Goal: Task Accomplishment & Management: Use online tool/utility

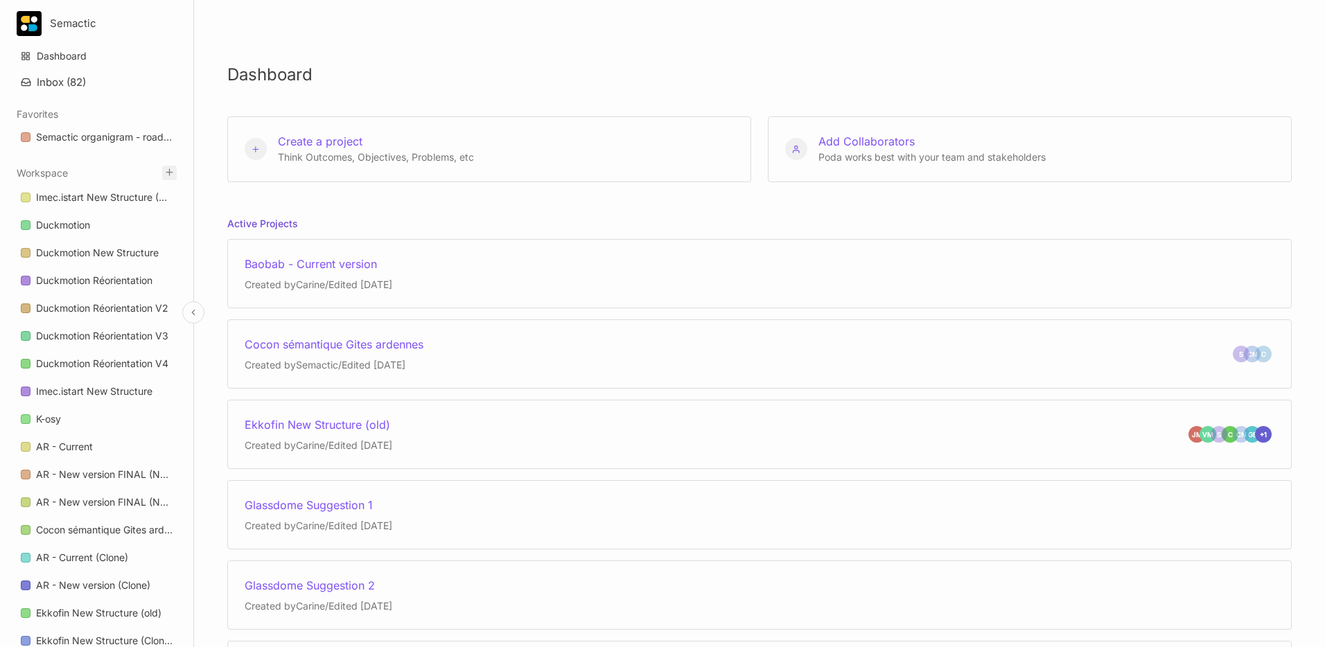
click at [168, 175] on icon at bounding box center [169, 172] width 10 height 10
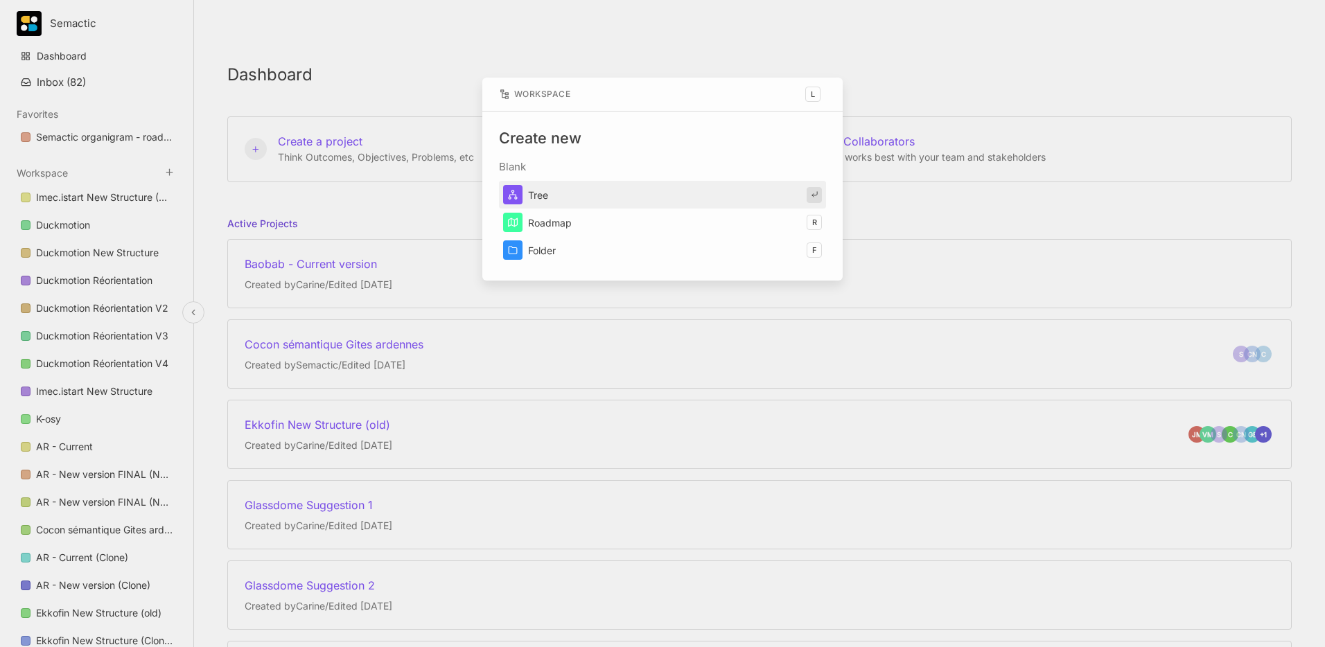
click at [549, 191] on button "Tree" at bounding box center [662, 195] width 327 height 28
click at [517, 193] on icon at bounding box center [513, 195] width 10 height 10
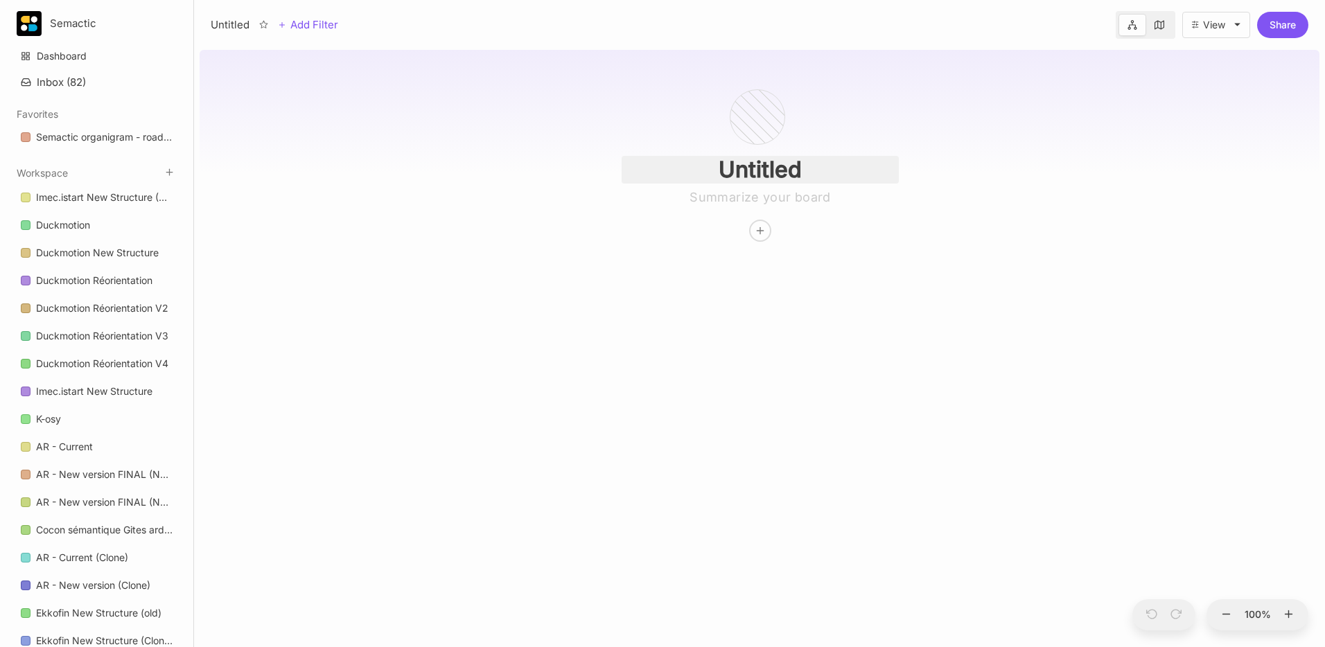
click at [763, 166] on input "Untitled" at bounding box center [759, 170] width 277 height 28
type input "Jobloom"
click at [795, 262] on div "Jobloom" at bounding box center [760, 345] width 1120 height 603
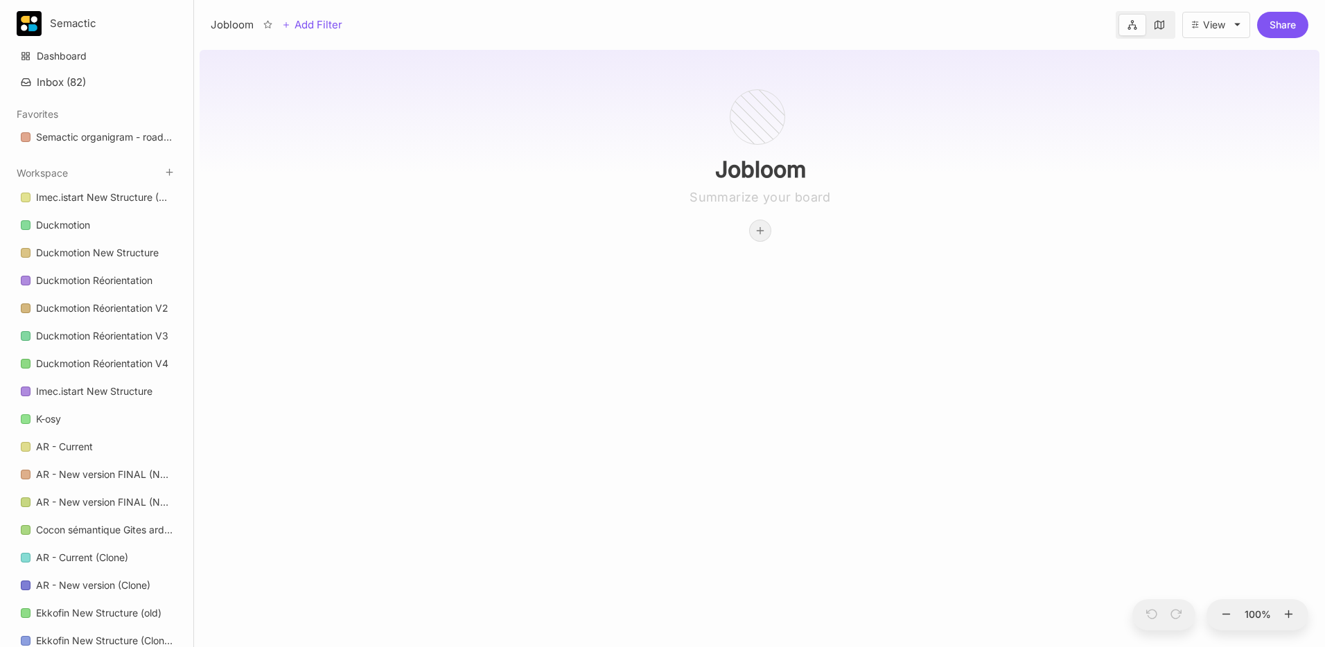
click at [762, 239] on div at bounding box center [760, 230] width 21 height 21
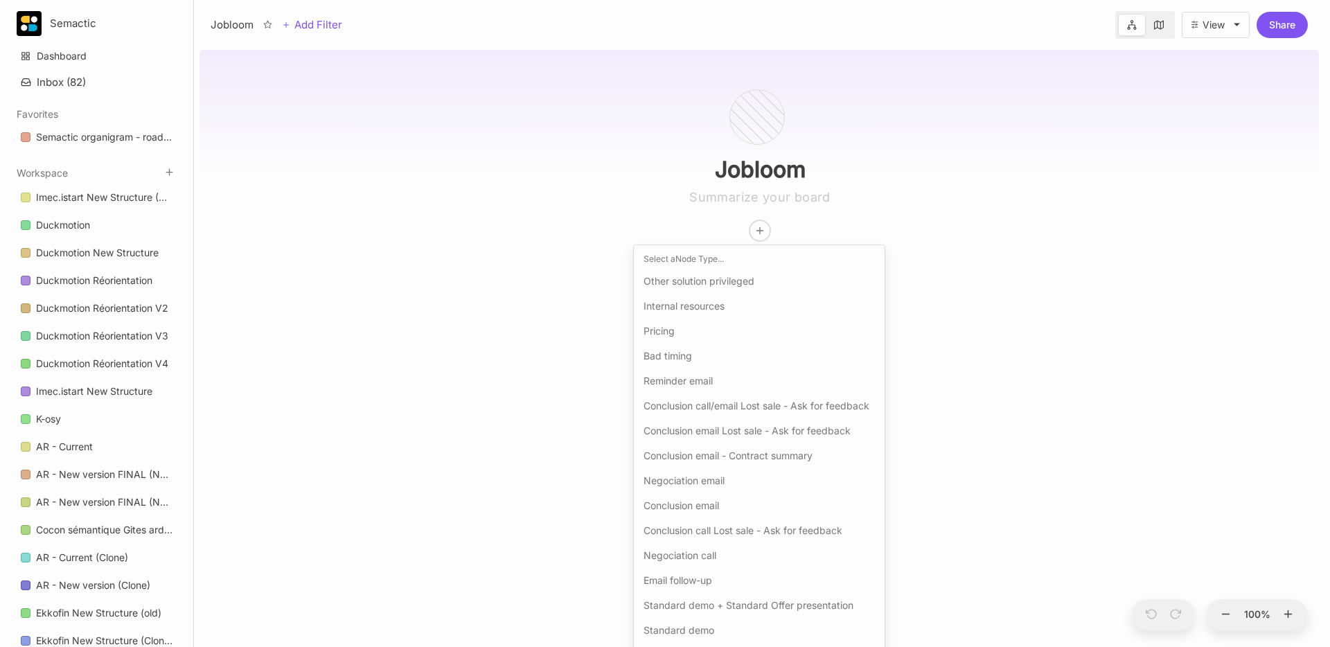
click at [730, 278] on span "Other solution privileged" at bounding box center [699, 281] width 111 height 17
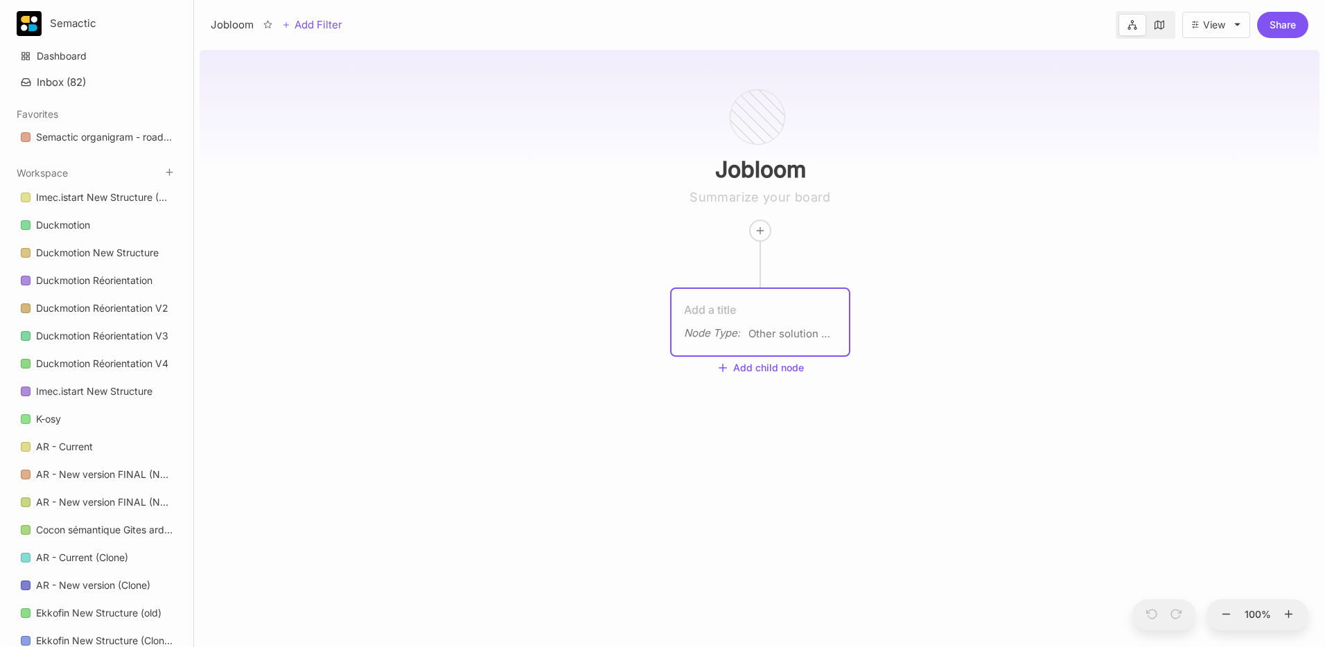
click at [757, 303] on textarea at bounding box center [760, 309] width 152 height 17
type textarea "Homepage"
click at [759, 341] on span "Other solution privileged" at bounding box center [790, 334] width 85 height 17
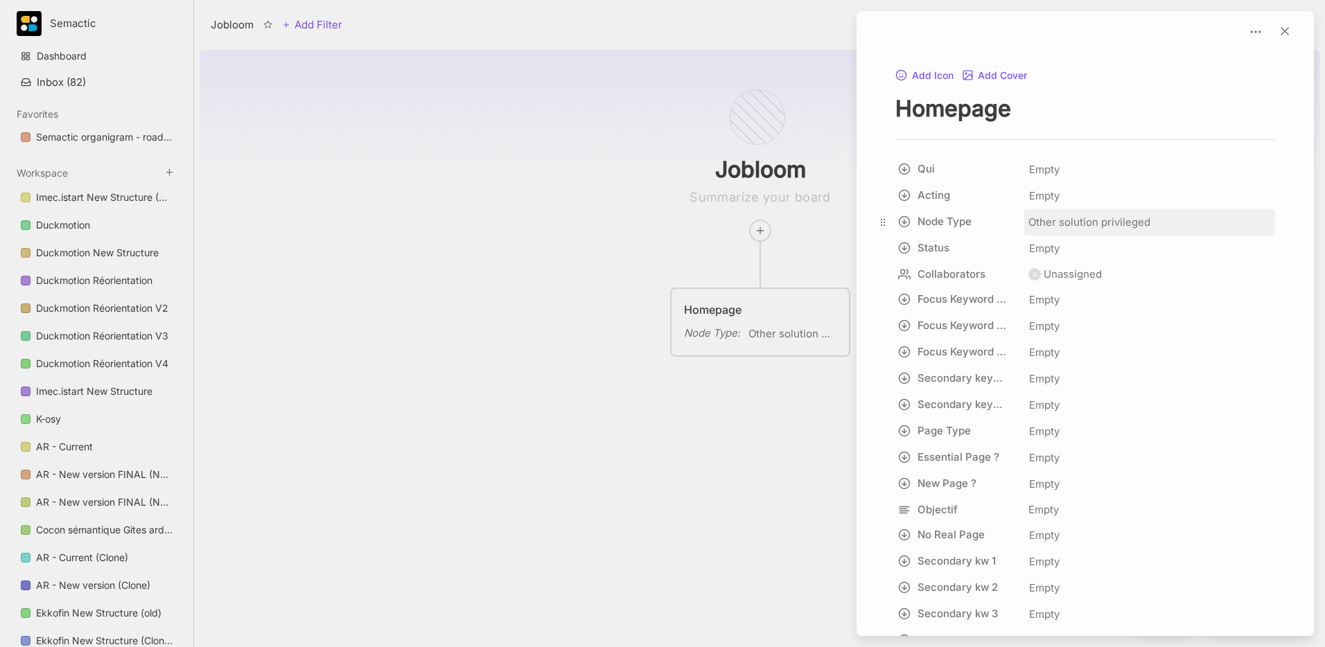
click at [1108, 224] on span "Other solution privileged" at bounding box center [1089, 222] width 122 height 17
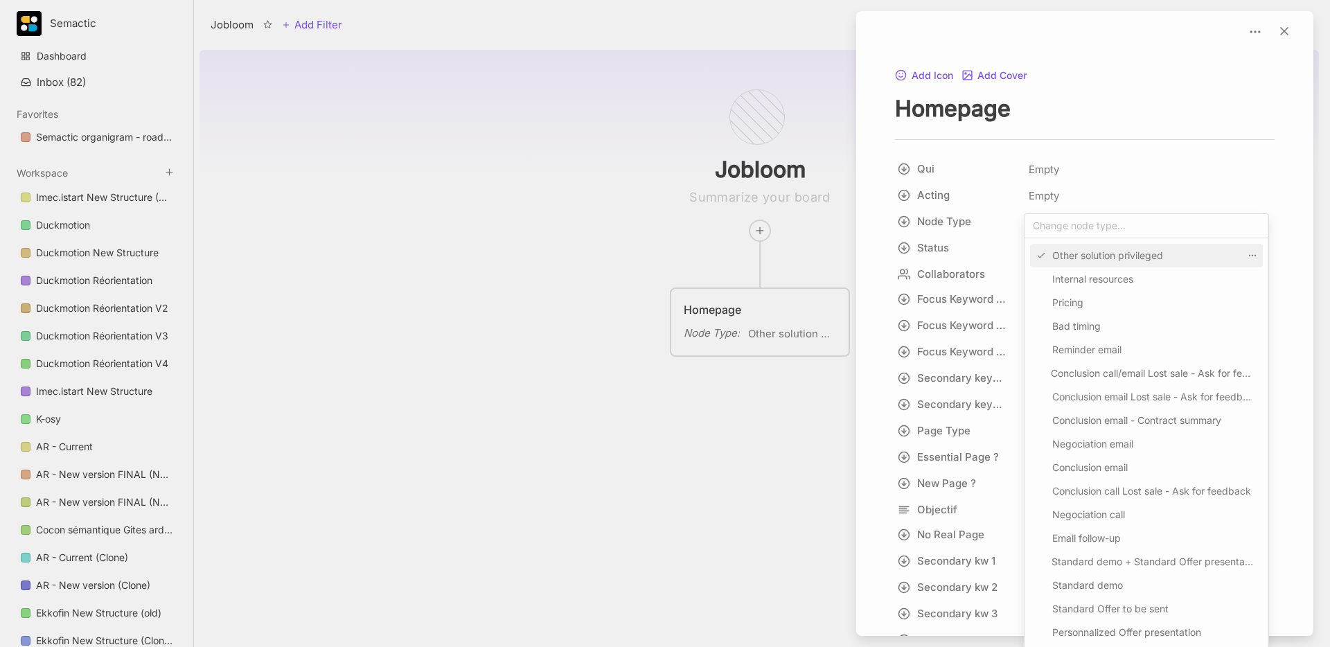
click at [1043, 256] on icon at bounding box center [1041, 256] width 10 height 10
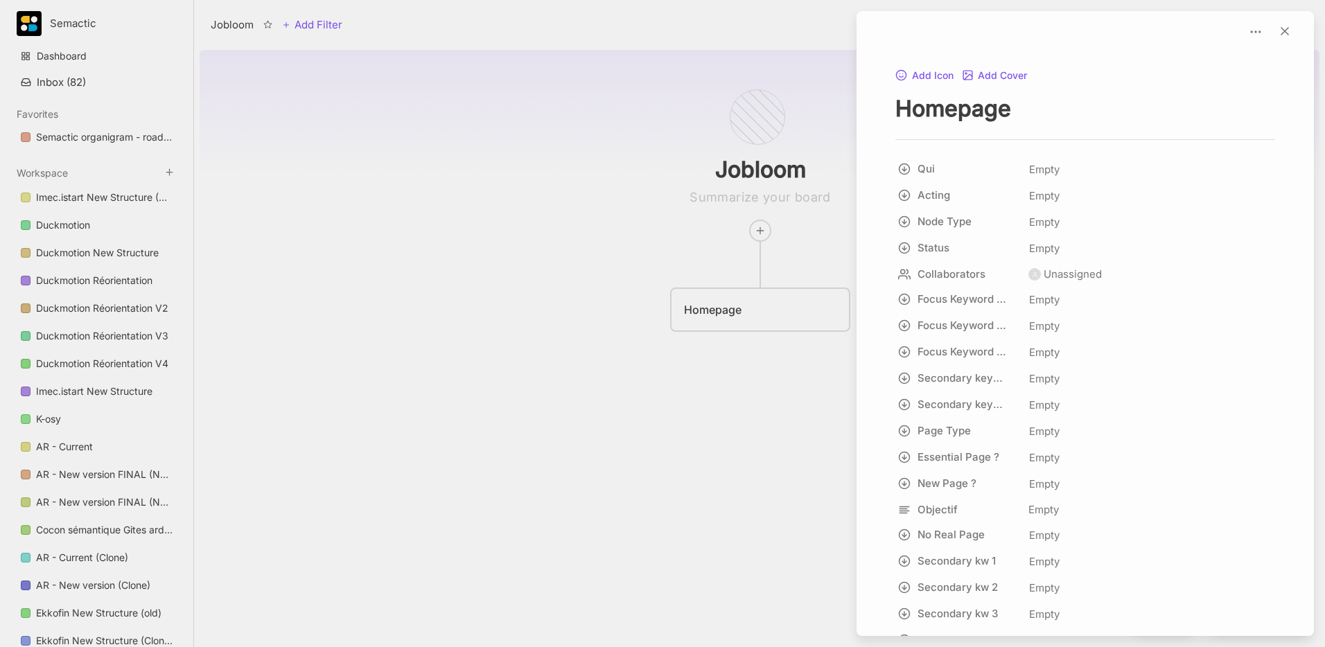
click at [595, 308] on div at bounding box center [662, 323] width 1325 height 647
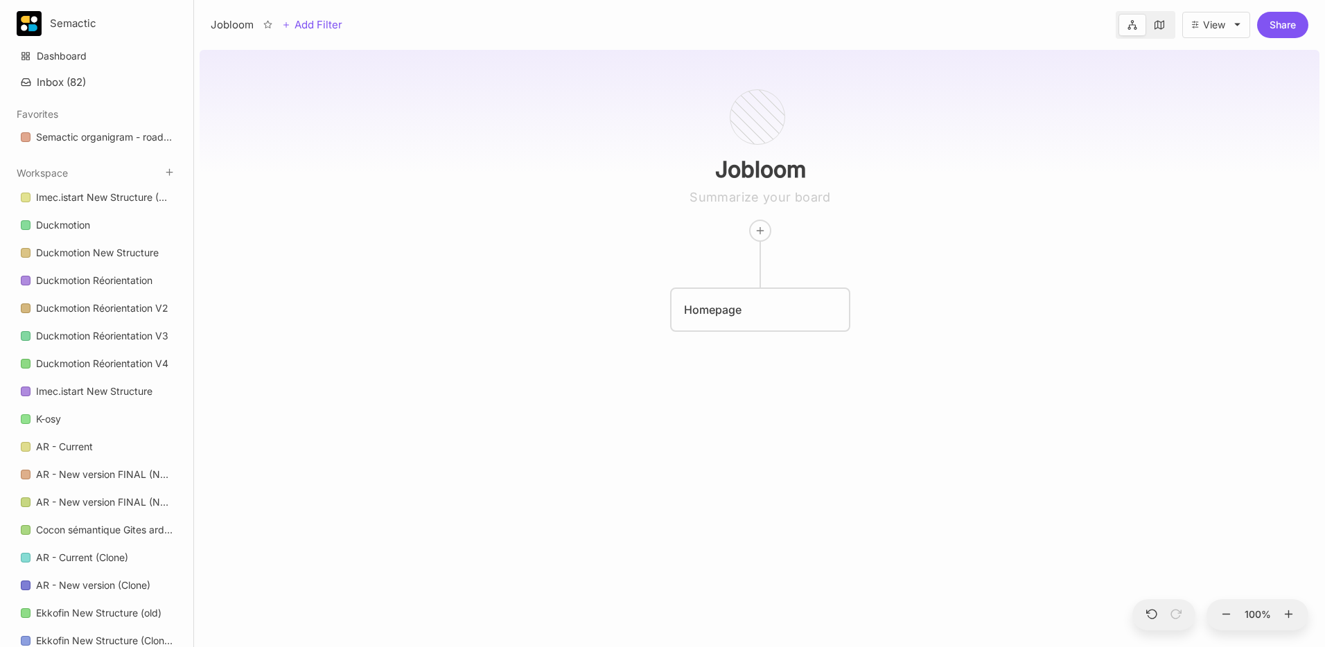
click at [759, 312] on div "Homepage" at bounding box center [760, 309] width 152 height 17
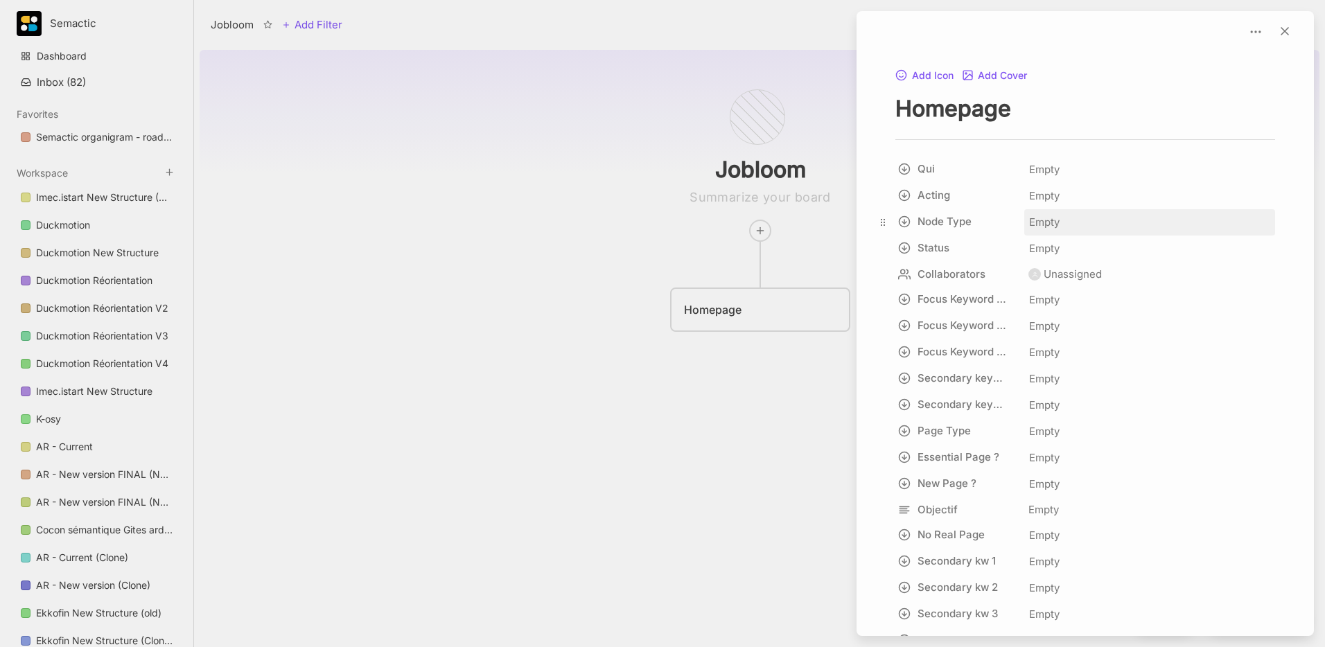
click at [1074, 227] on div "Empty" at bounding box center [1149, 222] width 242 height 18
type input "h"
click at [743, 310] on div at bounding box center [662, 323] width 1325 height 647
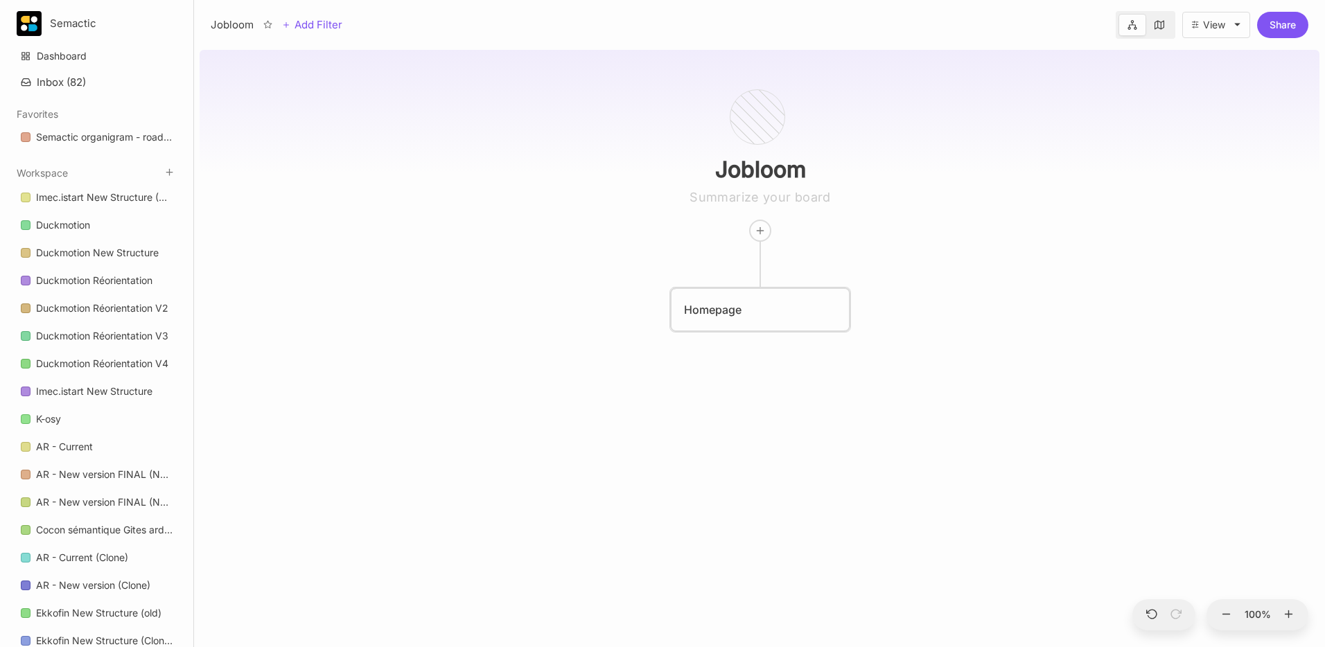
click at [753, 321] on div "Homepage" at bounding box center [759, 310] width 177 height 42
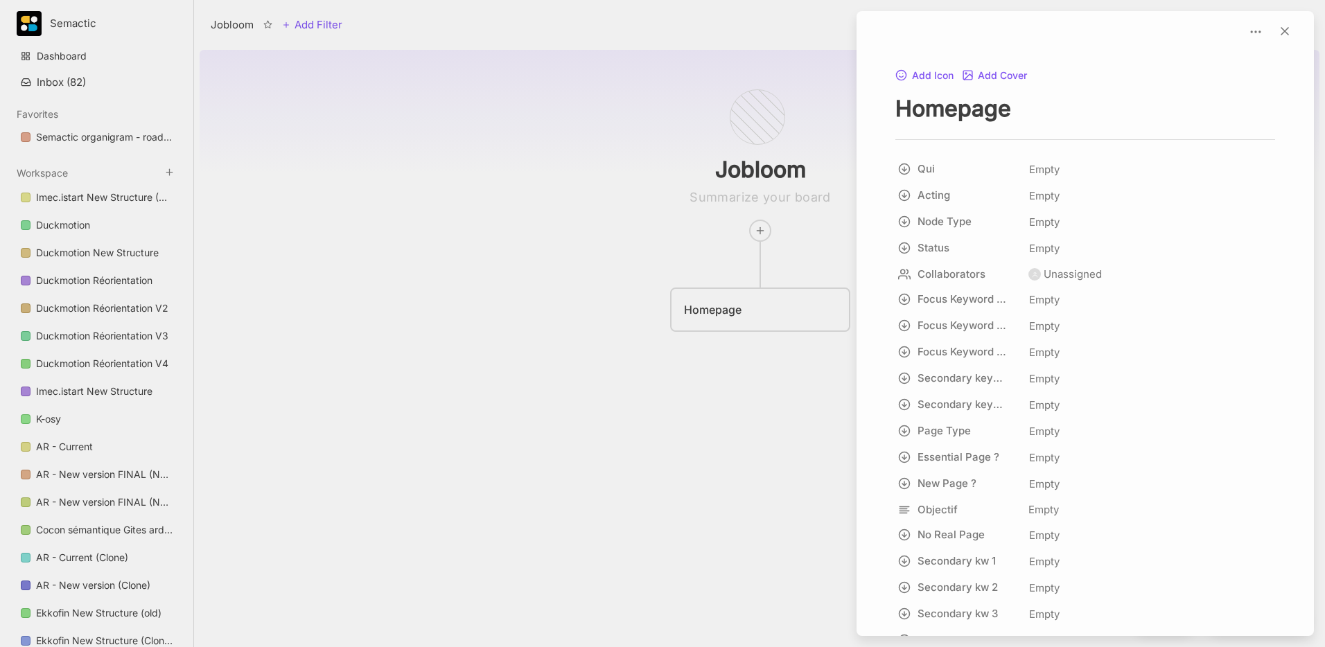
click at [758, 324] on div at bounding box center [662, 323] width 1325 height 647
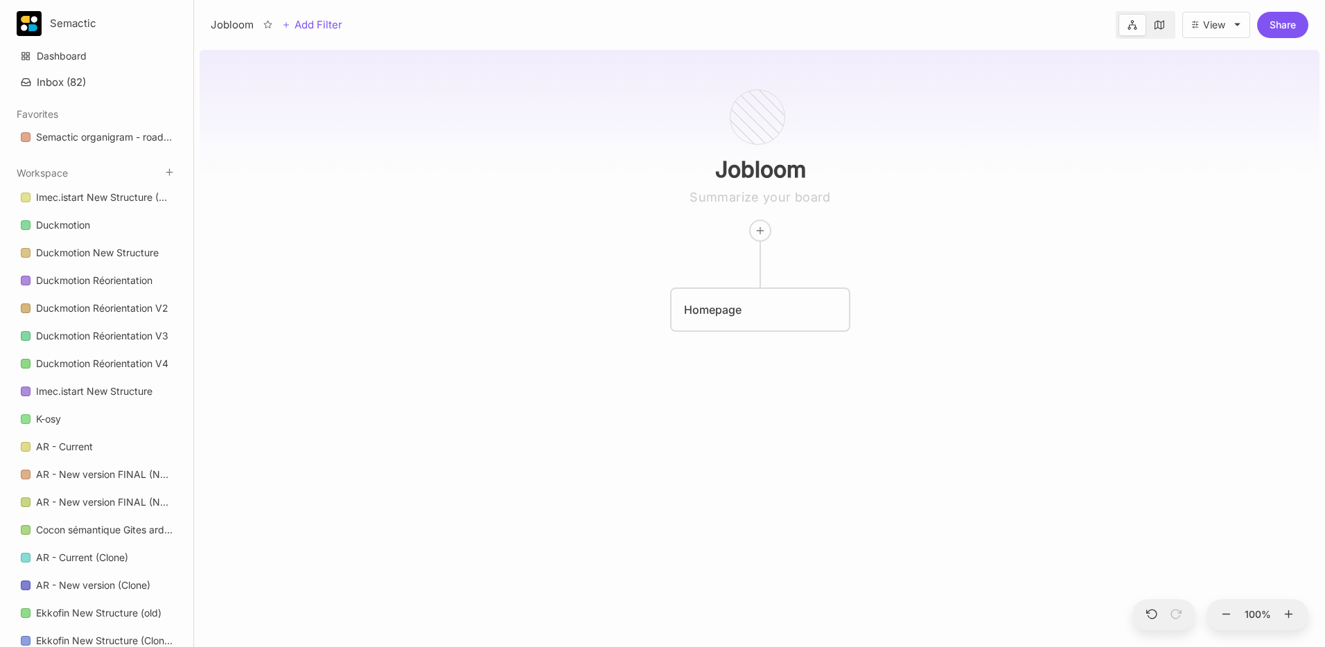
click at [759, 321] on div "Homepage" at bounding box center [759, 310] width 177 height 42
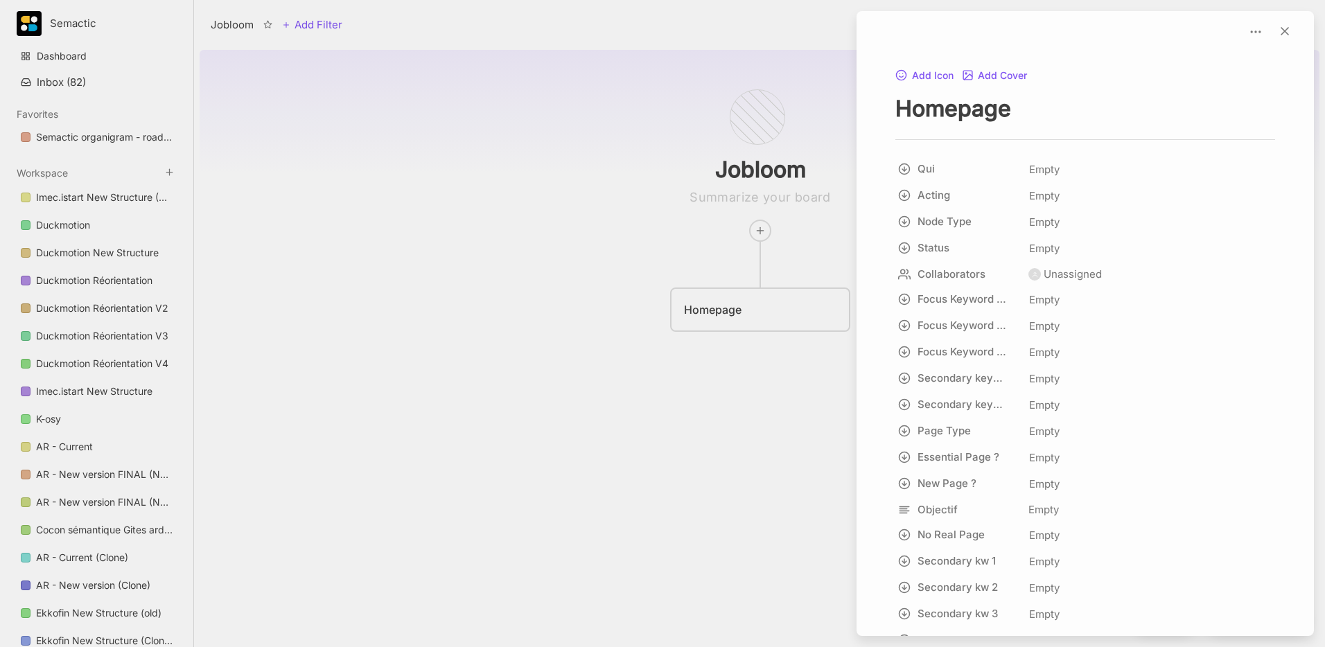
click at [740, 356] on div at bounding box center [662, 323] width 1325 height 647
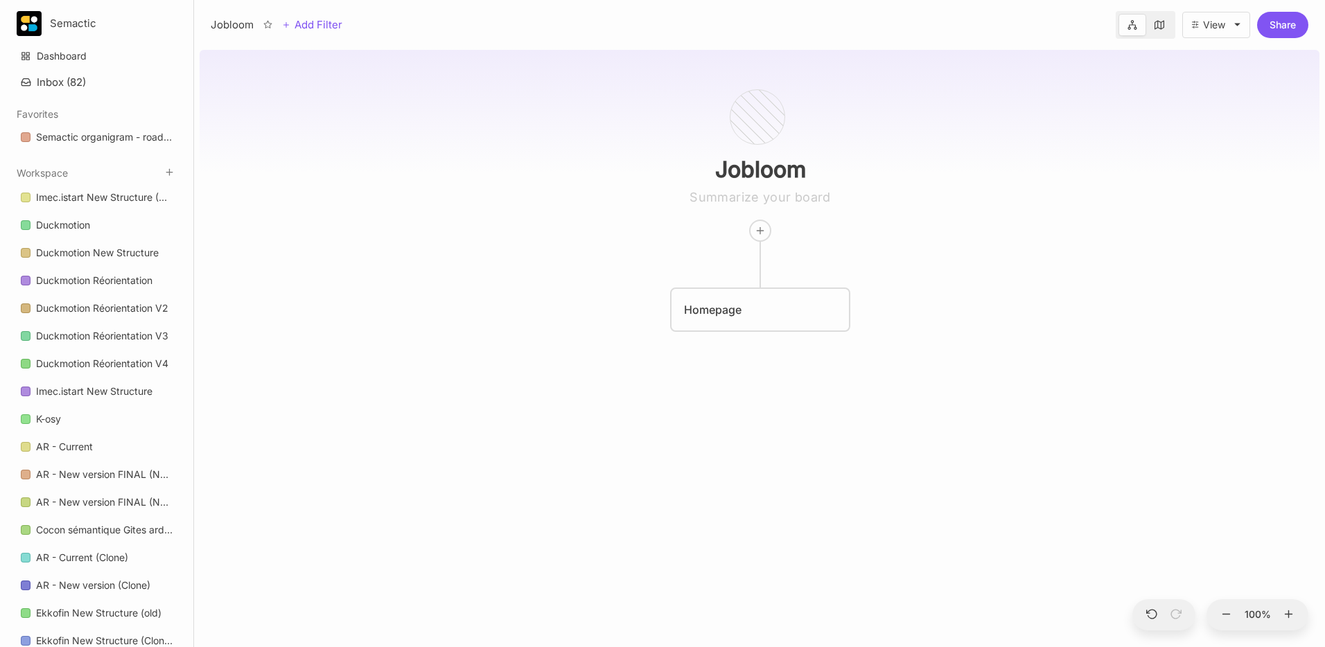
click at [764, 314] on div "Homepage" at bounding box center [760, 309] width 152 height 17
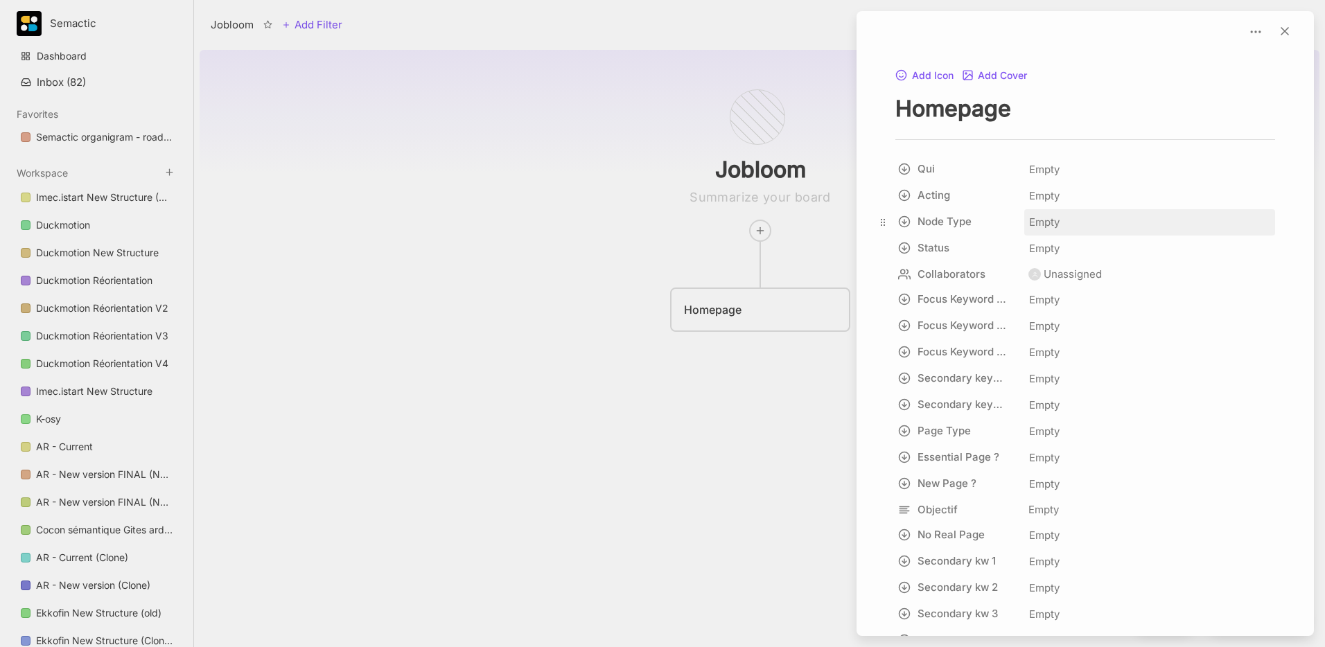
click at [1041, 227] on span "Empty" at bounding box center [1044, 222] width 32 height 18
type input "Homepage"
click at [1115, 254] on span "Homepage" at bounding box center [1116, 255] width 50 height 17
click at [539, 241] on div at bounding box center [662, 323] width 1325 height 647
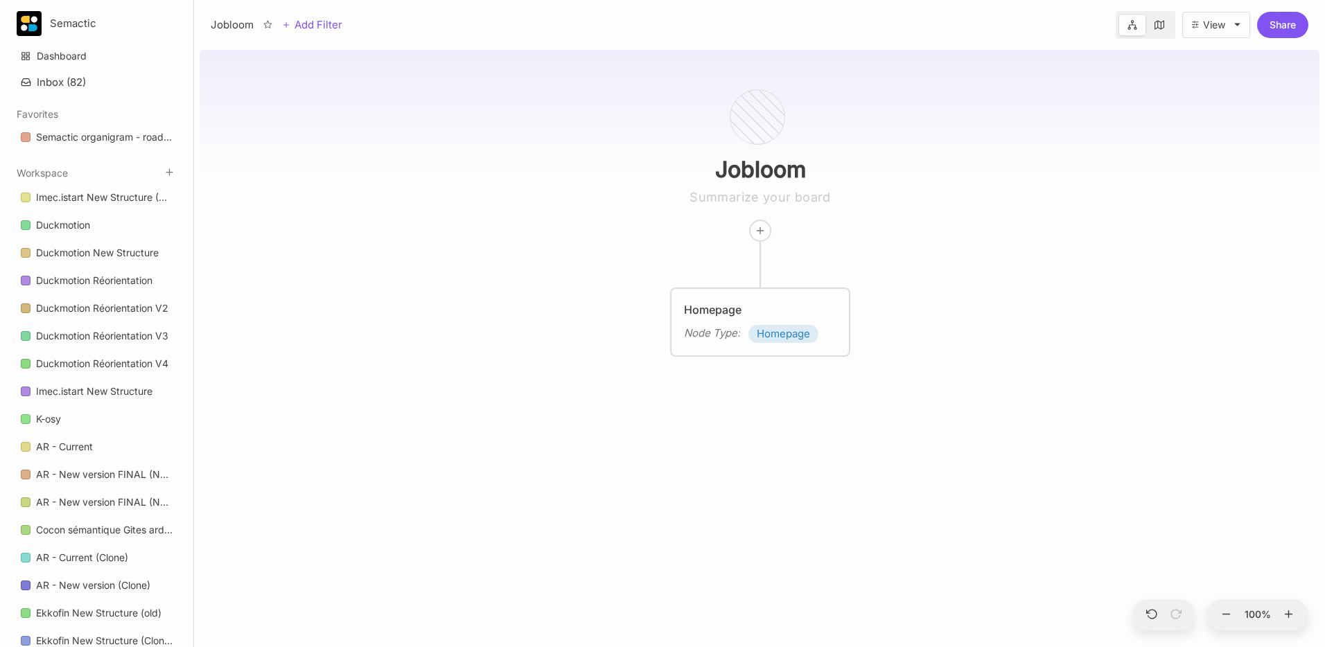
click at [720, 346] on div "Homepage Node Type : Homepage" at bounding box center [759, 322] width 177 height 67
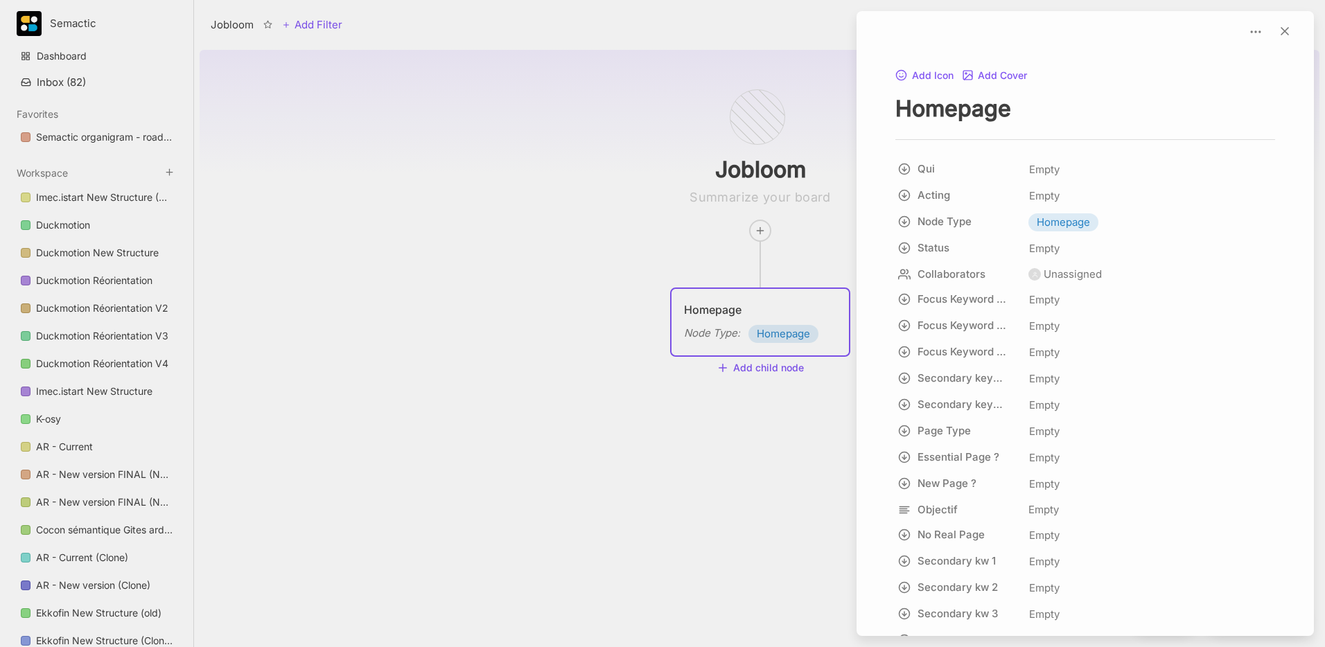
click at [619, 371] on div at bounding box center [662, 323] width 1325 height 647
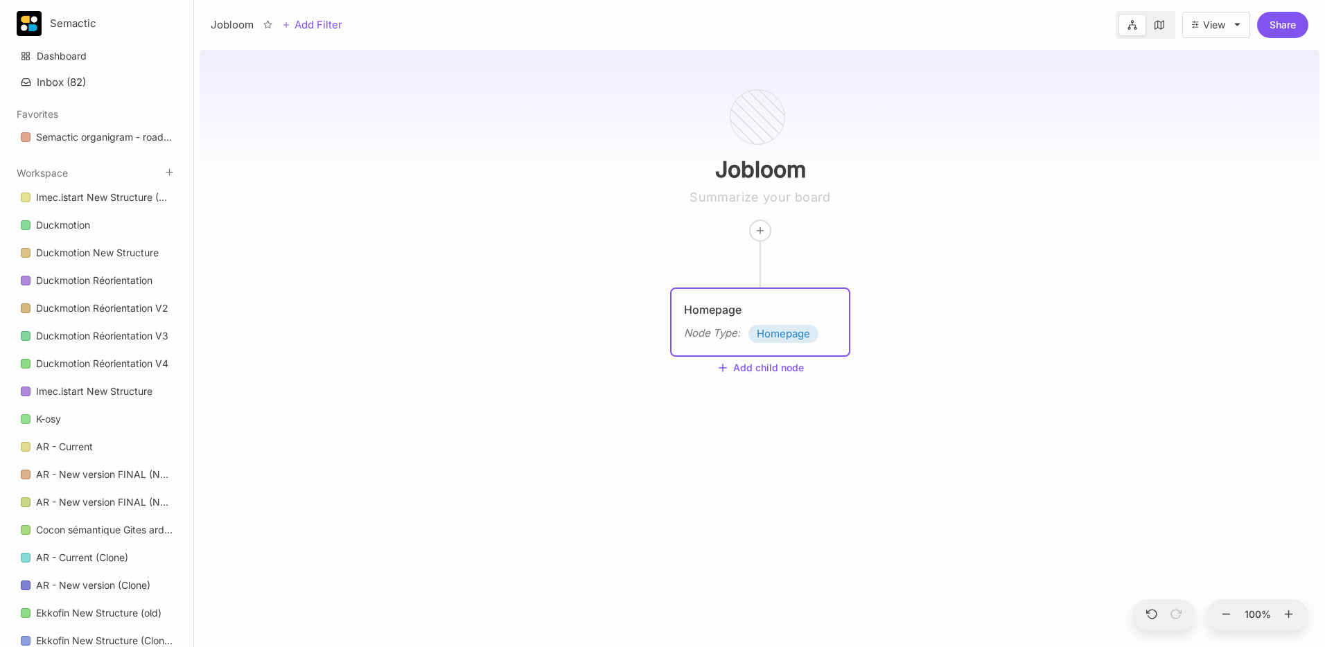
click at [763, 337] on span "Homepage" at bounding box center [782, 334] width 53 height 17
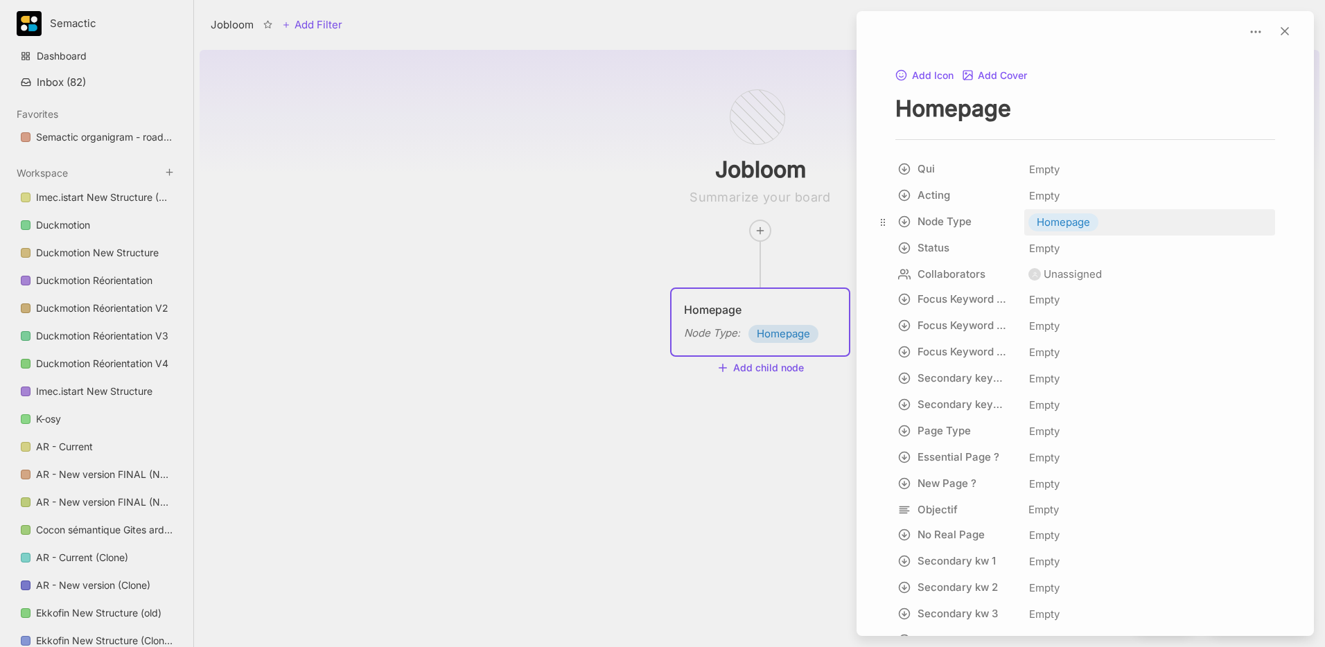
click at [1107, 220] on div "Homepage" at bounding box center [1149, 222] width 251 height 26
click at [1050, 219] on span "Homepage" at bounding box center [1062, 222] width 53 height 17
type input "hom"
click at [1043, 252] on icon at bounding box center [1041, 256] width 10 height 10
click at [623, 211] on div at bounding box center [662, 323] width 1325 height 647
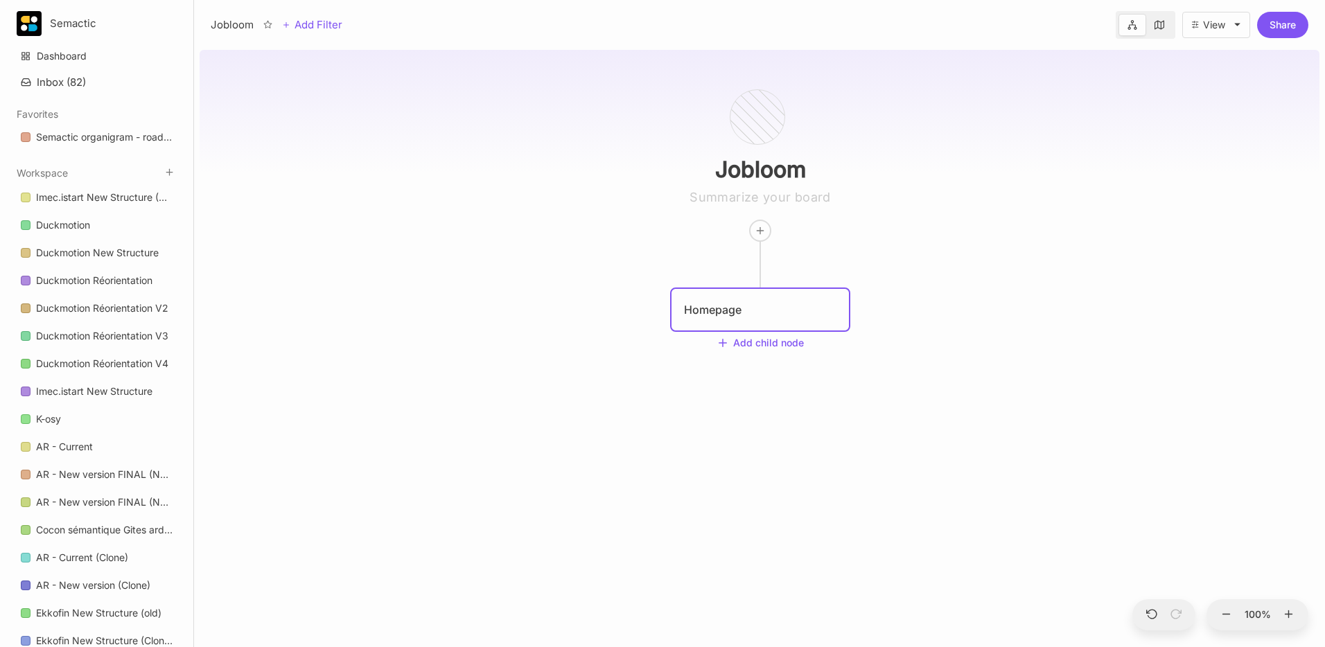
click at [745, 303] on div "Homepage" at bounding box center [760, 309] width 152 height 17
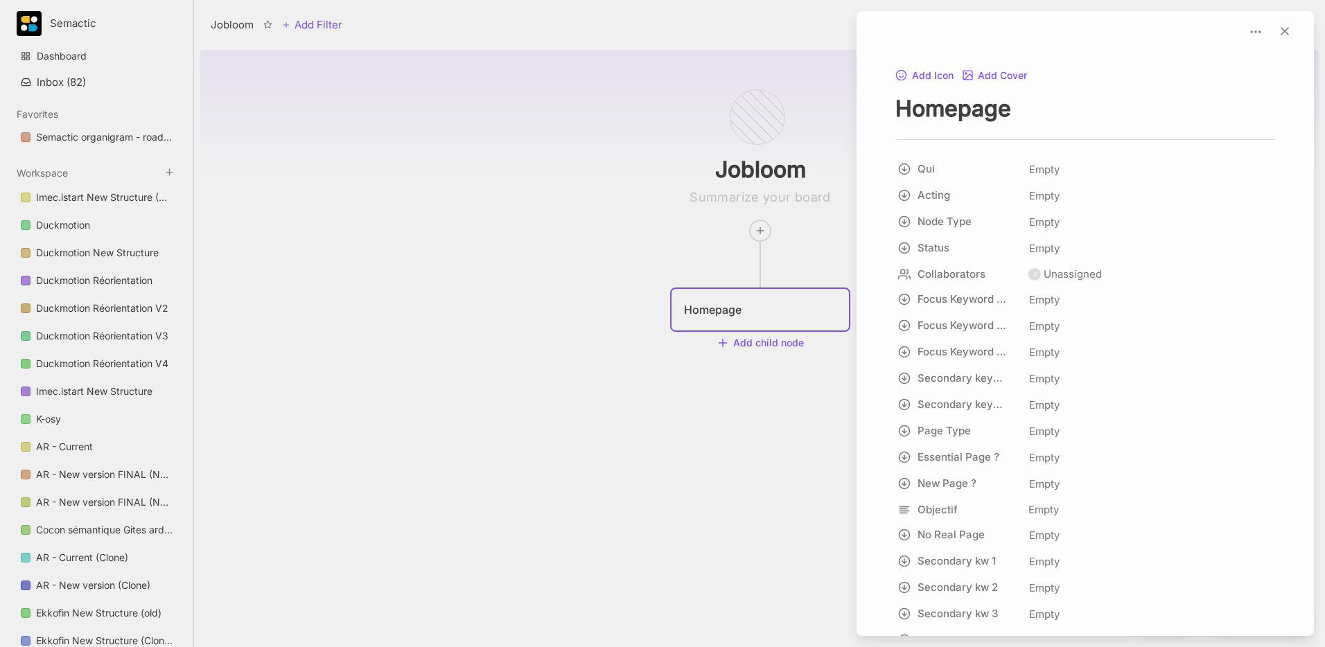
click at [720, 351] on div at bounding box center [662, 323] width 1325 height 647
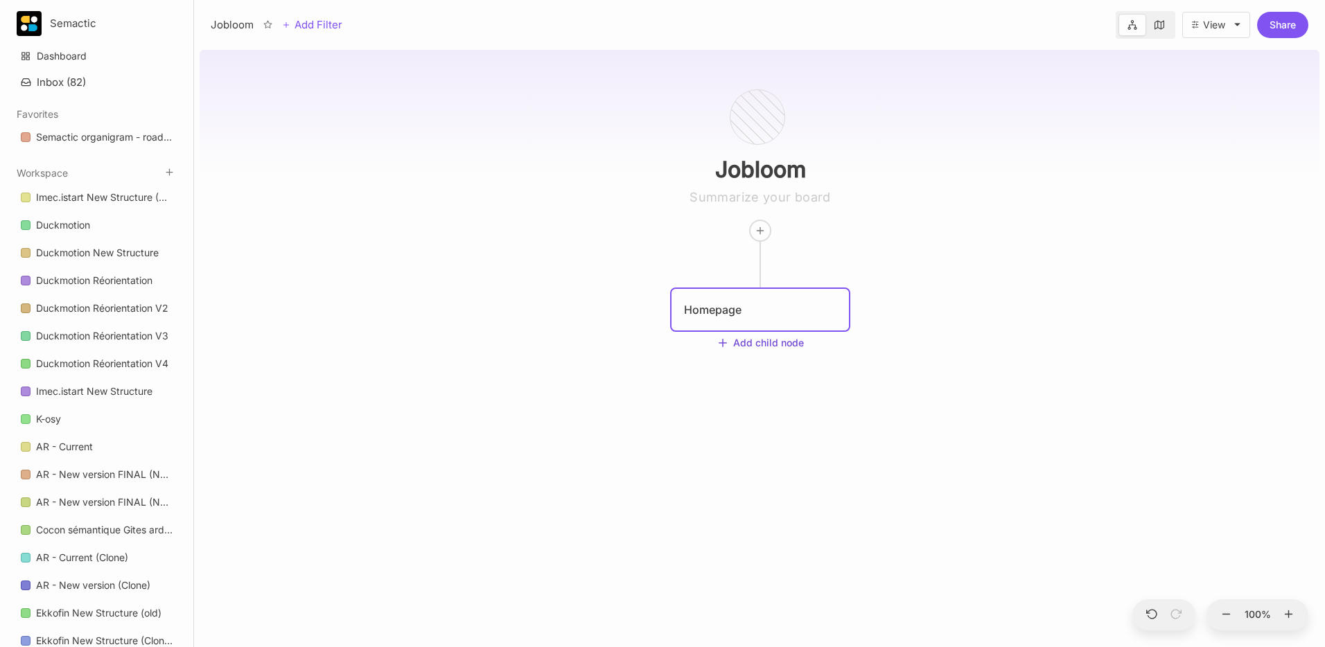
click at [741, 343] on button "Add child node" at bounding box center [759, 343] width 87 height 12
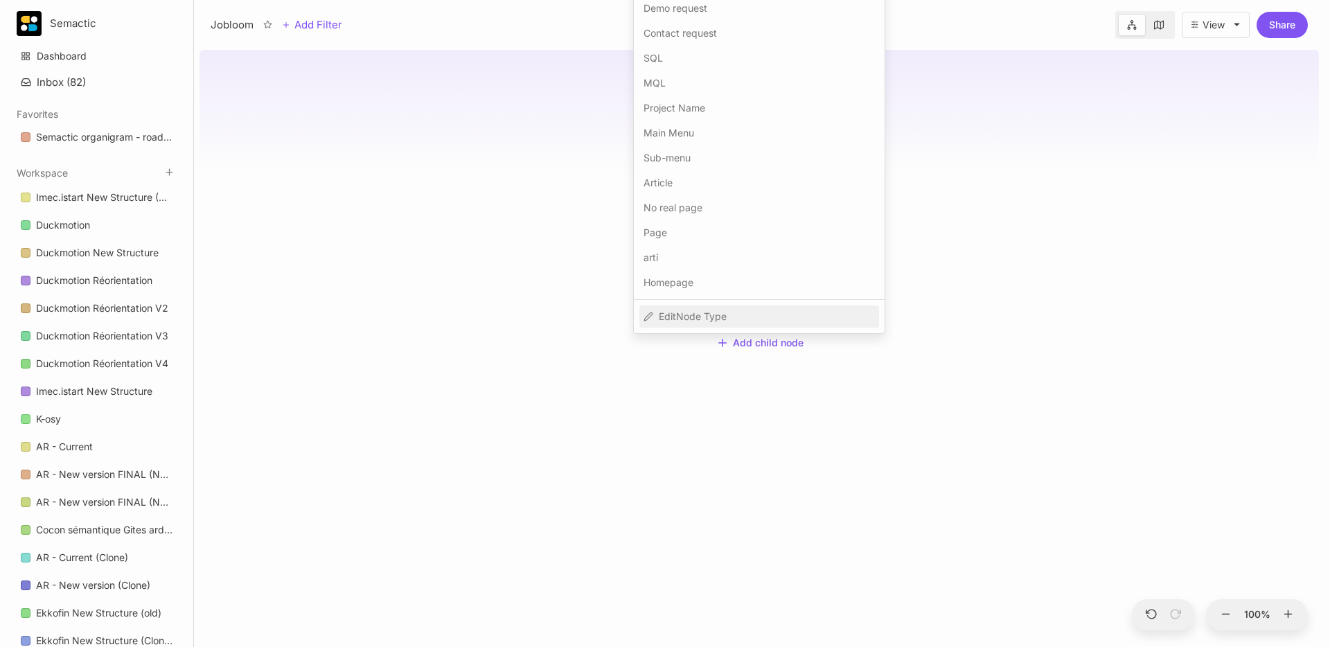
click at [693, 318] on span "Edit Node Type" at bounding box center [693, 316] width 68 height 17
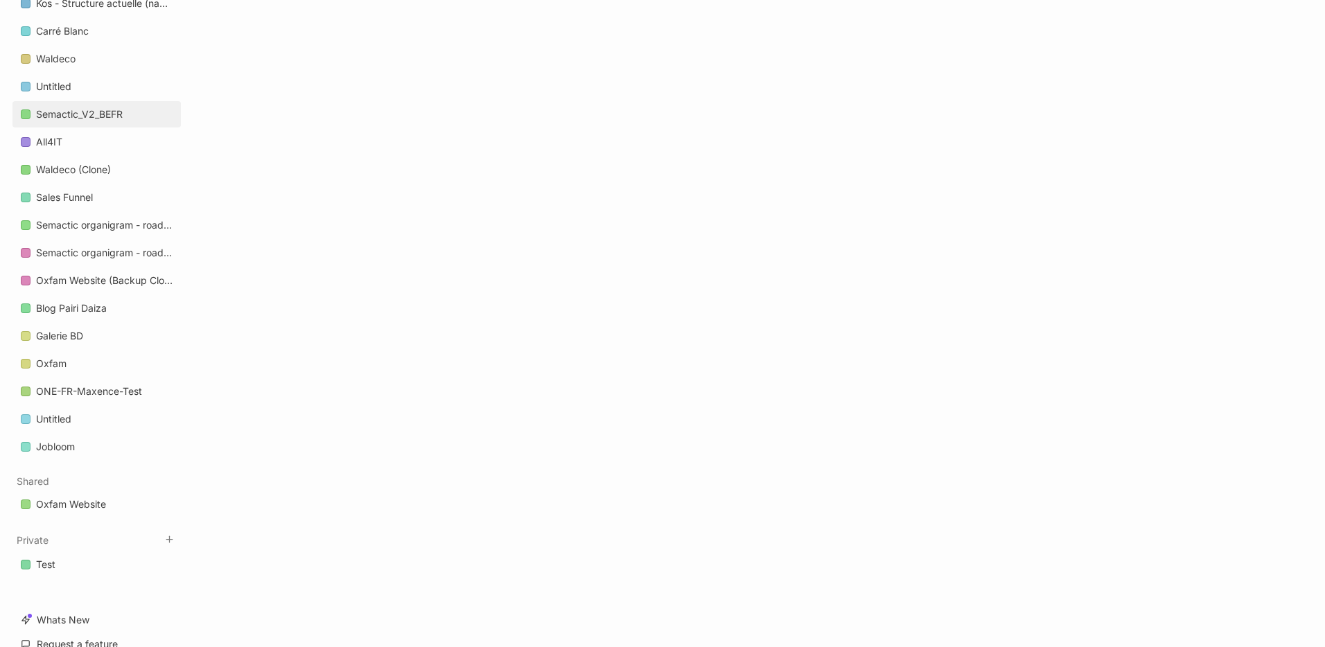
scroll to position [1956, 0]
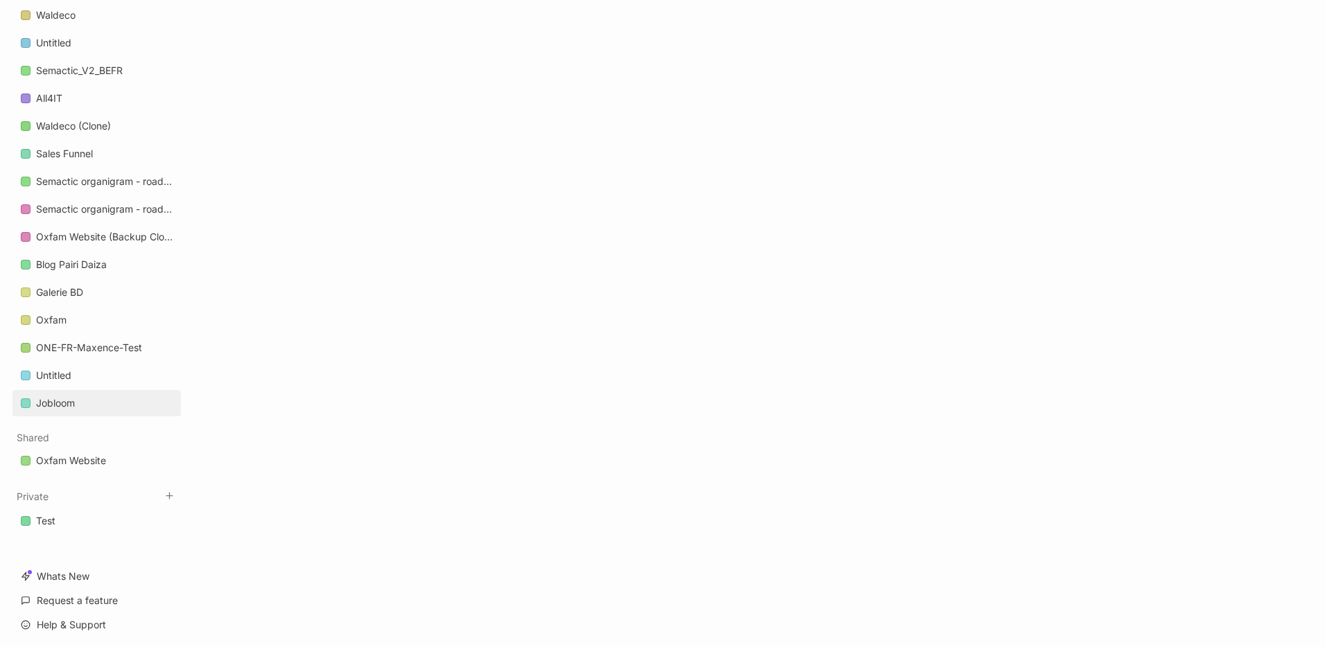
click at [57, 392] on link "Jobloom" at bounding box center [96, 403] width 168 height 26
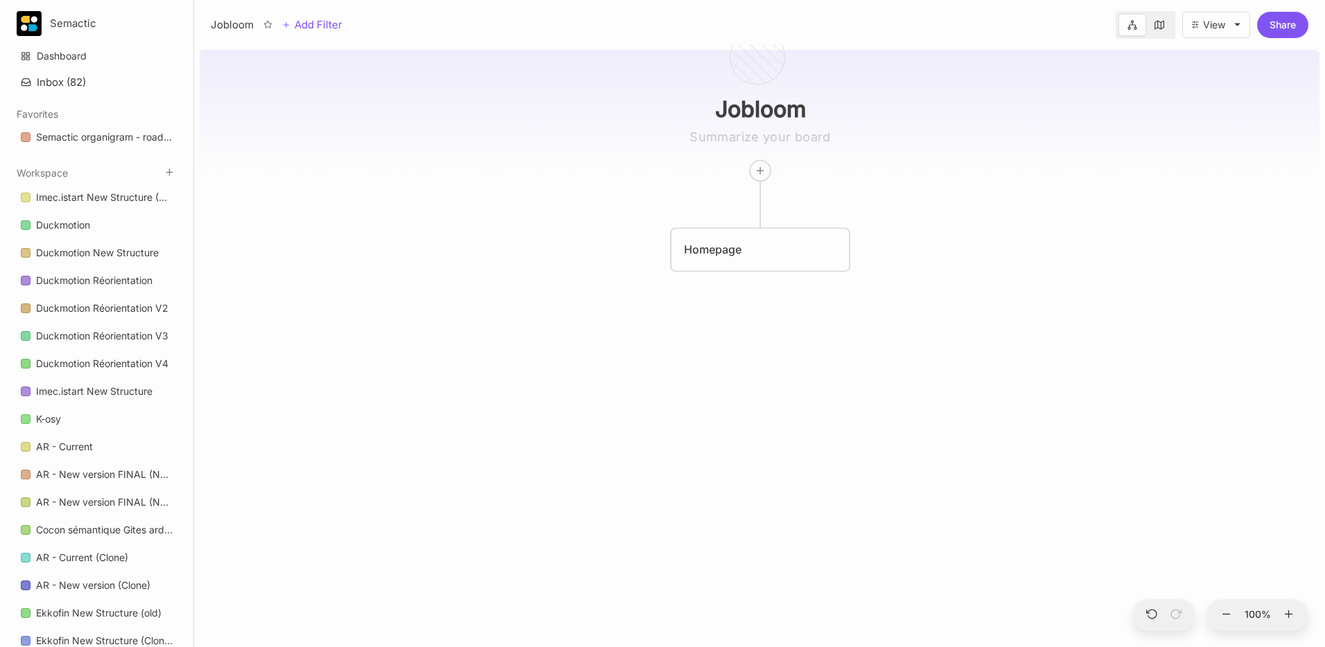
click at [756, 306] on div "Jobloom Homepage" at bounding box center [760, 345] width 1120 height 603
click at [614, 290] on div "Jobloom Homepage Add child node" at bounding box center [760, 345] width 1120 height 603
click at [763, 281] on button "Add child node" at bounding box center [759, 283] width 87 height 12
click at [753, 251] on div "Homepage" at bounding box center [760, 249] width 152 height 17
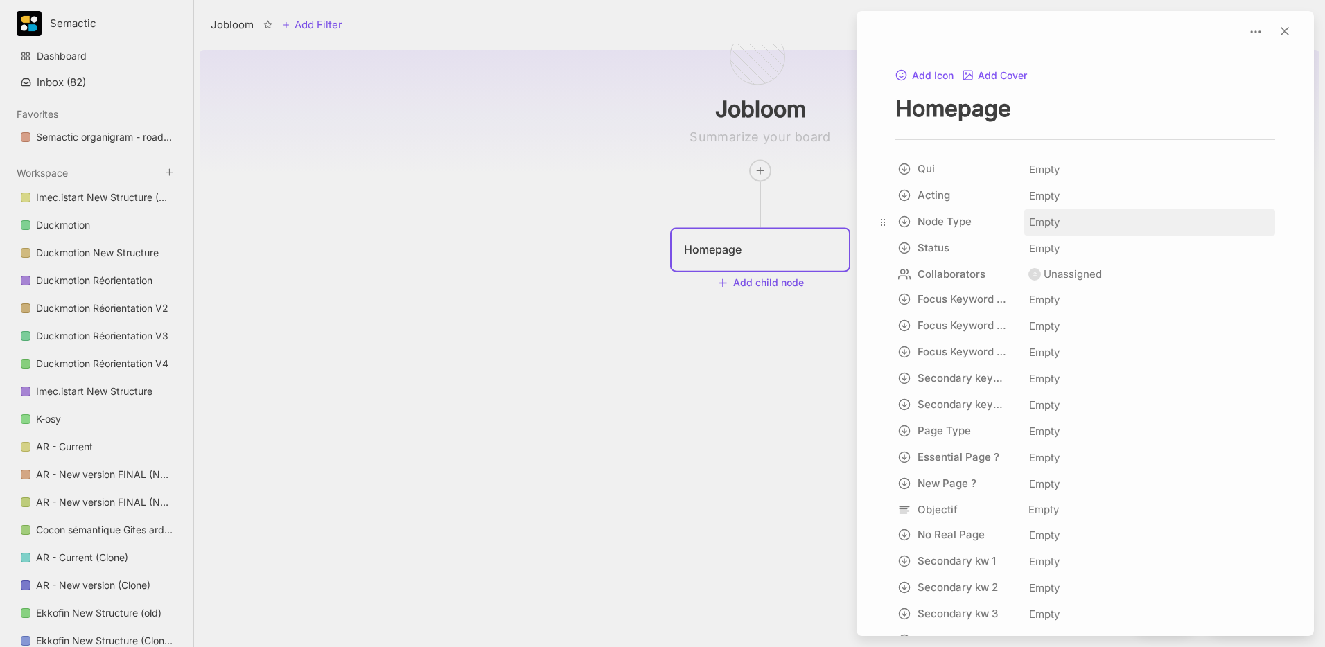
click at [1081, 215] on div "Empty" at bounding box center [1149, 222] width 242 height 18
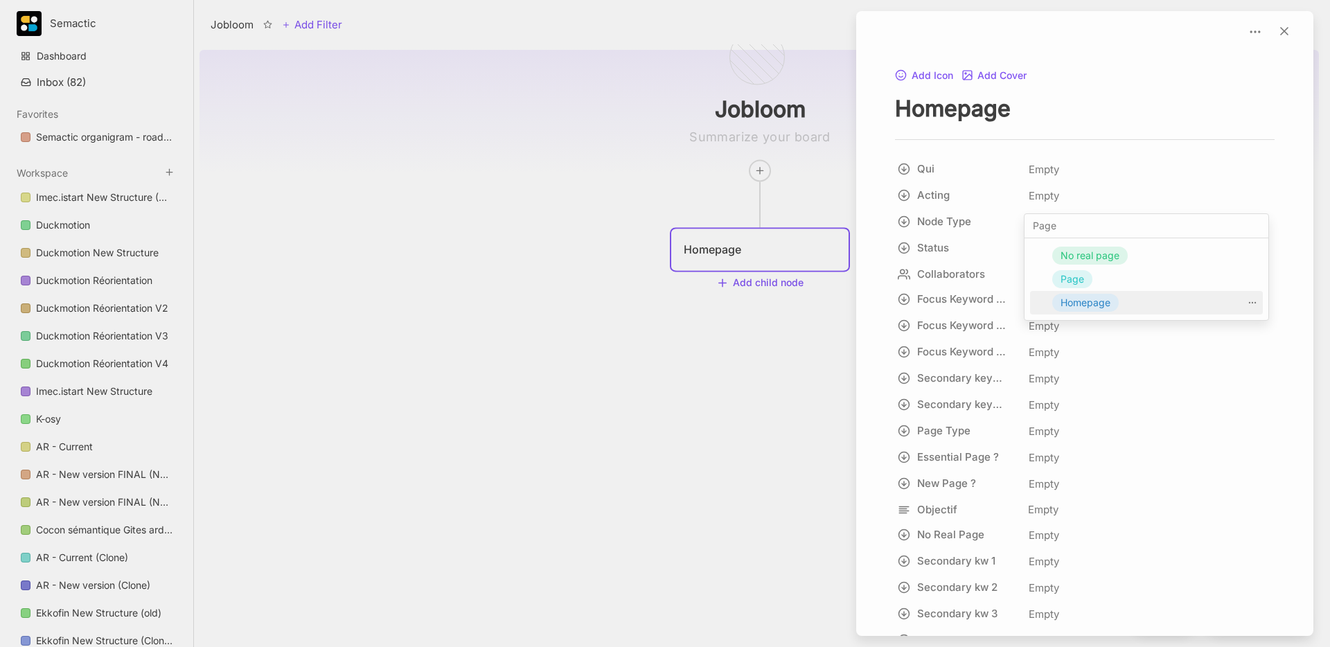
type input "Page"
click at [1065, 297] on span "Homepage" at bounding box center [1086, 302] width 50 height 17
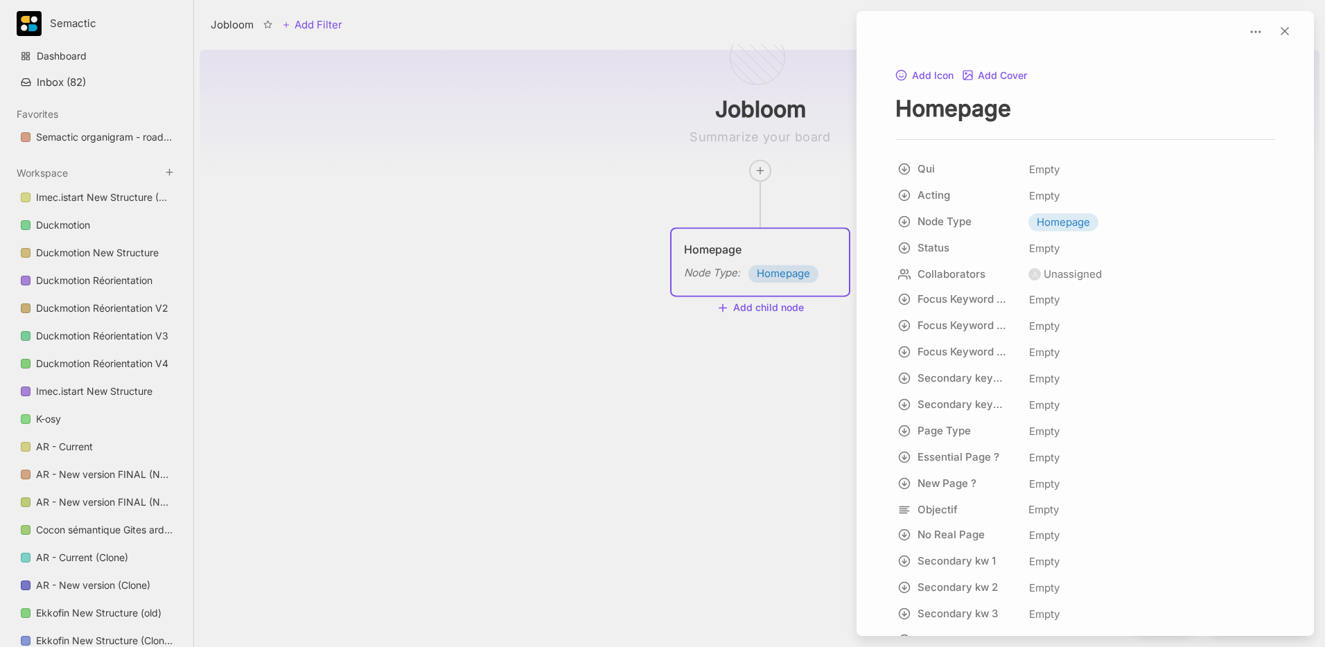
click at [770, 310] on div at bounding box center [662, 323] width 1325 height 647
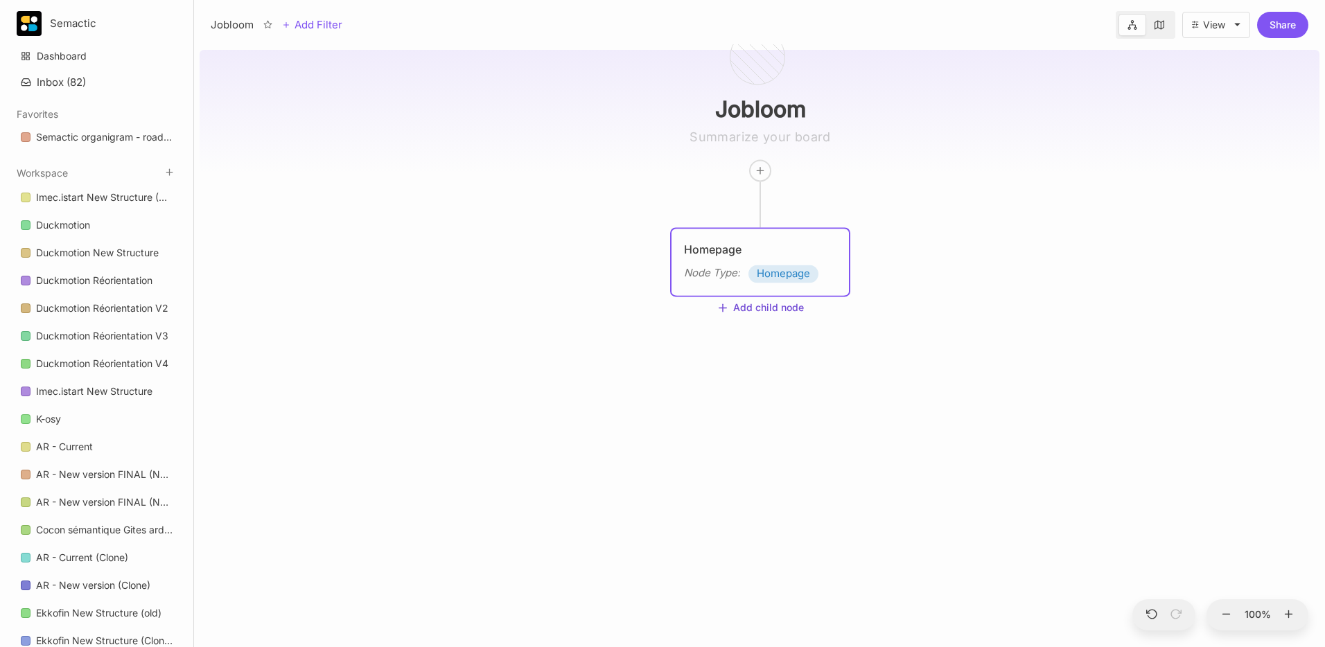
click at [767, 308] on button "Add child node" at bounding box center [759, 308] width 87 height 12
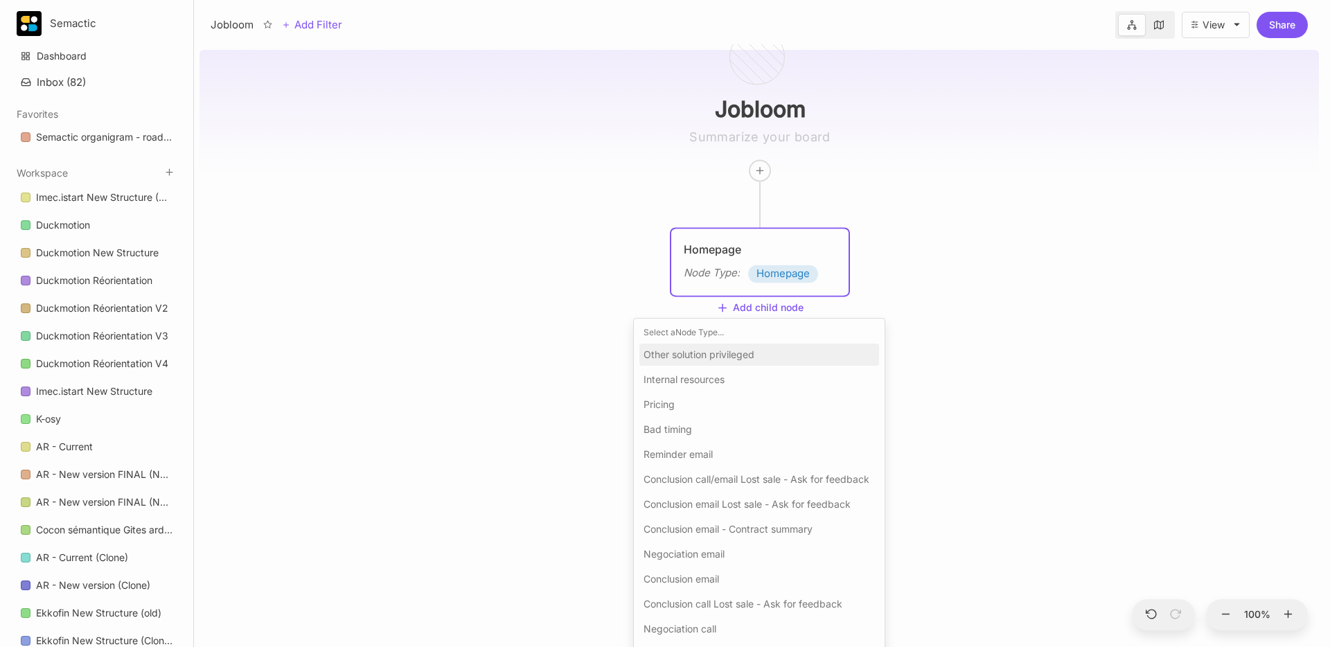
click at [733, 358] on span "Other solution privileged" at bounding box center [699, 354] width 111 height 17
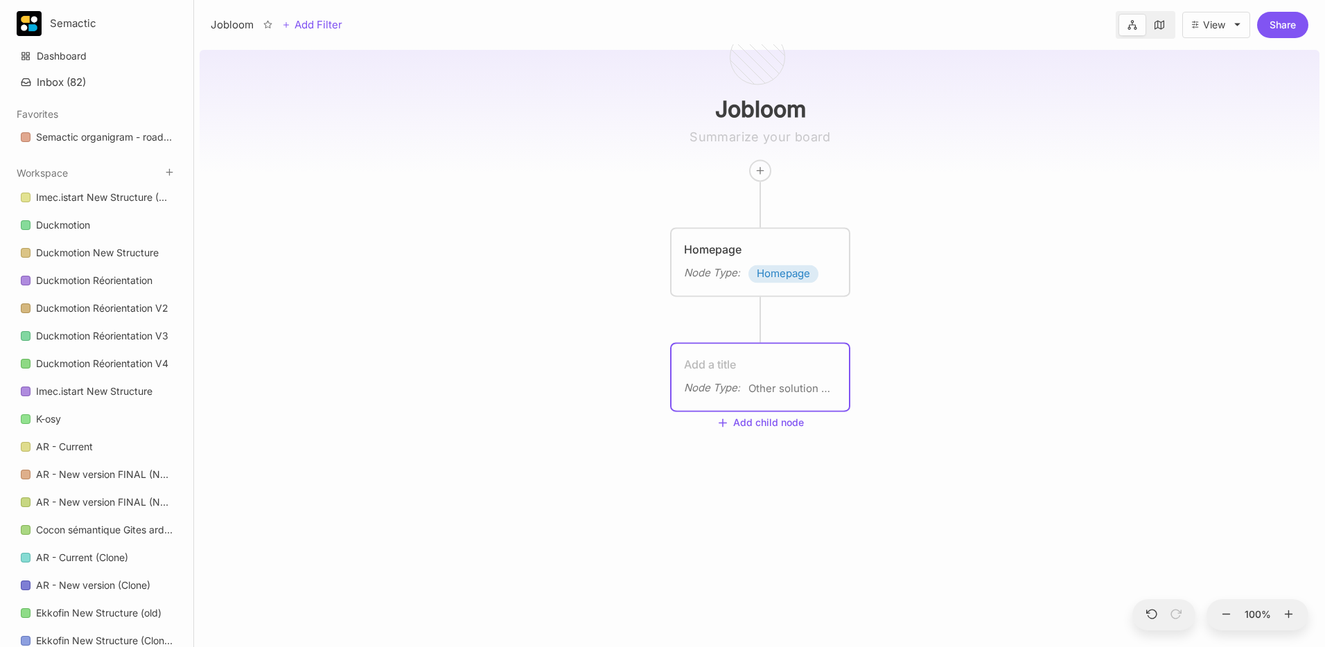
click at [733, 358] on textarea at bounding box center [760, 364] width 152 height 17
click at [736, 361] on textarea at bounding box center [760, 364] width 152 height 17
click at [772, 389] on div "Node Type : Other solution privileged" at bounding box center [759, 377] width 177 height 67
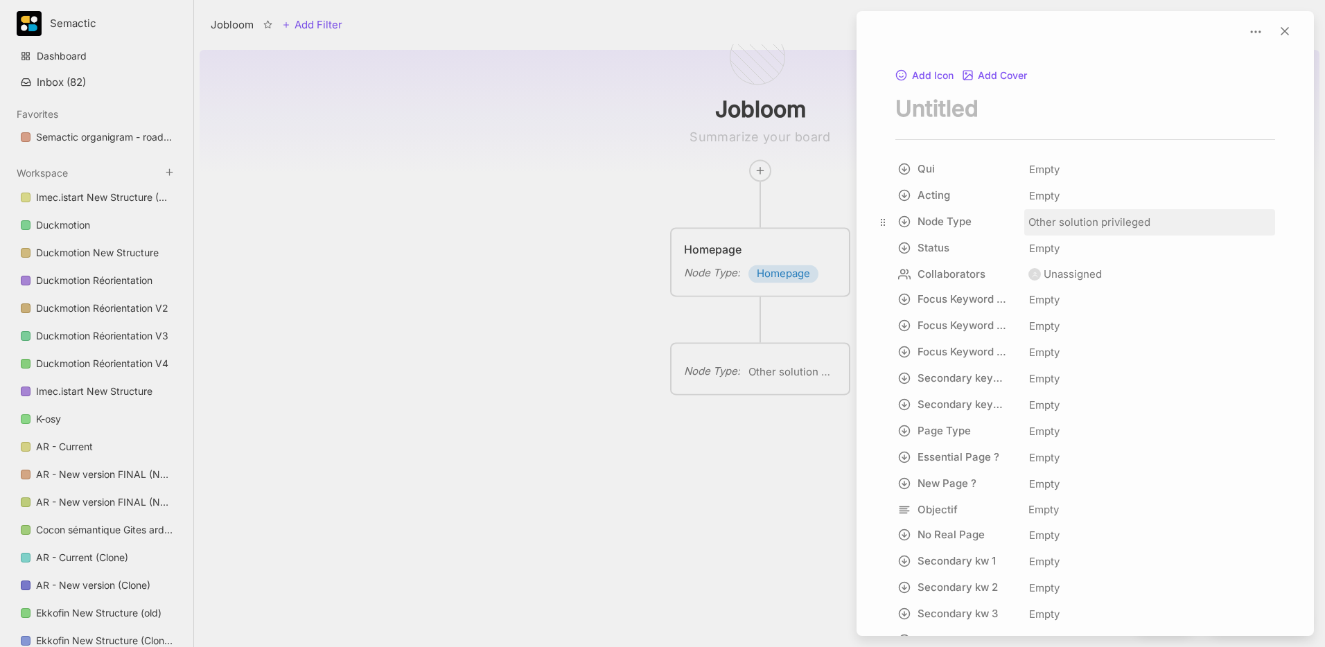
click at [1066, 224] on span "Other solution privileged" at bounding box center [1089, 222] width 122 height 17
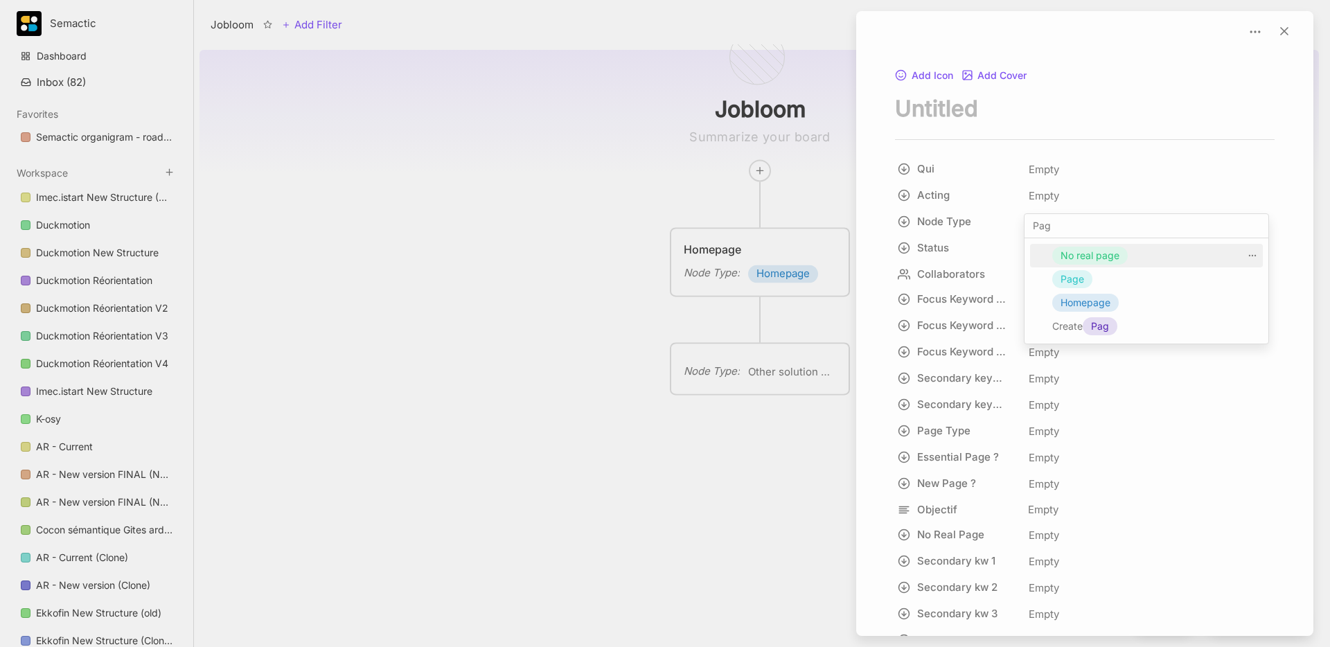
type input "Pag"
click at [1078, 272] on span "Page" at bounding box center [1073, 279] width 24 height 17
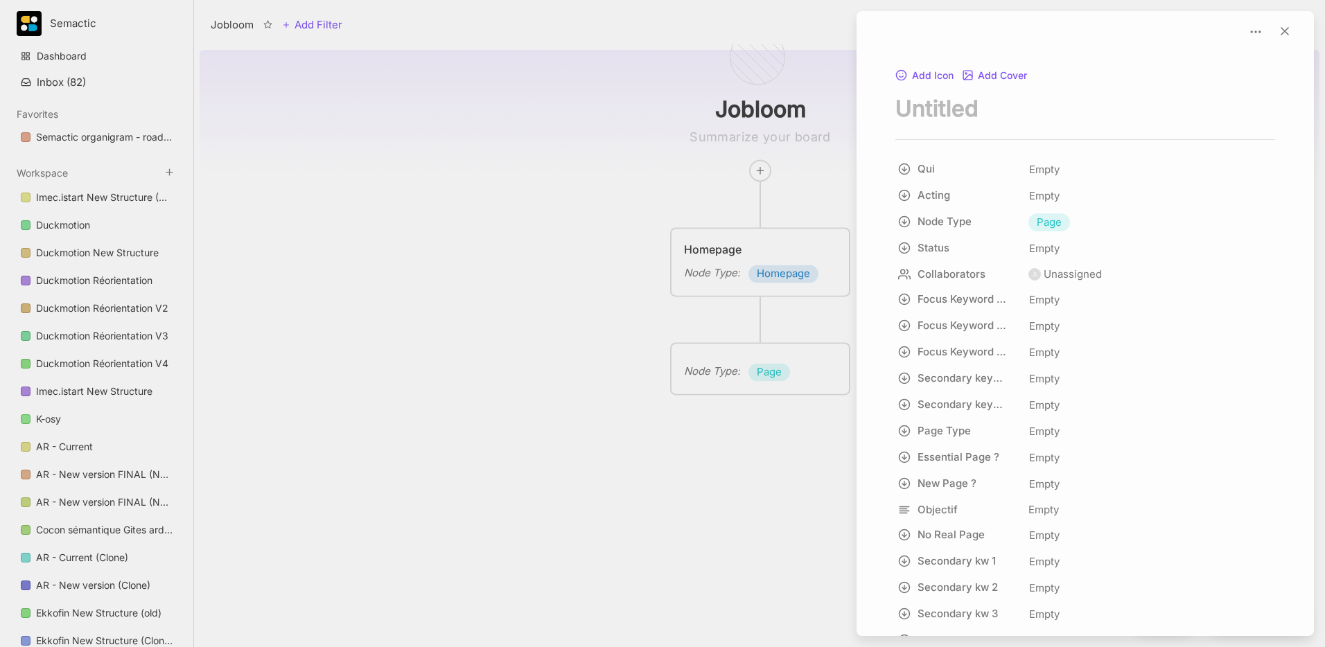
click at [437, 250] on div at bounding box center [662, 323] width 1325 height 647
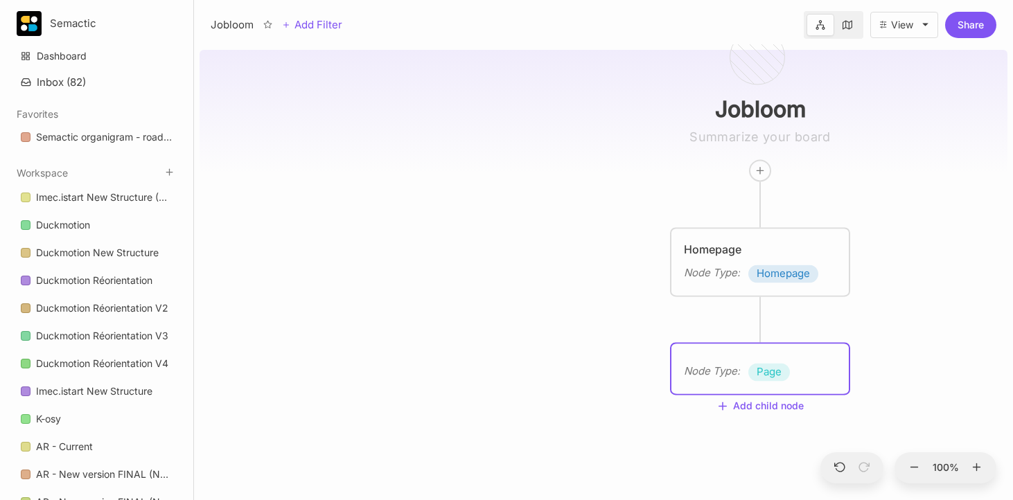
click at [741, 370] on div "Node Type : Page" at bounding box center [760, 372] width 152 height 18
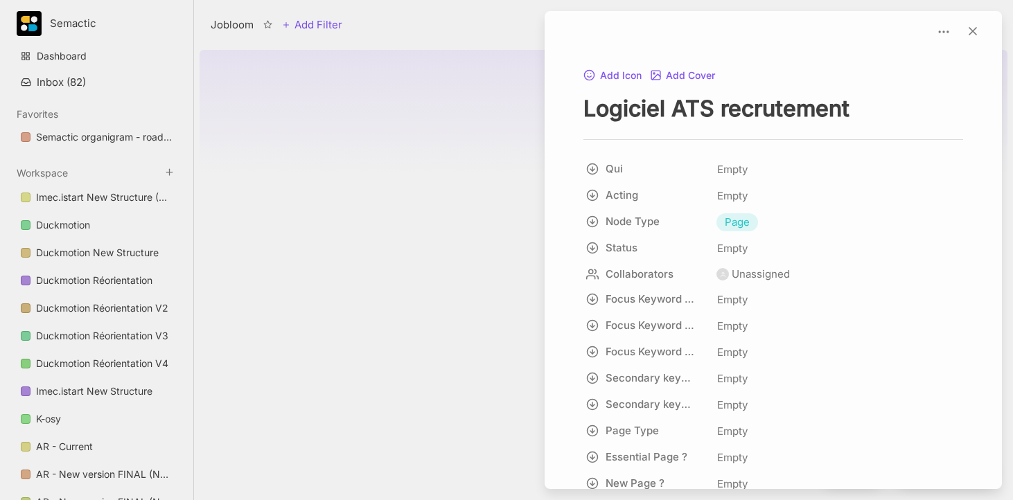
type textarea "Logiciel ATS recrutement"
click at [373, 314] on div at bounding box center [506, 250] width 1013 height 500
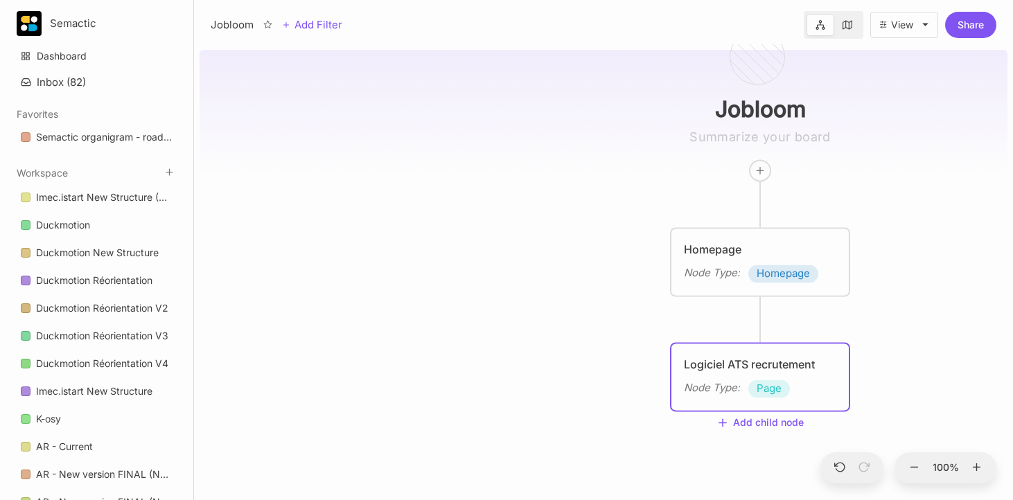
click at [745, 272] on div "Node Type : Homepage" at bounding box center [760, 274] width 152 height 18
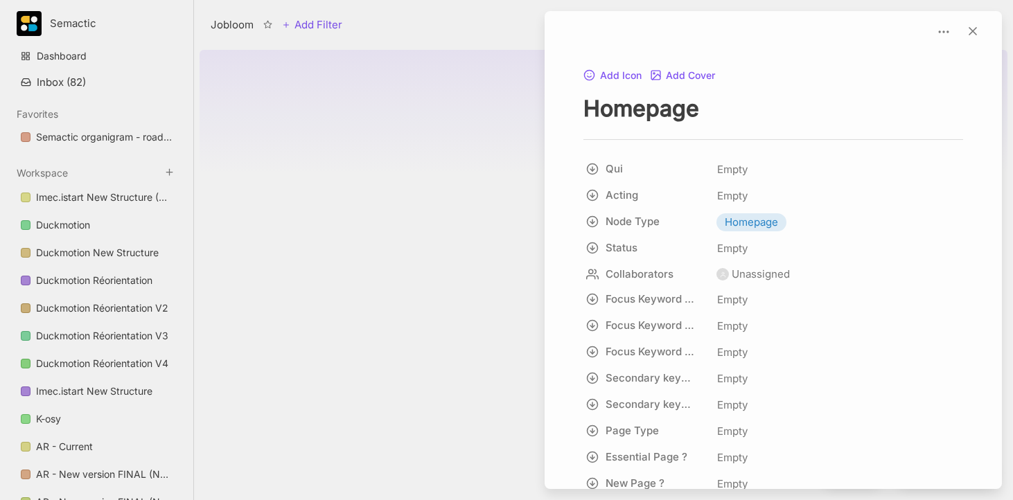
click at [440, 315] on div at bounding box center [506, 250] width 1013 height 500
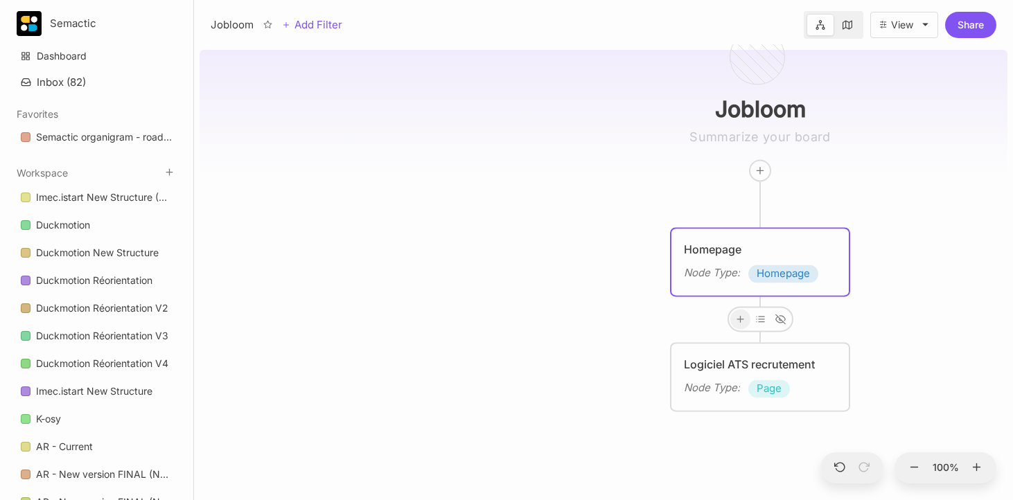
click at [736, 323] on icon at bounding box center [740, 319] width 10 height 10
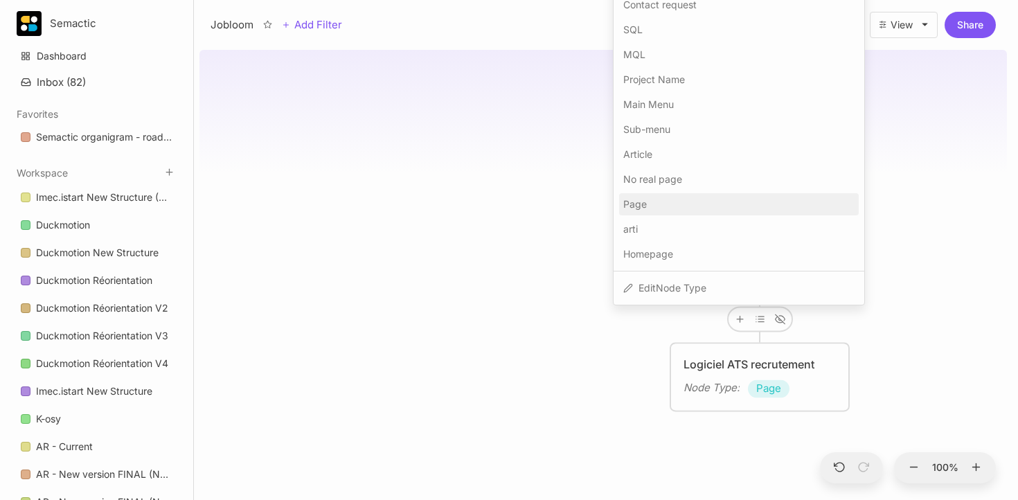
click at [660, 199] on div "Page" at bounding box center [739, 204] width 240 height 22
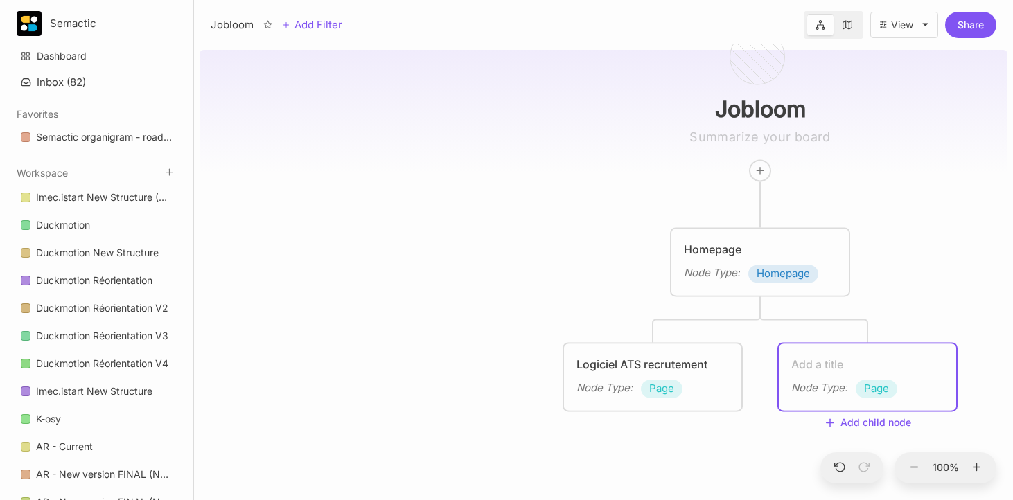
click at [641, 293] on div "Jobloom Homepage Node Type : Homepage Logiciel ATS recrutement Node Type : Page…" at bounding box center [604, 272] width 808 height 456
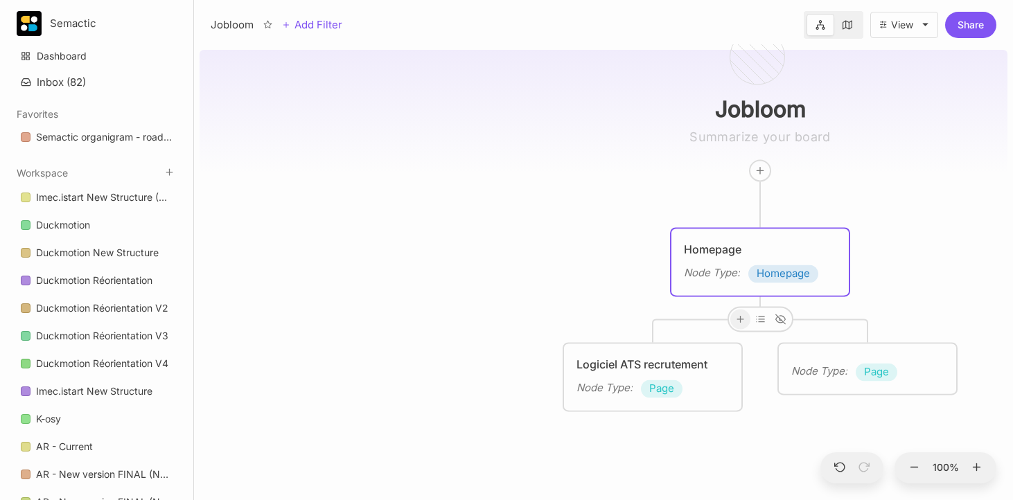
click at [742, 315] on icon at bounding box center [740, 319] width 10 height 10
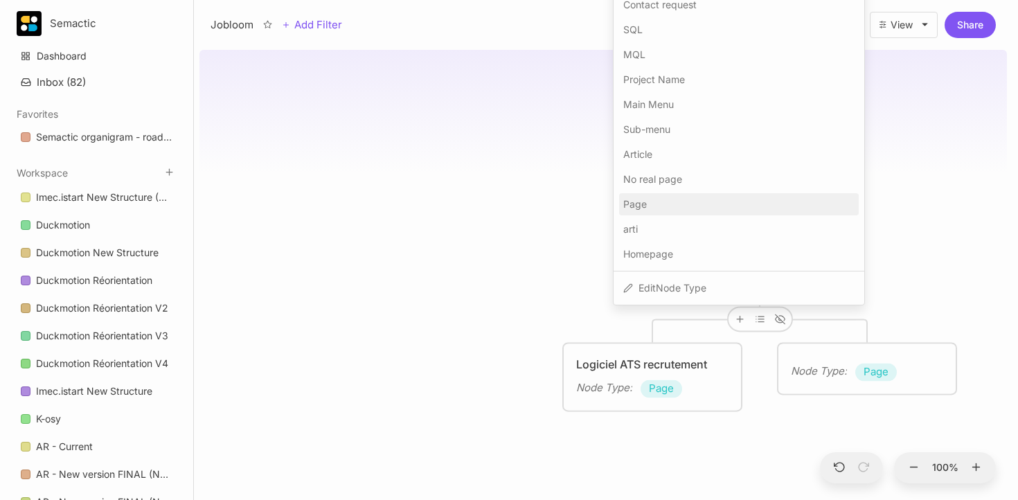
click at [670, 205] on div "Page" at bounding box center [739, 204] width 240 height 22
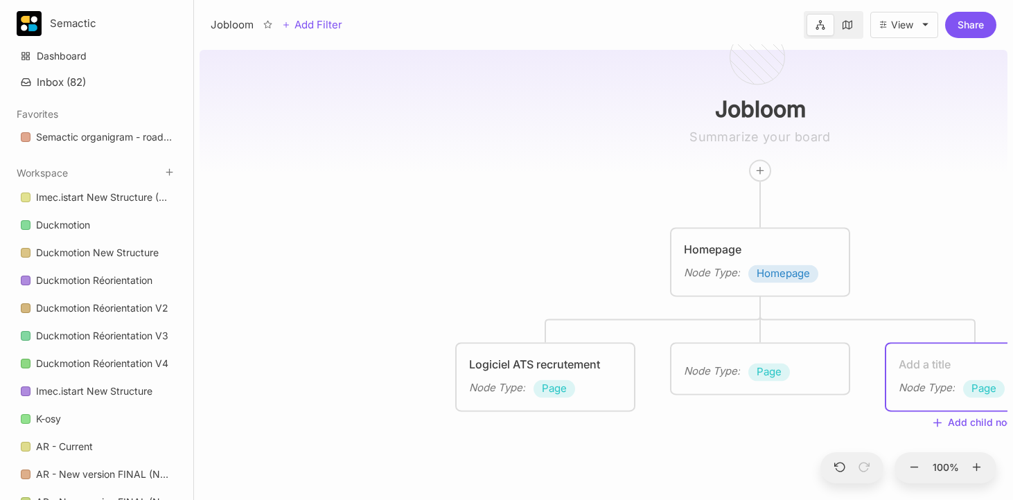
drag, startPoint x: 793, startPoint y: 221, endPoint x: 804, endPoint y: 233, distance: 16.7
click at [793, 221] on div "Jobloom Homepage Node Type : Homepage Logiciel ATS recrutement Node Type : Page…" at bounding box center [604, 272] width 808 height 456
drag, startPoint x: 890, startPoint y: 292, endPoint x: 644, endPoint y: 281, distance: 245.5
click at [634, 278] on div "Jobloom Homepage Node Type : Homepage Logiciel ATS recrutement Node Type : Page…" at bounding box center [604, 272] width 808 height 456
drag, startPoint x: 915, startPoint y: 347, endPoint x: 913, endPoint y: 338, distance: 9.2
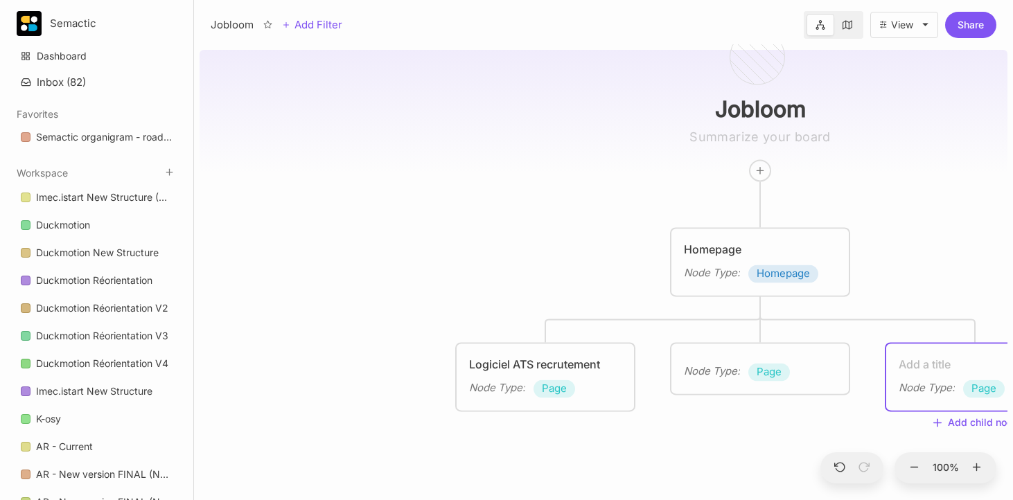
click at [901, 346] on div "Node Type : Page" at bounding box center [974, 377] width 177 height 67
drag, startPoint x: 915, startPoint y: 329, endPoint x: 932, endPoint y: 364, distance: 38.4
click at [699, 319] on div "Jobloom Homepage Node Type : Homepage Logiciel ATS recrutement Node Type : Page…" at bounding box center [604, 272] width 808 height 456
drag, startPoint x: 861, startPoint y: 311, endPoint x: 818, endPoint y: 312, distance: 43.0
click at [818, 312] on div "Jobloom Homepage Node Type : Homepage Logiciel ATS recrutement Node Type : Page…" at bounding box center [604, 272] width 808 height 456
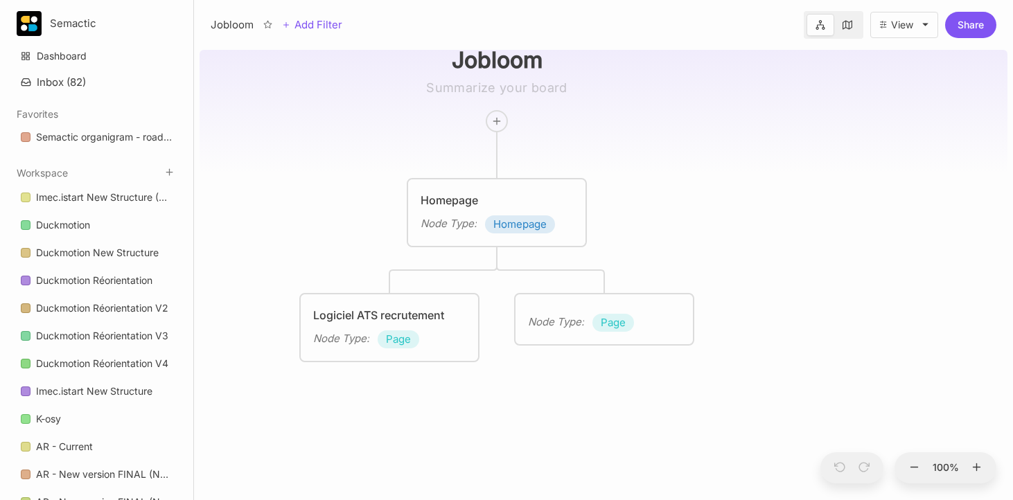
drag, startPoint x: 804, startPoint y: 301, endPoint x: 692, endPoint y: 191, distance: 157.3
click at [693, 190] on div "Jobloom Homepage Node Type : Homepage Logiciel ATS recrutement Node Type : Page…" at bounding box center [604, 272] width 808 height 456
click at [575, 319] on div "Node Type :" at bounding box center [554, 320] width 56 height 17
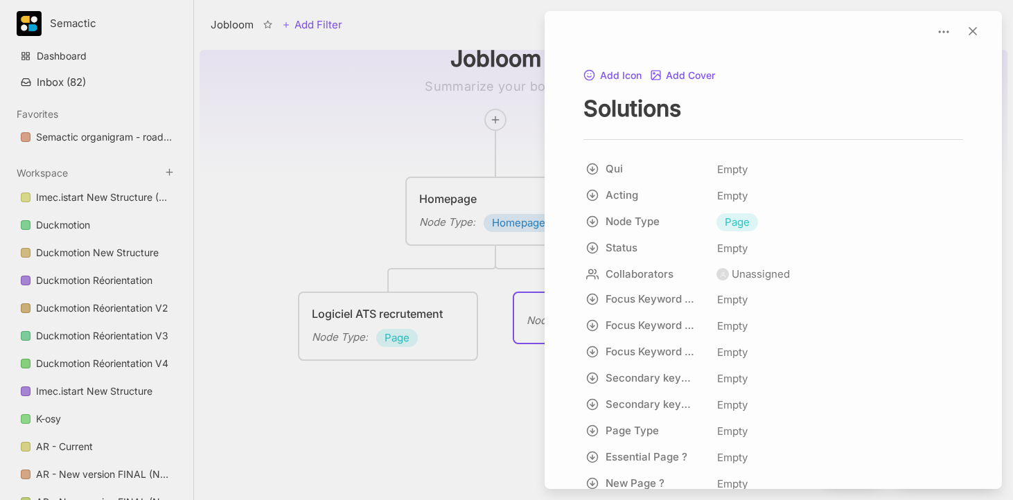
type textarea "Solutions"
click at [376, 259] on div at bounding box center [506, 250] width 1013 height 500
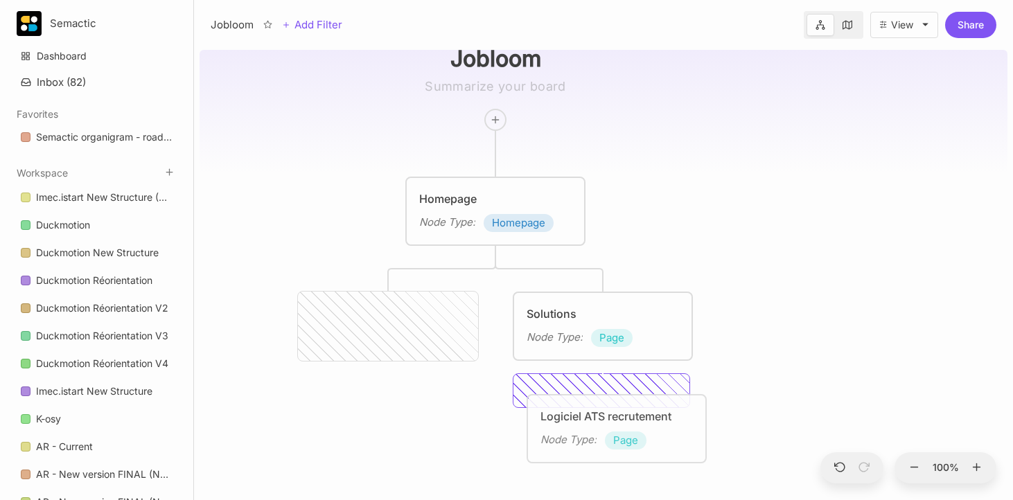
drag, startPoint x: 400, startPoint y: 328, endPoint x: 628, endPoint y: 430, distance: 250.5
click at [628, 430] on div "Logiciel ATS recrutement Node Type : Page" at bounding box center [616, 429] width 152 height 42
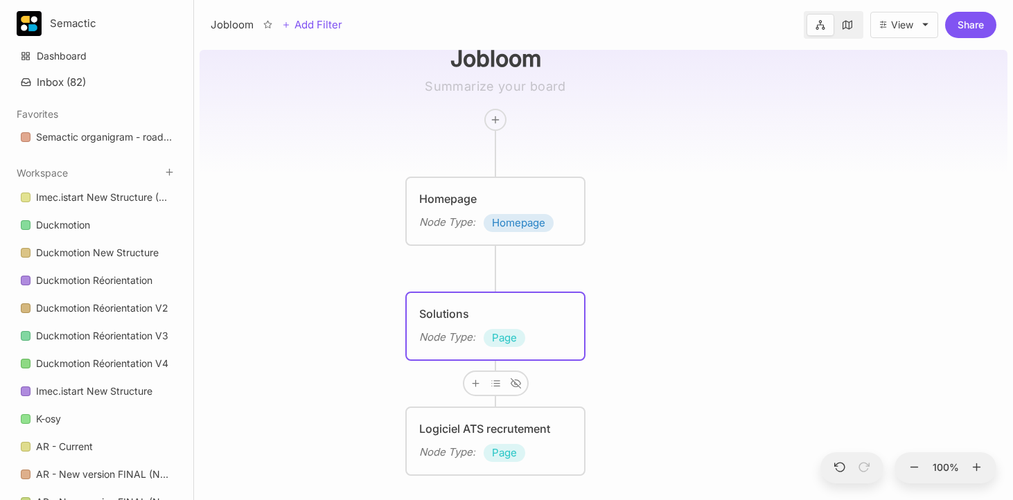
click at [510, 335] on span "Page" at bounding box center [504, 338] width 25 height 17
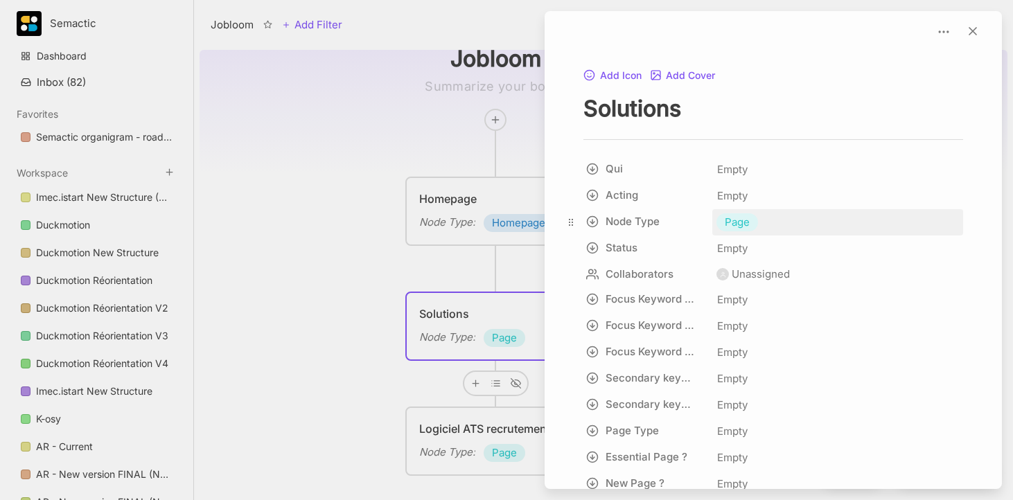
click at [734, 220] on span "Page" at bounding box center [737, 222] width 25 height 17
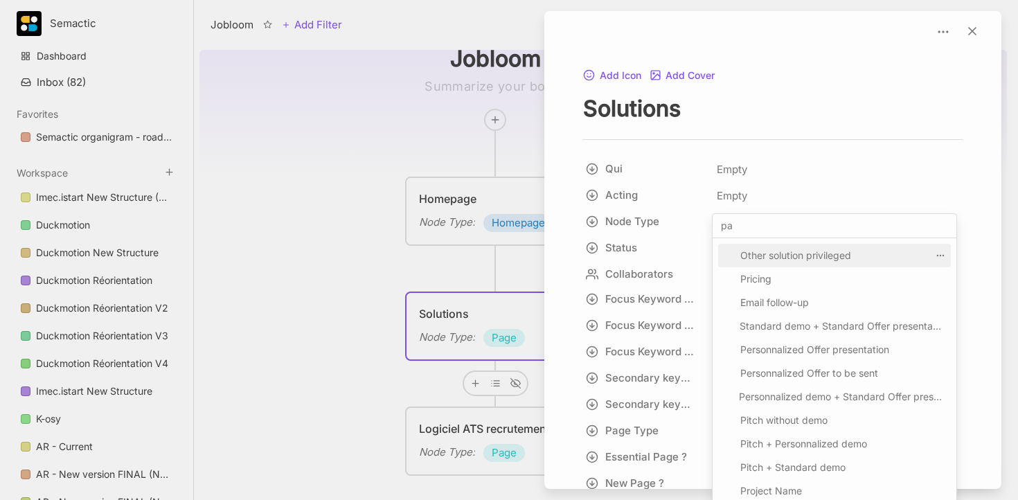
type input "pag"
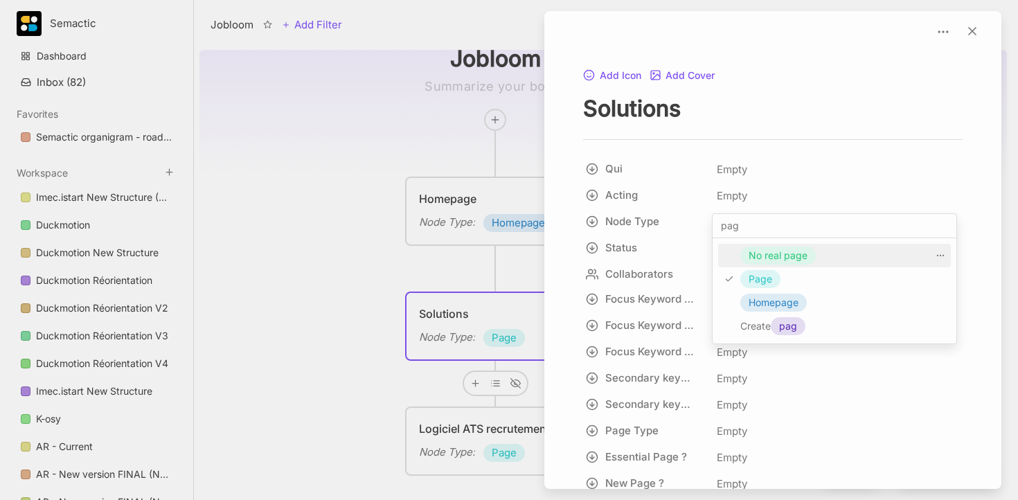
click at [764, 253] on span "No real page" at bounding box center [778, 255] width 59 height 17
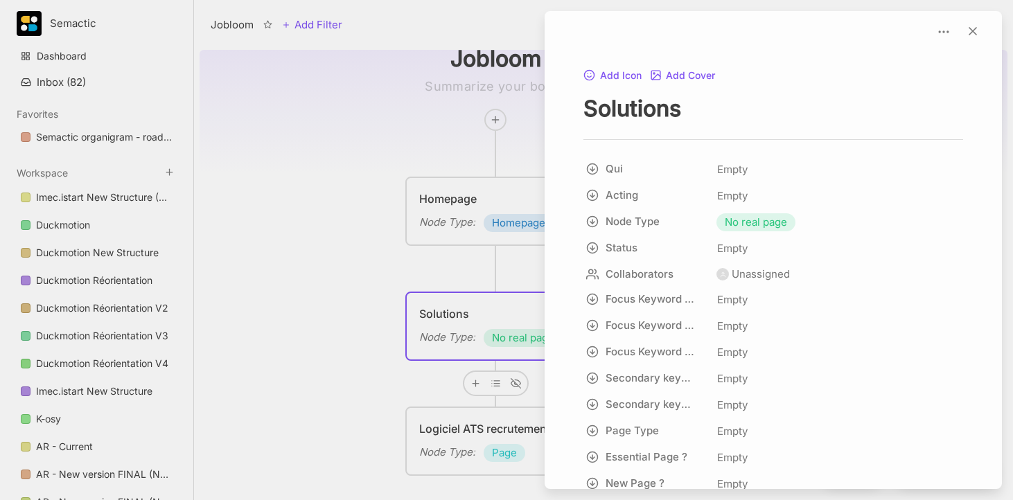
click at [362, 249] on div at bounding box center [506, 250] width 1013 height 500
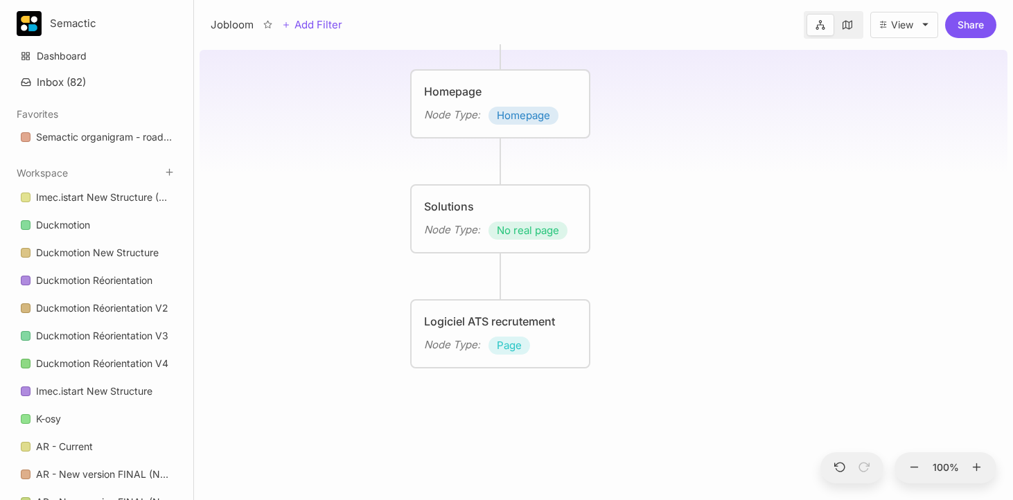
drag, startPoint x: 684, startPoint y: 289, endPoint x: 700, endPoint y: 201, distance: 89.4
click at [700, 201] on div "Jobloom Homepage Node Type : Homepage Solutions Node Type : No real page Logici…" at bounding box center [604, 272] width 808 height 456
click at [662, 141] on div "Jobloom Homepage Node Type : Homepage Solutions Node Type : No real page Logici…" at bounding box center [604, 272] width 808 height 456
click at [532, 318] on div "Logiciel ATS recrutement" at bounding box center [500, 320] width 152 height 17
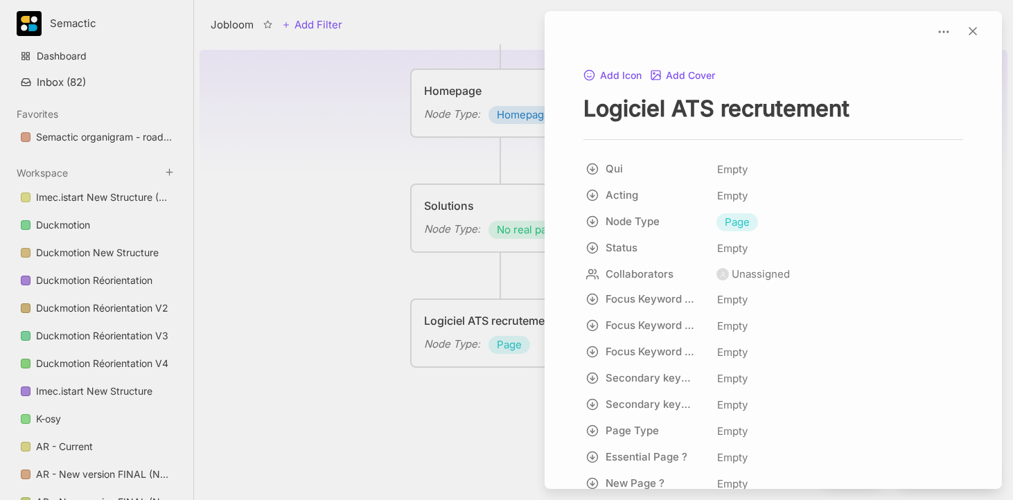
click at [481, 261] on div at bounding box center [506, 250] width 1013 height 500
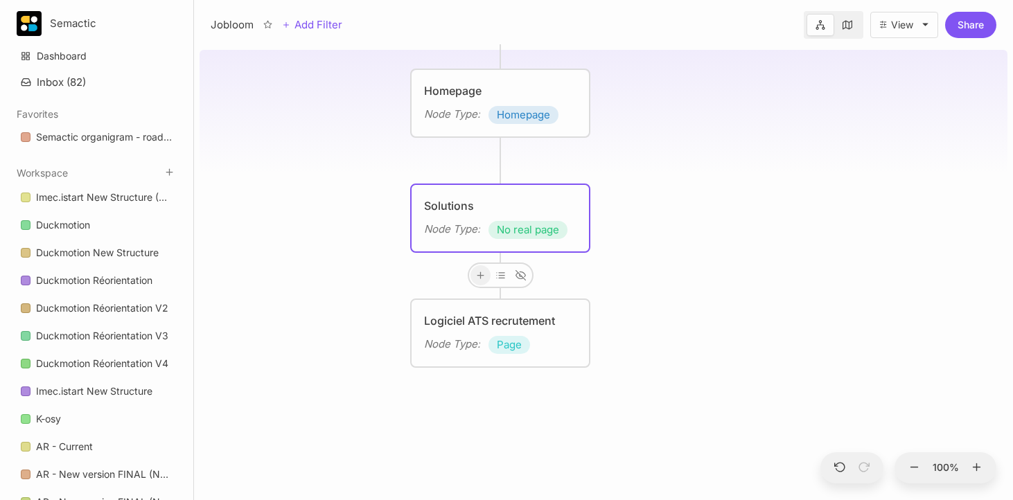
click at [479, 274] on icon at bounding box center [480, 275] width 10 height 10
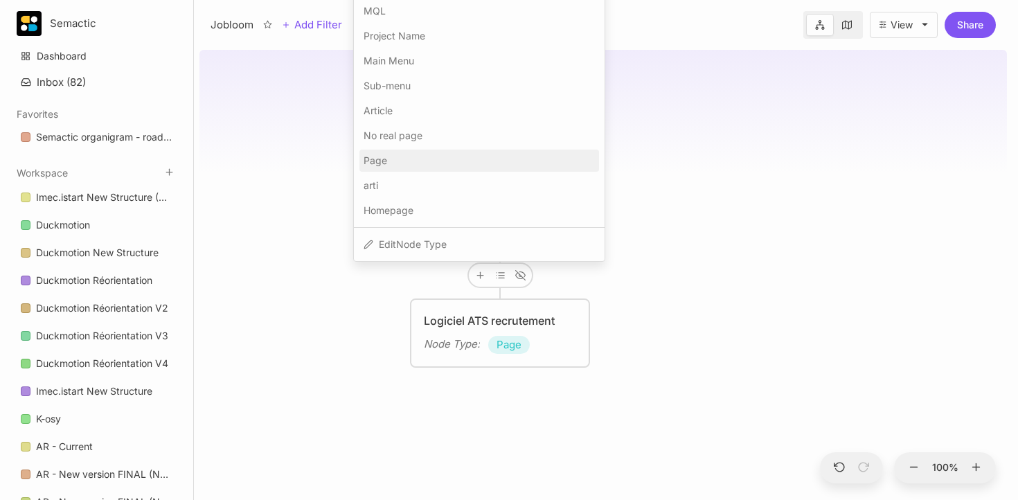
click at [396, 163] on div "Page" at bounding box center [480, 161] width 240 height 22
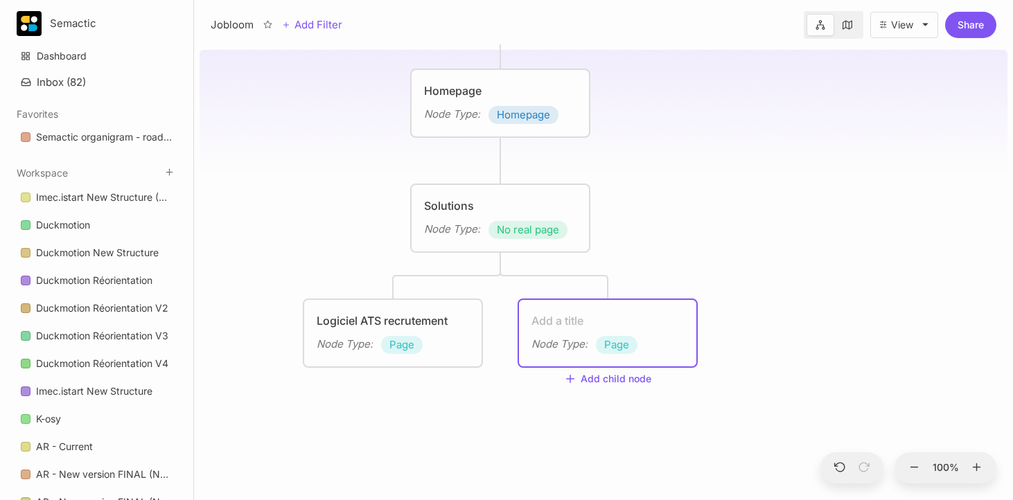
click at [569, 321] on textarea at bounding box center [607, 320] width 152 height 17
type textarea "Site carrière"
click at [698, 210] on div "Jobloom Homepage Node Type : Homepage Solutions Node Type : No real page Logici…" at bounding box center [604, 272] width 808 height 456
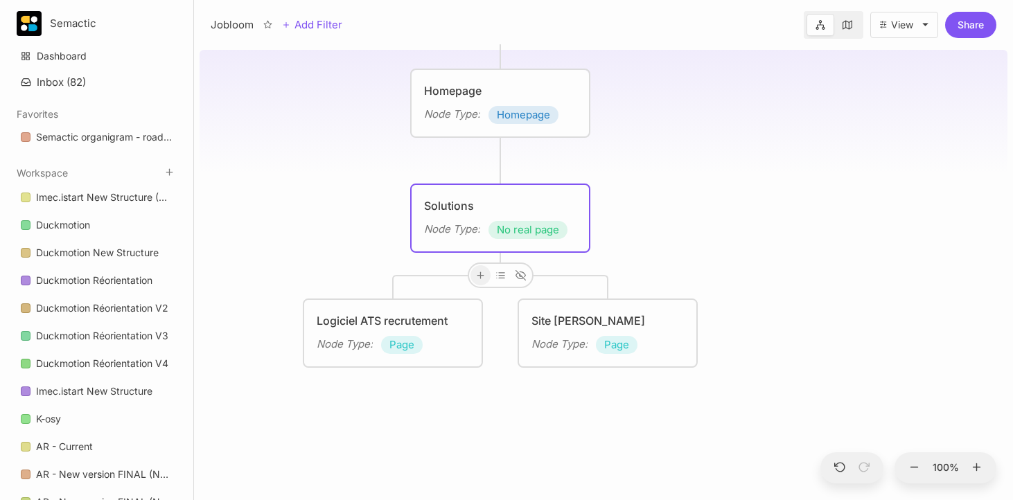
click at [484, 270] on icon at bounding box center [480, 275] width 10 height 10
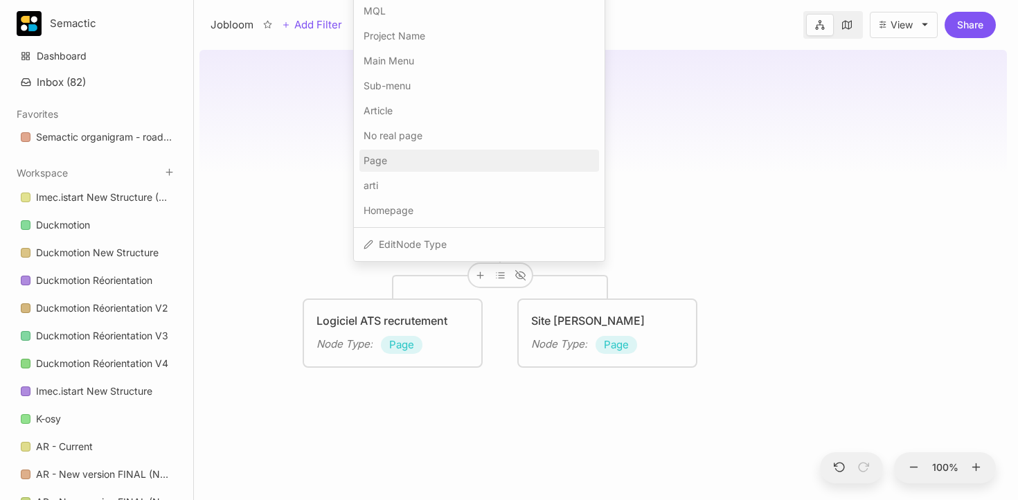
click at [405, 152] on div "Page" at bounding box center [480, 161] width 240 height 22
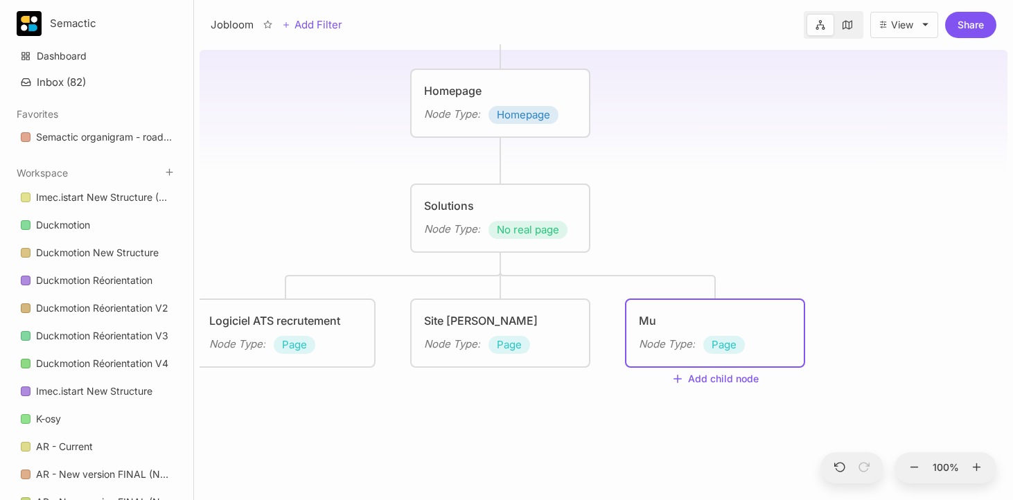
type textarea "M"
type textarea "Diffusion offre d'emploi"
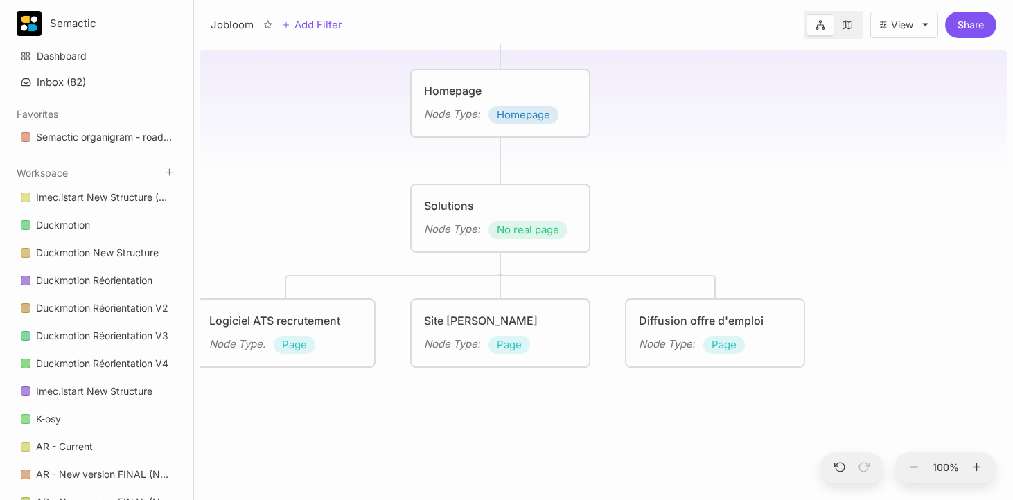
click at [699, 323] on div "Diffusion offre d'emploi" at bounding box center [715, 320] width 152 height 17
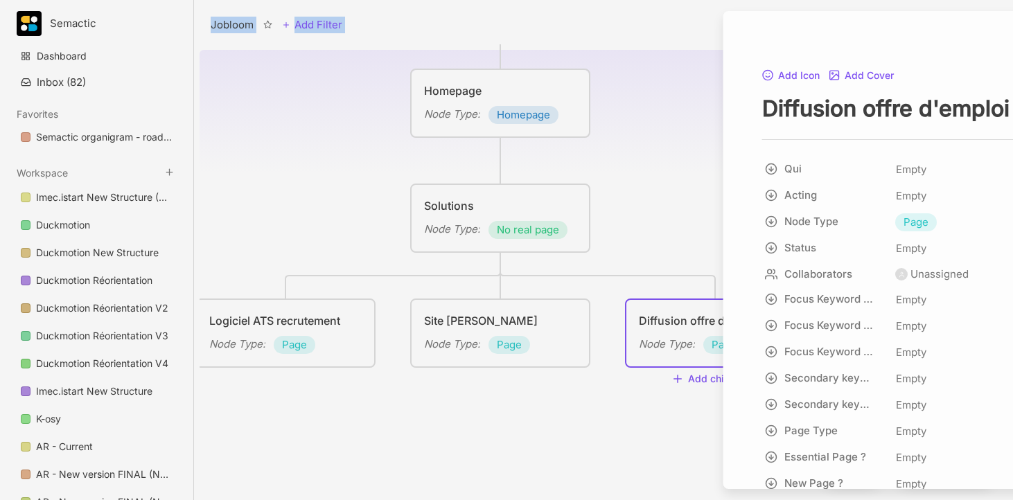
click at [698, 323] on div at bounding box center [506, 250] width 1013 height 500
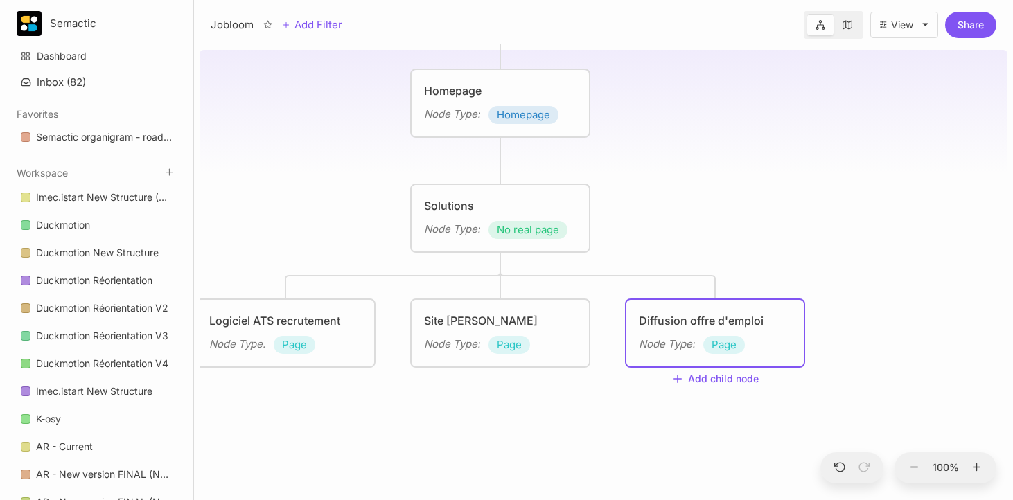
click at [698, 326] on div "Diffusion offre d'emploi" at bounding box center [715, 320] width 152 height 17
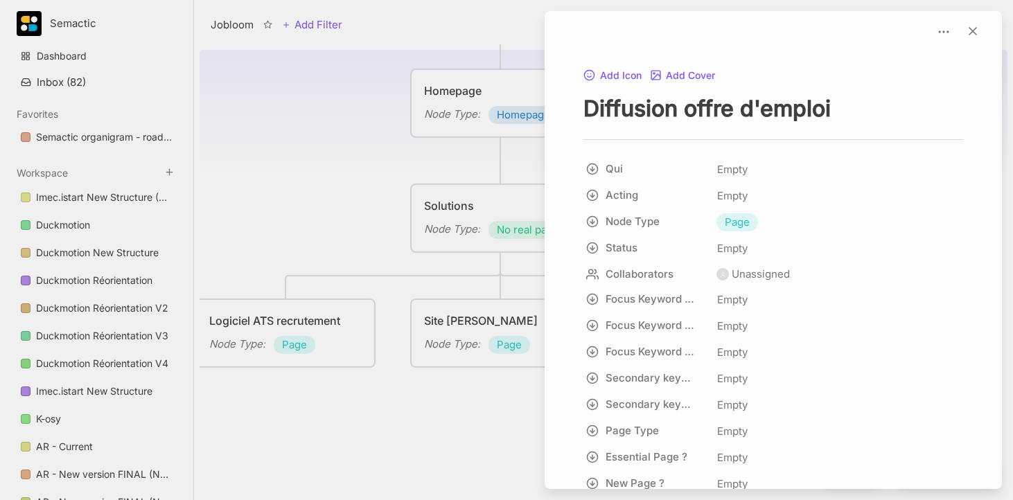
drag, startPoint x: 676, startPoint y: 113, endPoint x: 503, endPoint y: 121, distance: 173.4
click at [503, 121] on div "Jobloom Add Filter View Share Jobloom Homepage Node Type : Homepage Solutions N…" at bounding box center [603, 250] width 819 height 500
type textarea "Multidiffusion offre d'emploi"
click at [346, 176] on div at bounding box center [506, 250] width 1013 height 500
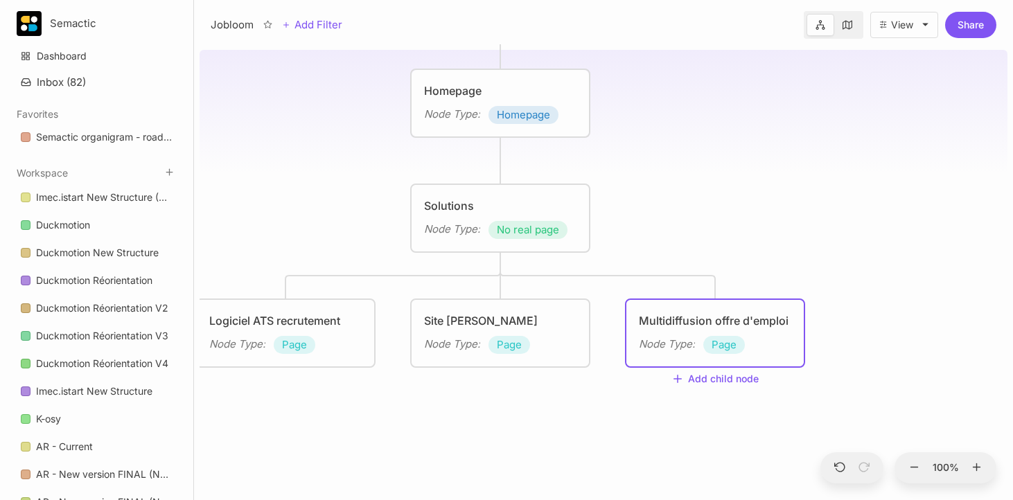
drag, startPoint x: 835, startPoint y: 254, endPoint x: 752, endPoint y: 254, distance: 83.1
click at [835, 254] on div "Jobloom Homepage Node Type : Homepage Solutions Node Type : No real page Logici…" at bounding box center [604, 272] width 808 height 456
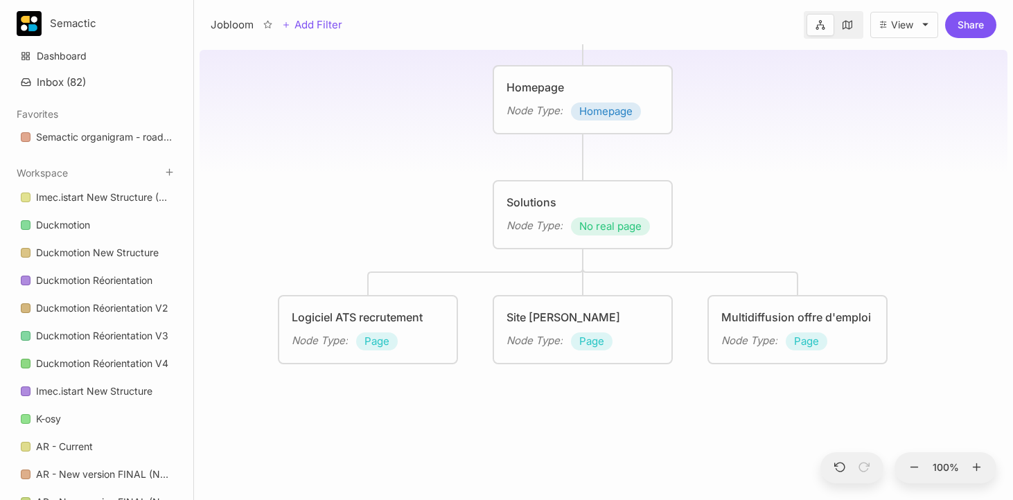
drag, startPoint x: 687, startPoint y: 251, endPoint x: 763, endPoint y: 249, distance: 76.2
click at [770, 248] on div "Jobloom Homepage Node Type : Homepage Solutions Node Type : No real page Logici…" at bounding box center [604, 272] width 808 height 456
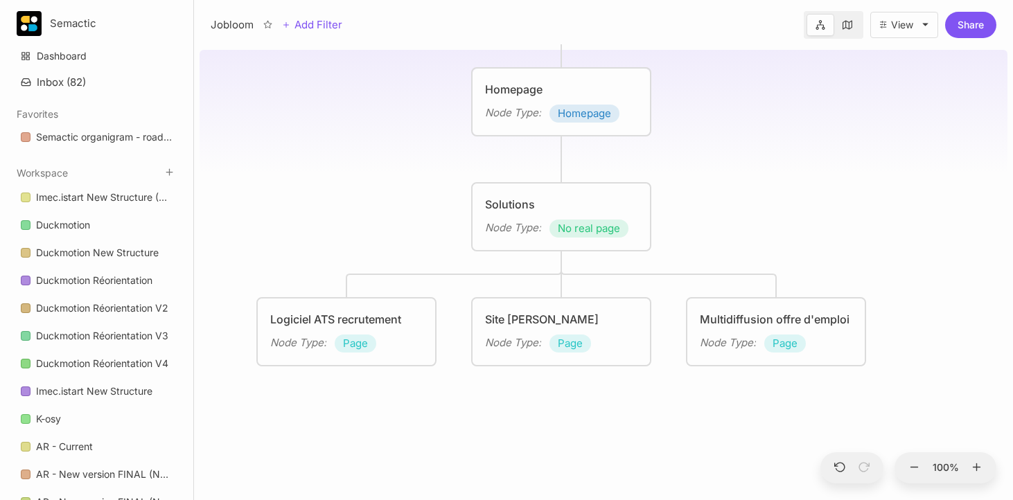
click at [693, 210] on div "Jobloom Homepage Node Type : Homepage Solutions Node Type : No real page Logici…" at bounding box center [604, 272] width 808 height 456
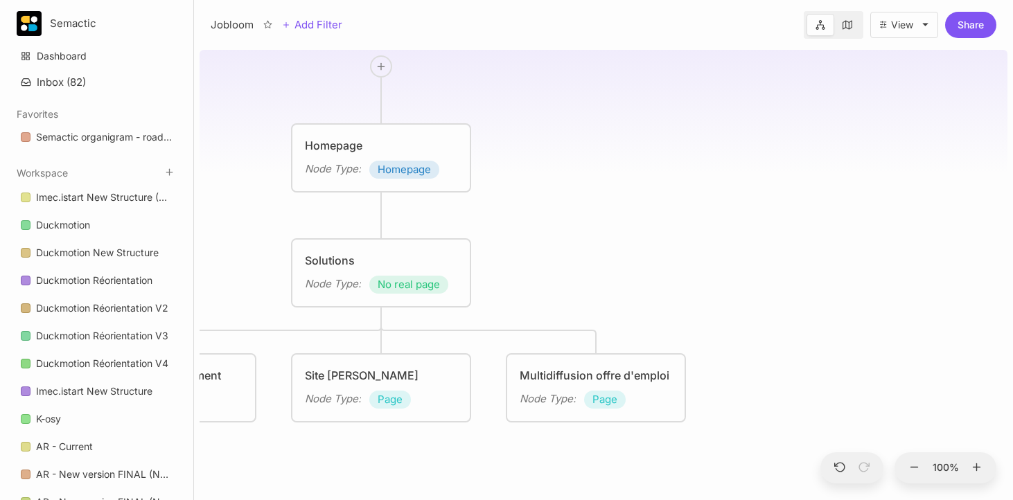
drag, startPoint x: 692, startPoint y: 212, endPoint x: 609, endPoint y: 265, distance: 98.8
click at [609, 265] on div "Jobloom Homepage Node Type : Homepage Solutions Node Type : No real page Logici…" at bounding box center [604, 272] width 808 height 456
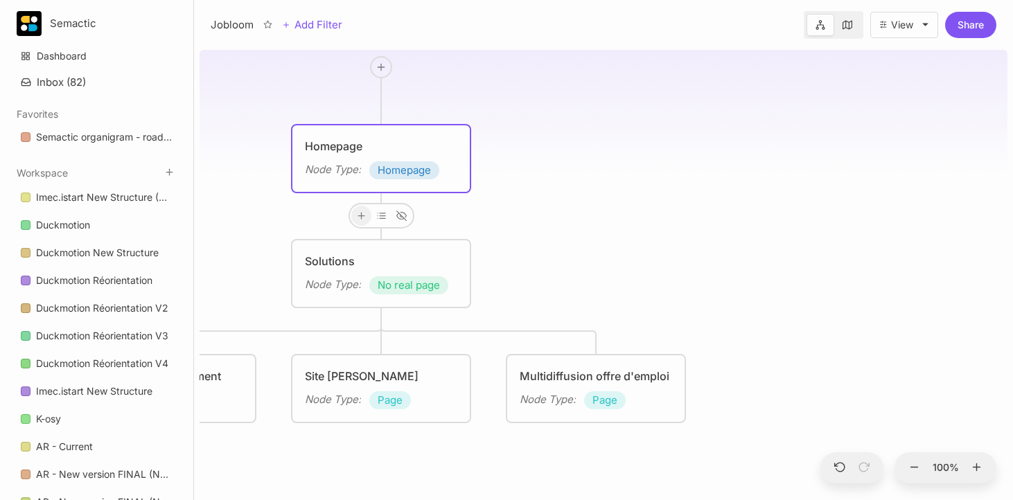
click at [357, 211] on icon at bounding box center [361, 216] width 10 height 10
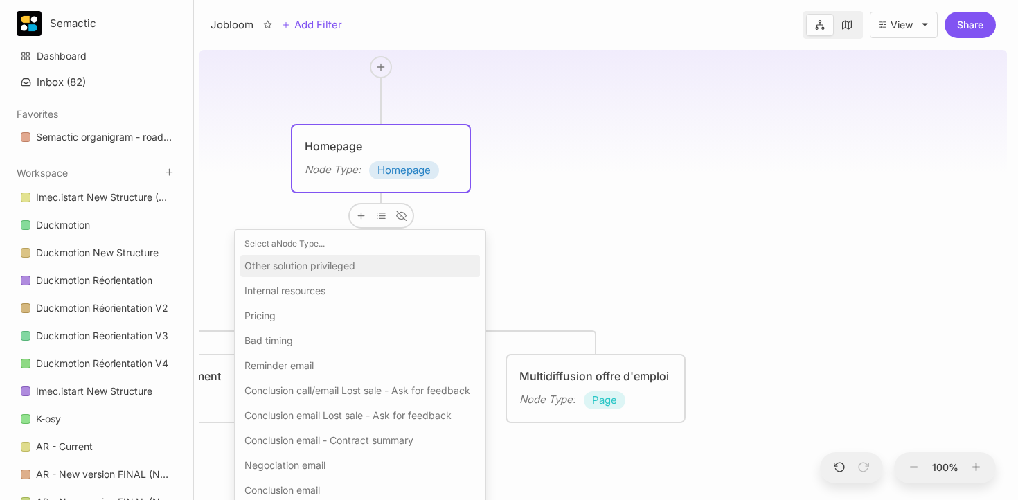
click at [353, 258] on span "Other solution privileged" at bounding box center [300, 266] width 111 height 17
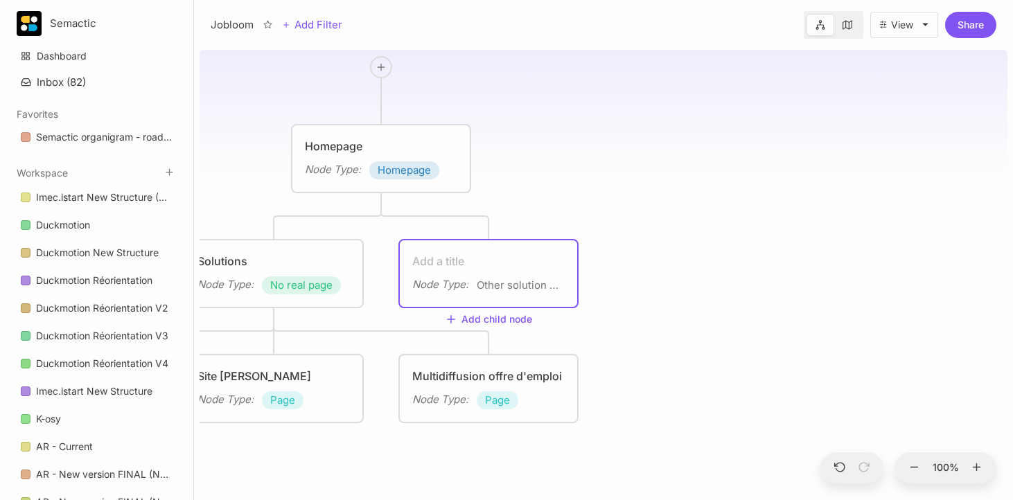
click at [490, 289] on div "Node Type : Other solution privileged" at bounding box center [488, 273] width 177 height 67
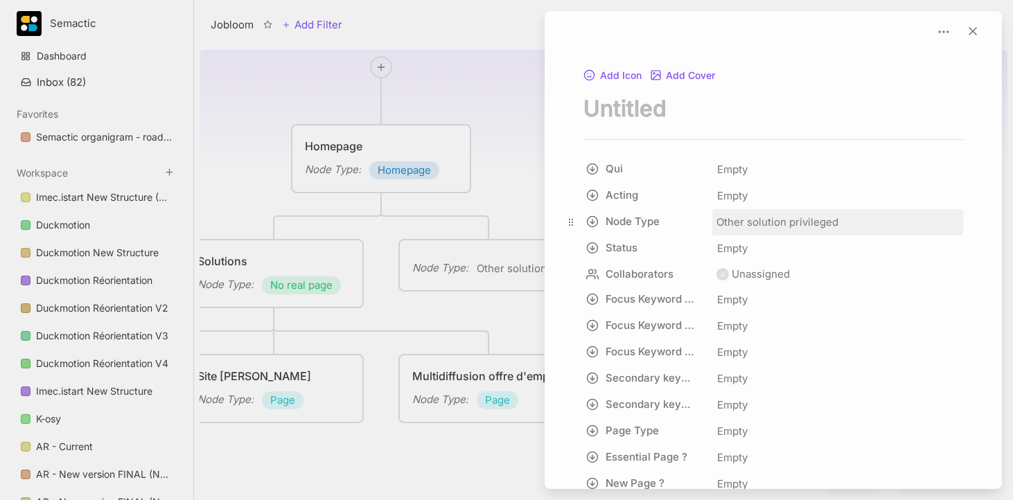
click at [764, 227] on span "Other solution privileged" at bounding box center [777, 222] width 122 height 17
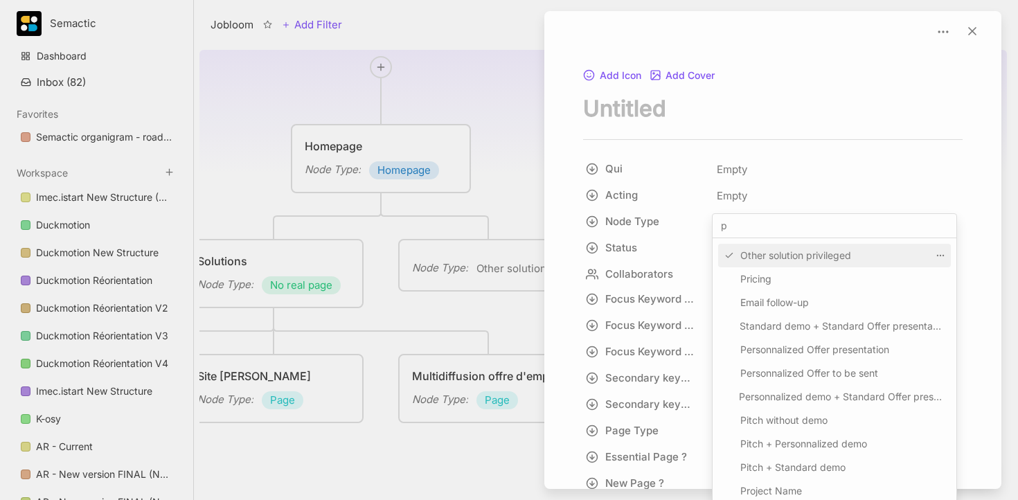
click at [777, 228] on input "p" at bounding box center [835, 226] width 244 height 24
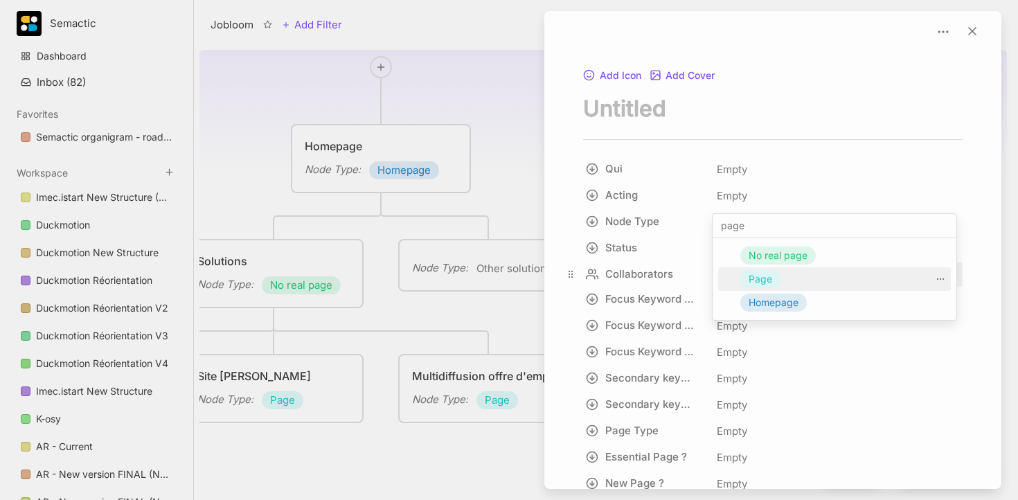
type input "page"
click at [772, 273] on span "Page" at bounding box center [761, 279] width 24 height 17
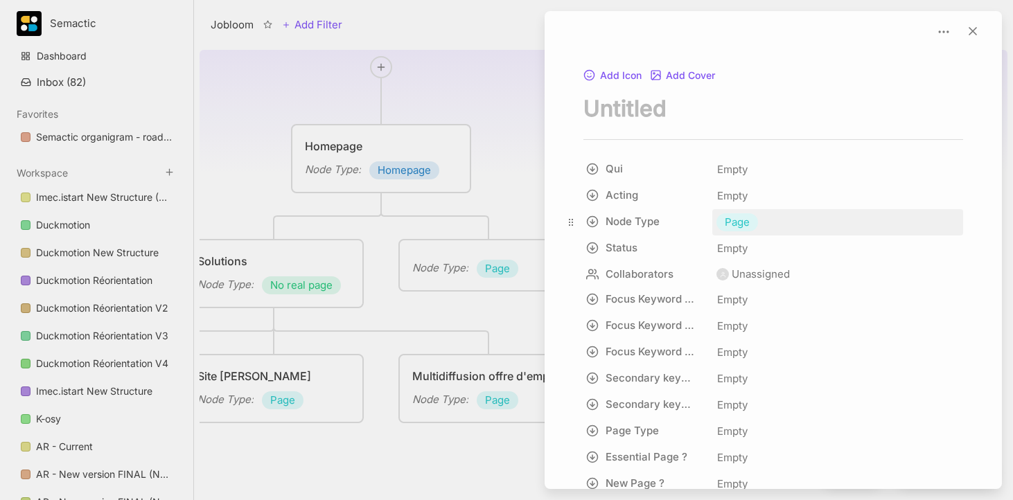
click at [736, 231] on div "Page" at bounding box center [737, 222] width 42 height 18
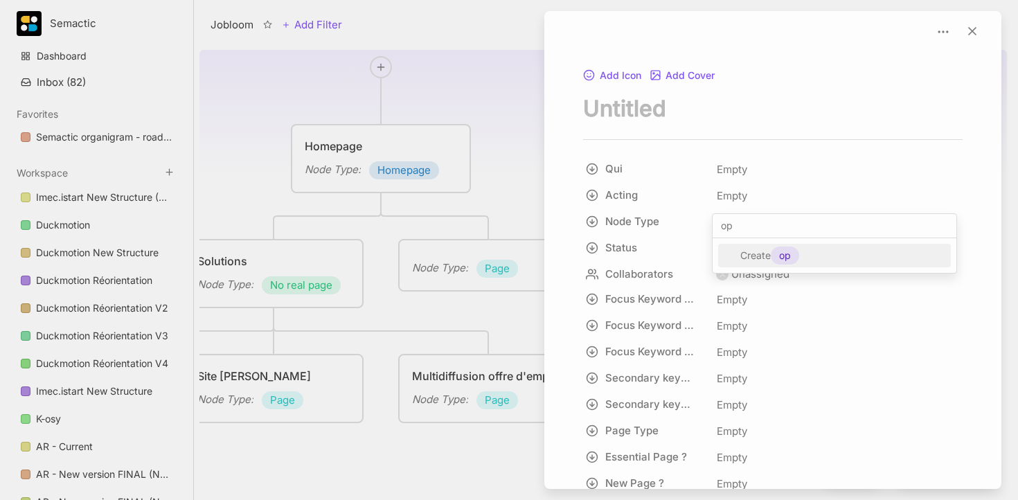
type input "o"
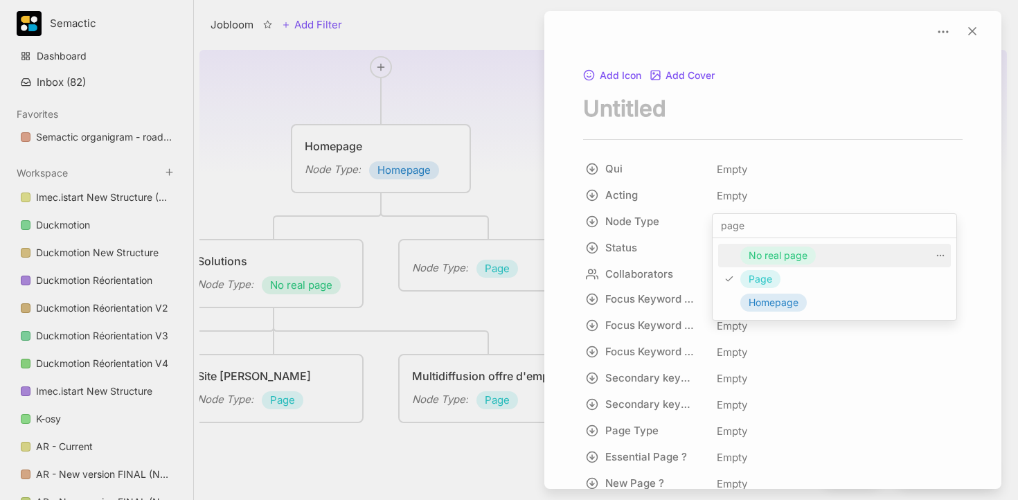
type input "page"
click at [755, 249] on span "No real page" at bounding box center [778, 255] width 59 height 17
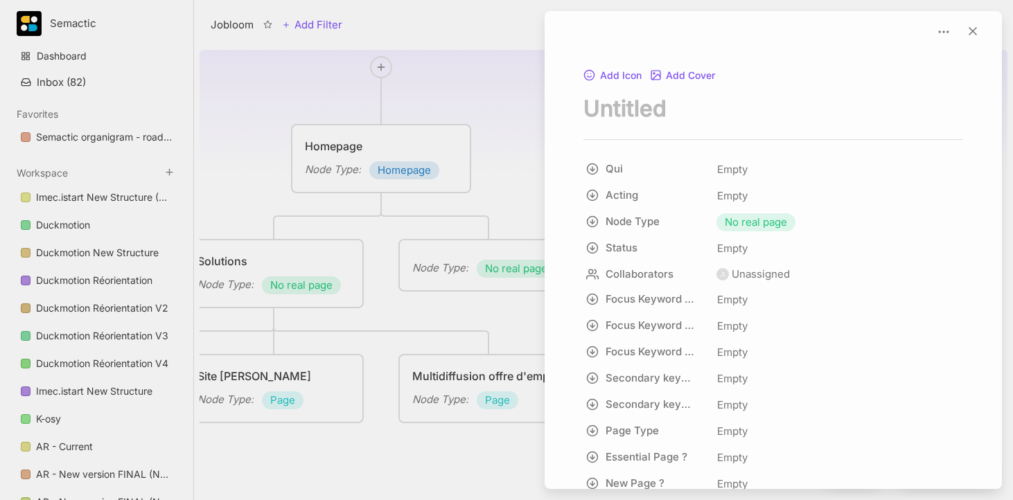
click at [482, 233] on div at bounding box center [506, 250] width 1013 height 500
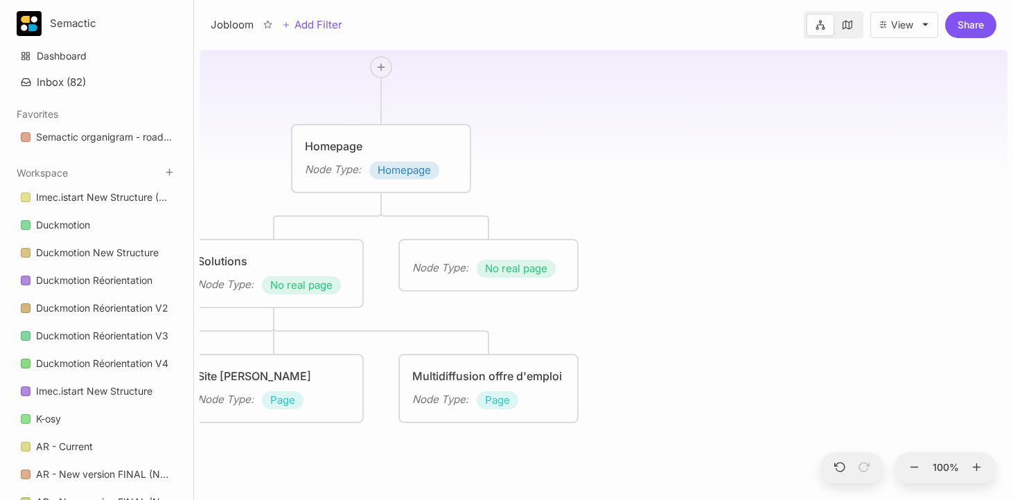
click at [486, 254] on div "Node Type : No real page" at bounding box center [488, 265] width 177 height 50
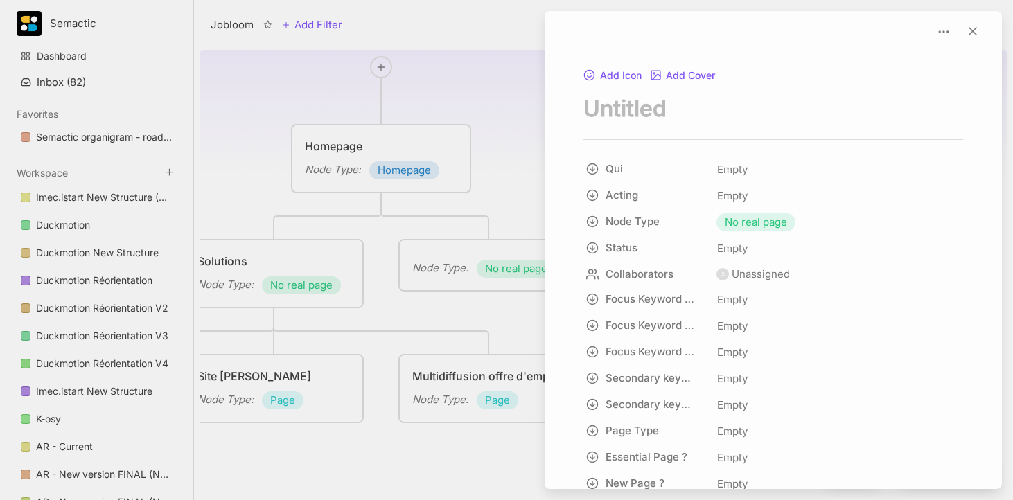
click at [665, 105] on textarea "node title" at bounding box center [773, 108] width 380 height 28
type textarea "y"
type textarea "By position"
click at [502, 142] on div at bounding box center [506, 250] width 1013 height 500
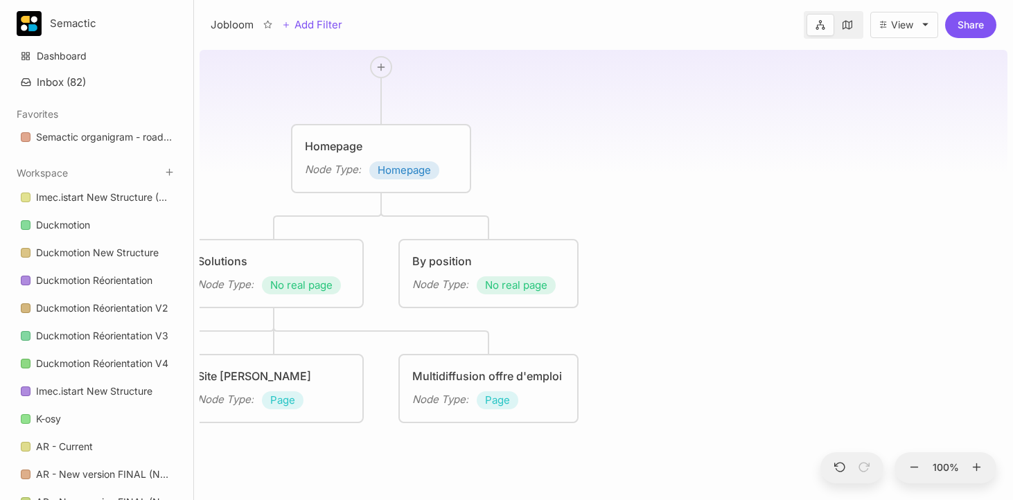
click at [452, 246] on div "By position Node Type : No real page" at bounding box center [488, 273] width 177 height 67
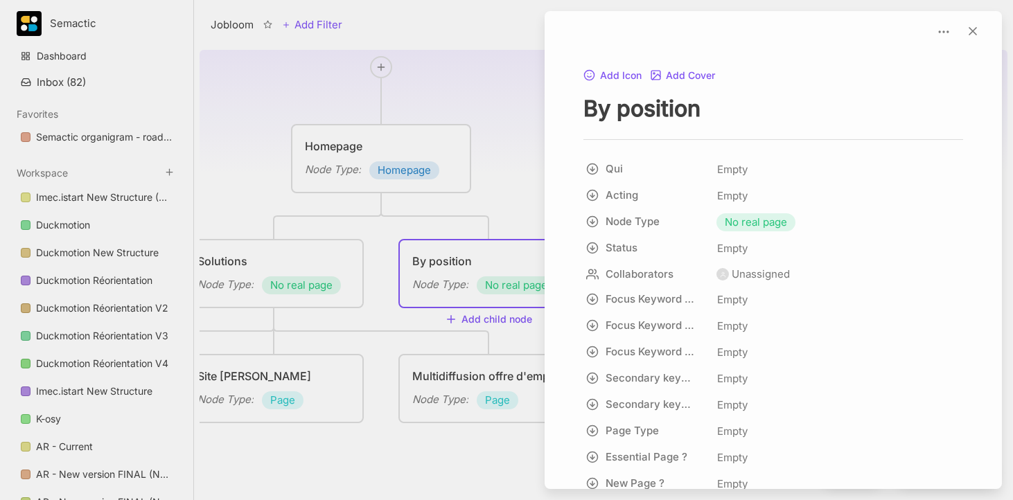
click at [517, 200] on div at bounding box center [506, 250] width 1013 height 500
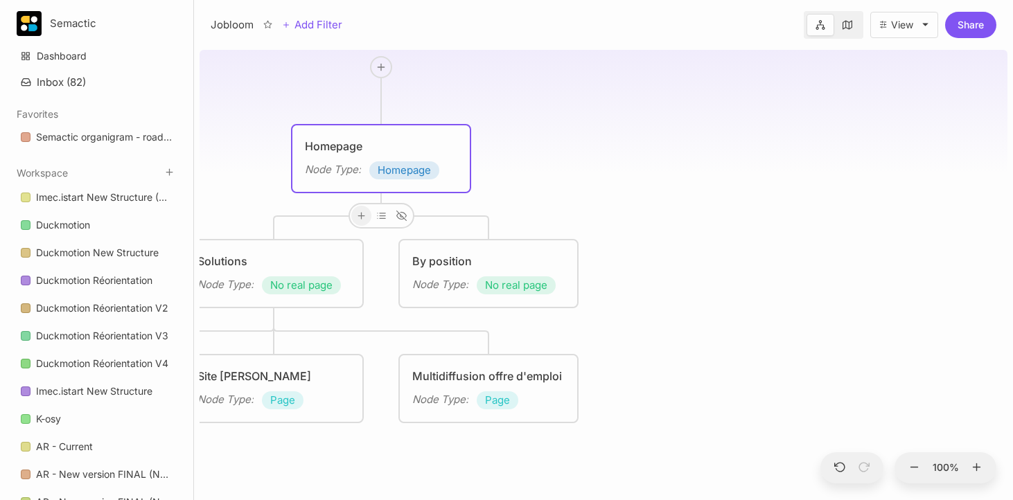
click at [358, 213] on icon at bounding box center [361, 216] width 10 height 10
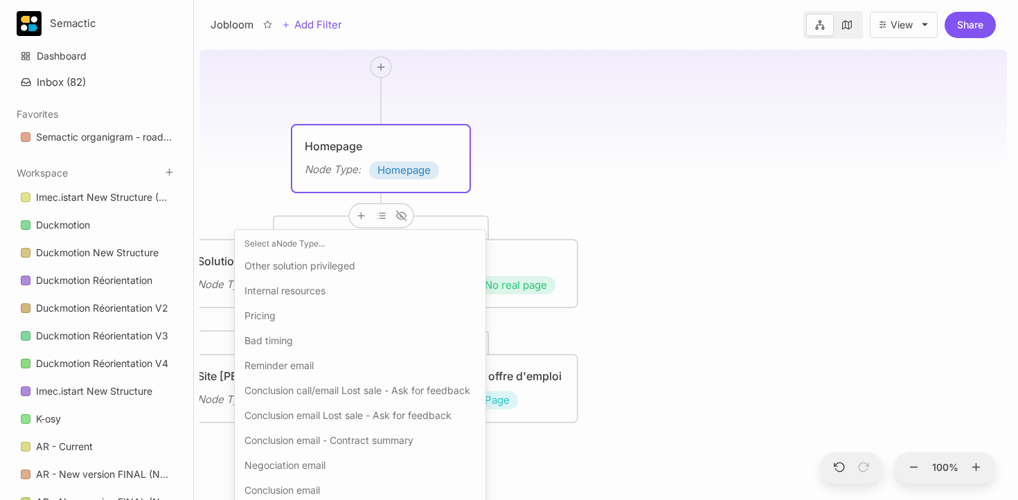
drag, startPoint x: 357, startPoint y: 258, endPoint x: 344, endPoint y: 254, distance: 13.4
click at [357, 258] on div "Other solution privileged" at bounding box center [360, 266] width 240 height 22
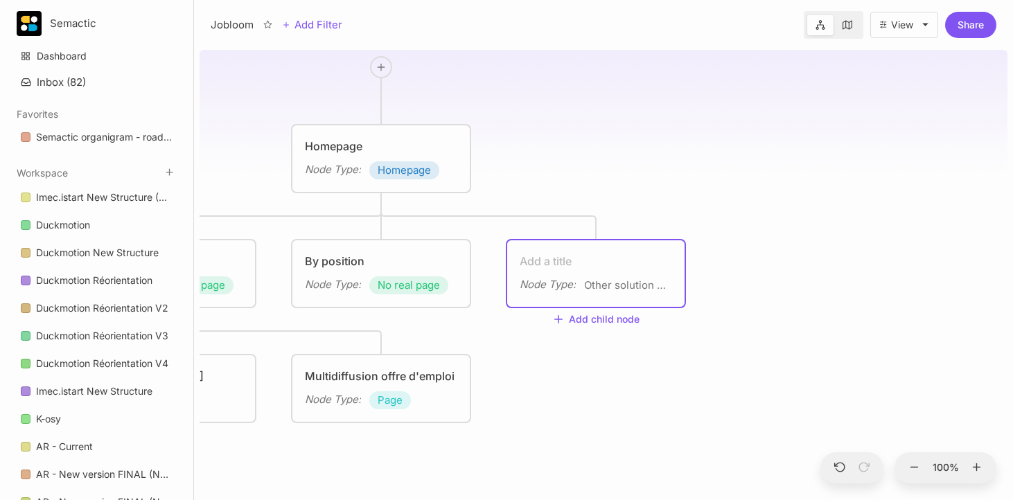
click at [587, 285] on span "Other solution privileged" at bounding box center [626, 285] width 85 height 17
click at [637, 281] on span "Other solution privileged" at bounding box center [626, 285] width 85 height 17
click at [625, 297] on div "Node Type : Other solution privileged" at bounding box center [595, 273] width 177 height 67
click at [627, 285] on span "Other solution privileged" at bounding box center [626, 285] width 85 height 17
click at [626, 243] on div "Node Type : Other solution privileged" at bounding box center [595, 273] width 177 height 67
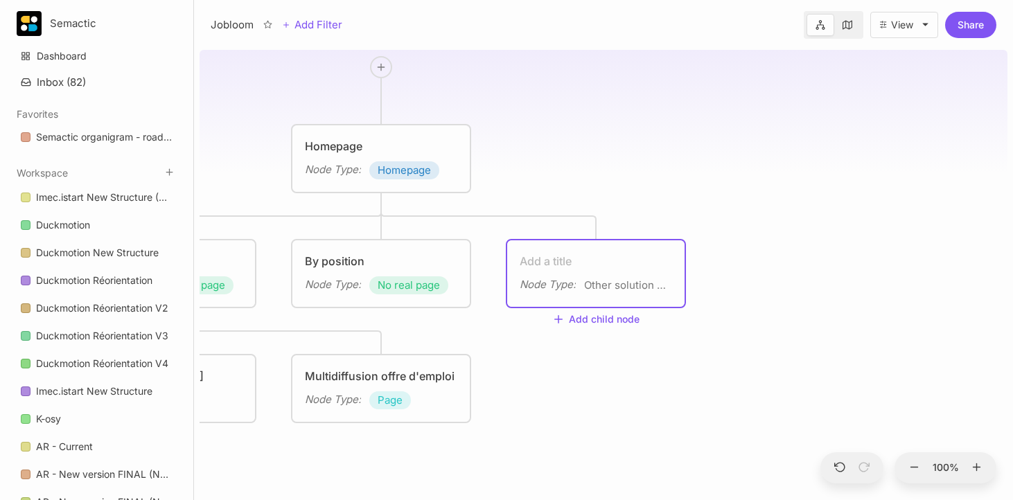
click at [524, 260] on div "Node Type : Other solution privileged" at bounding box center [595, 273] width 177 height 67
drag, startPoint x: 626, startPoint y: 201, endPoint x: 457, endPoint y: 96, distance: 198.8
click at [625, 191] on div "Jobloom Homepage Node Type : Homepage Solutions Node Type : No real page By pos…" at bounding box center [604, 272] width 808 height 456
click at [618, 240] on div "Node Type : Other solution privileged" at bounding box center [595, 273] width 177 height 67
click at [618, 254] on textarea at bounding box center [596, 261] width 152 height 17
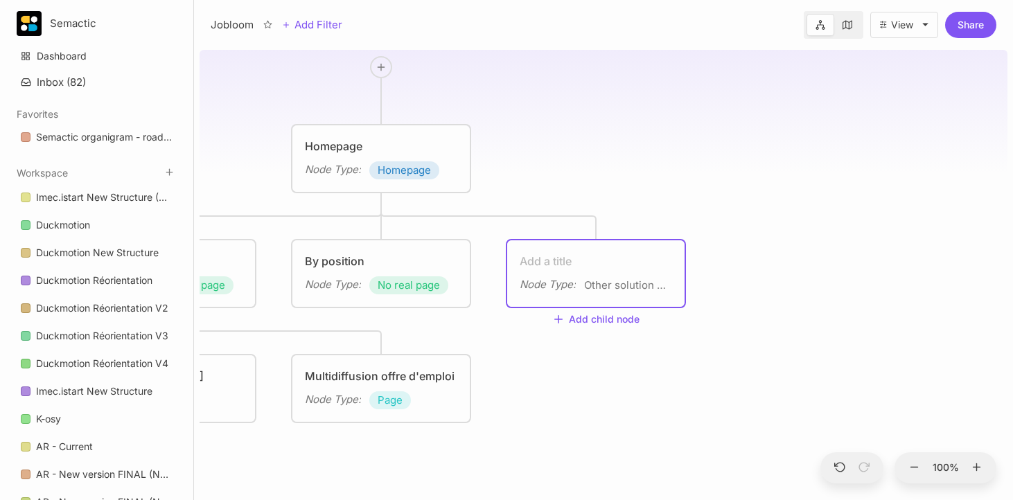
click at [646, 334] on div "Jobloom Homepage Node Type : Homepage Solutions Node Type : No real page By pos…" at bounding box center [604, 272] width 808 height 456
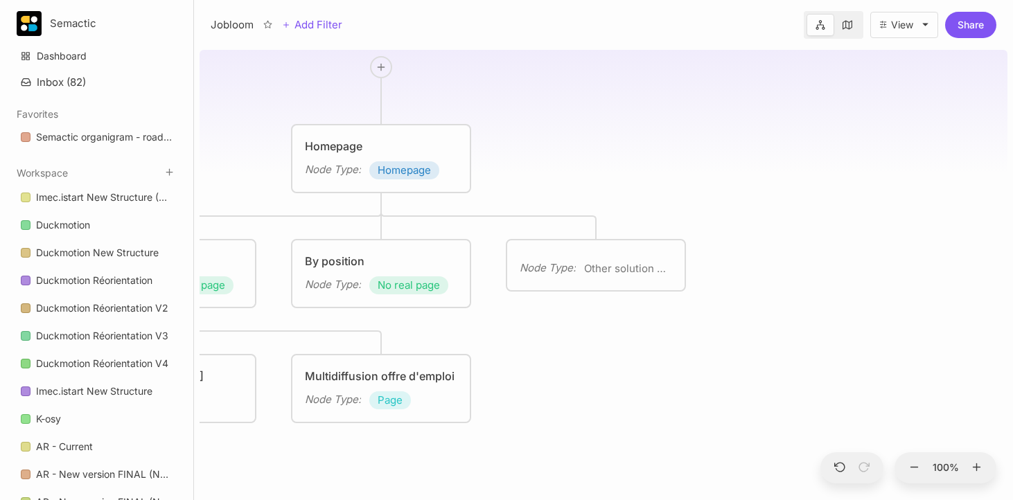
click at [637, 281] on div "Node Type : Other solution privileged" at bounding box center [595, 265] width 177 height 50
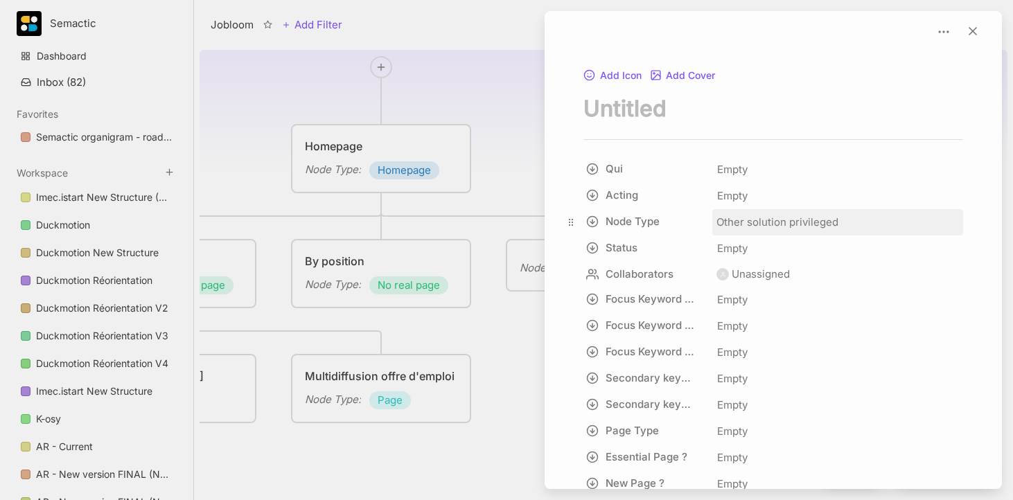
click at [793, 225] on span "Other solution privileged" at bounding box center [777, 222] width 122 height 17
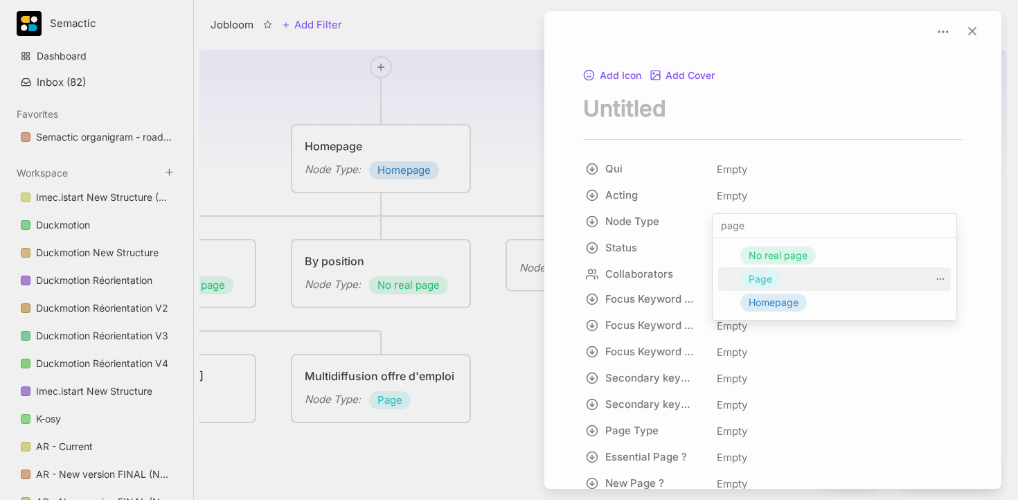
type input "page"
click at [788, 280] on div "Page" at bounding box center [834, 279] width 233 height 24
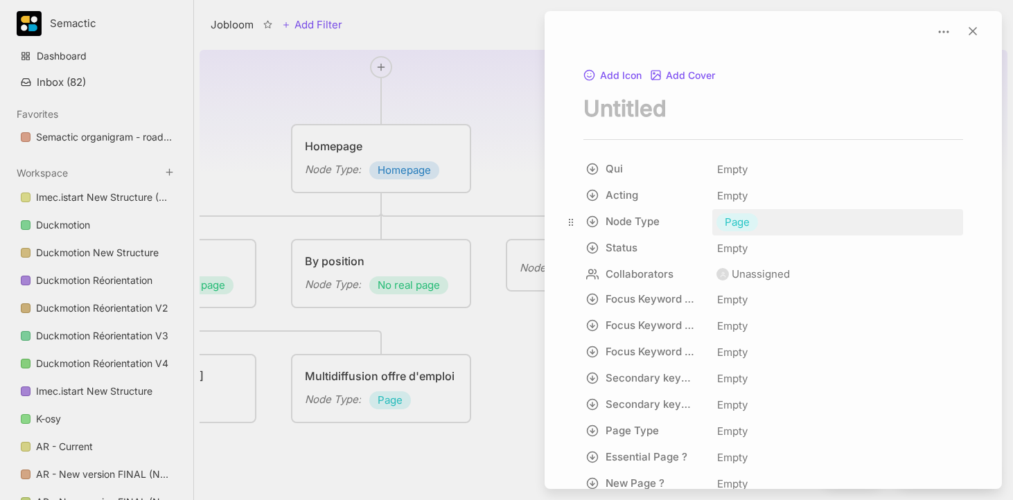
click at [768, 227] on div "Page" at bounding box center [837, 222] width 251 height 26
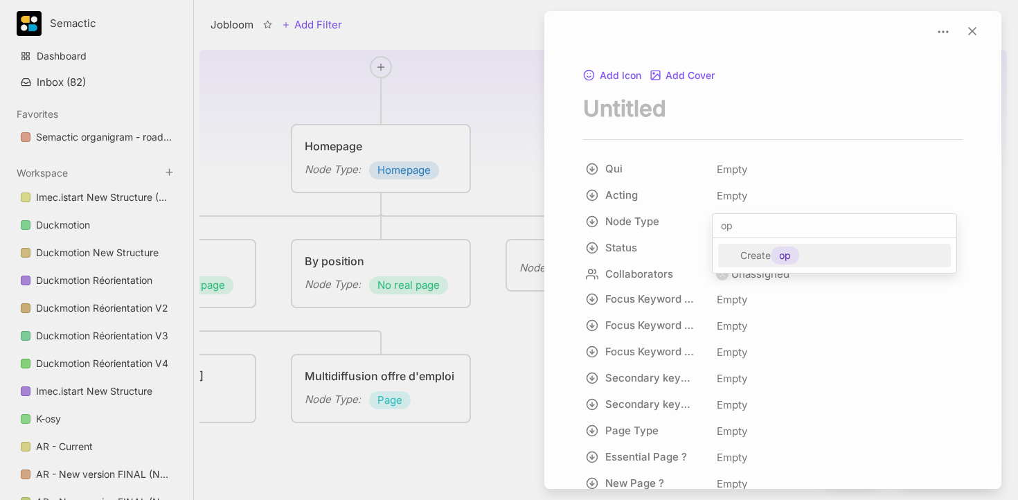
type input "o"
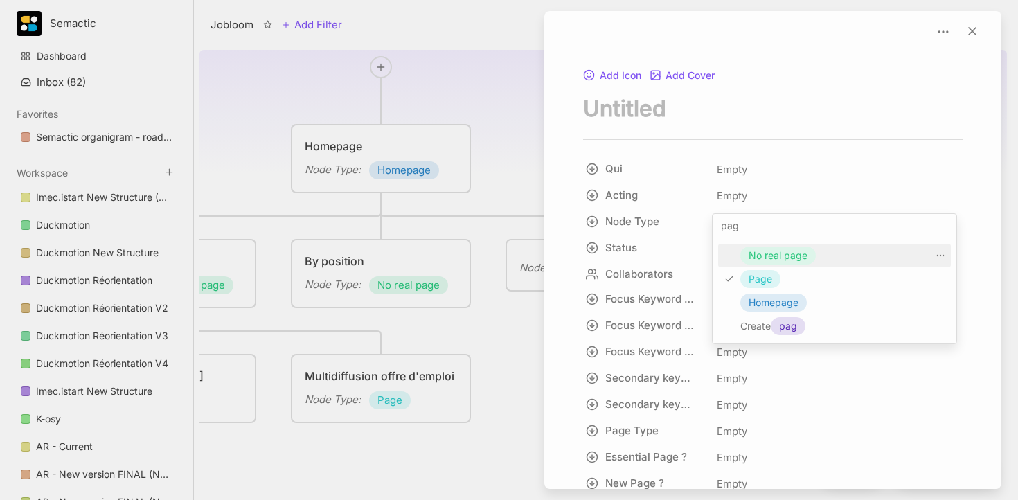
type input "page"
click at [825, 265] on div "No real page" at bounding box center [834, 256] width 233 height 24
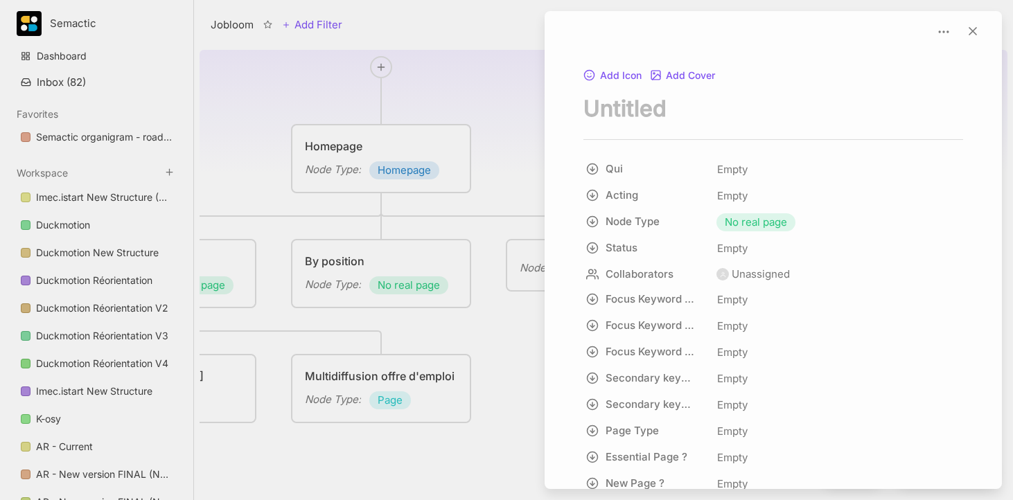
click at [662, 112] on textarea "node title" at bounding box center [773, 108] width 380 height 28
type textarea "By sector"
click at [498, 101] on div at bounding box center [506, 250] width 1013 height 500
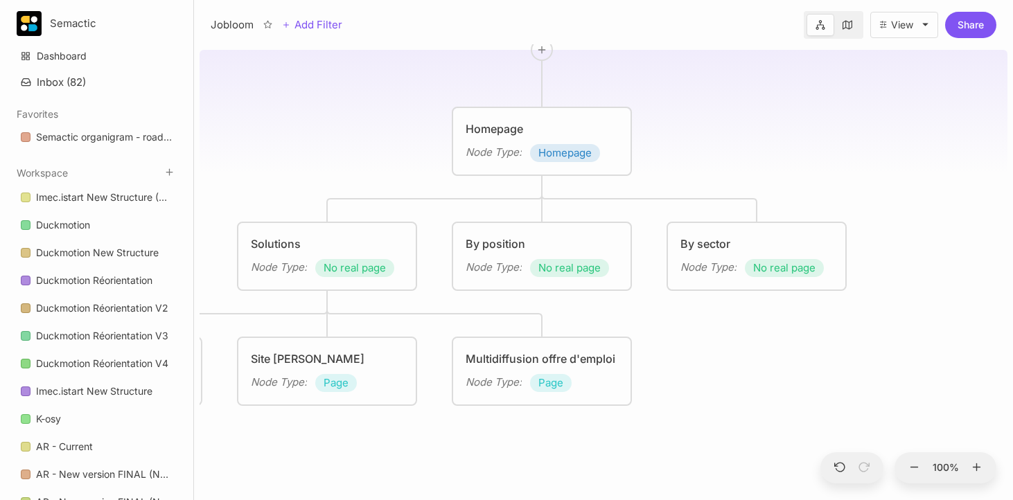
drag, startPoint x: 615, startPoint y: 182, endPoint x: 849, endPoint y: 161, distance: 235.1
click at [849, 161] on div "Jobloom Homepage Node Type : Homepage Solutions Node Type : No real page By pos…" at bounding box center [604, 272] width 808 height 456
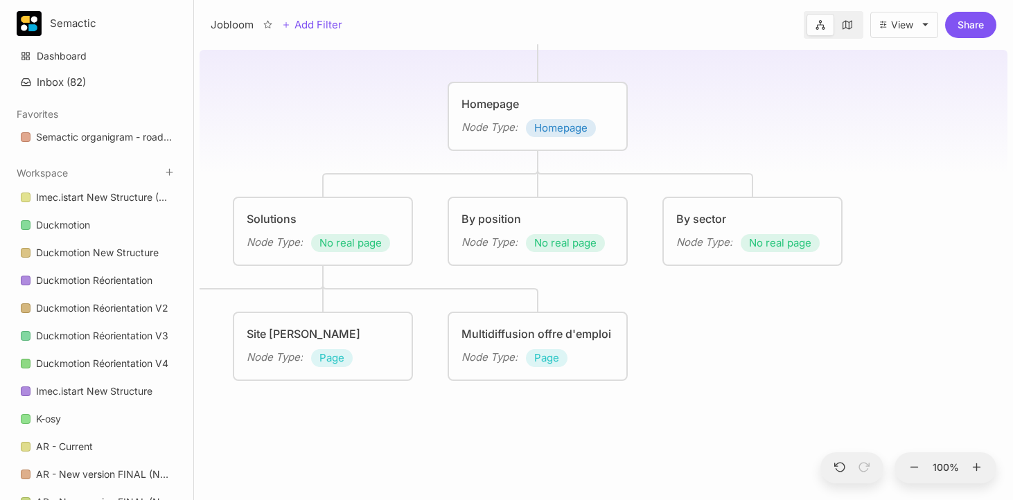
drag, startPoint x: 878, startPoint y: 166, endPoint x: 799, endPoint y: 125, distance: 88.9
click at [799, 125] on div "Jobloom Homepage Node Type : Homepage Solutions Node Type : No real page By pos…" at bounding box center [604, 272] width 808 height 456
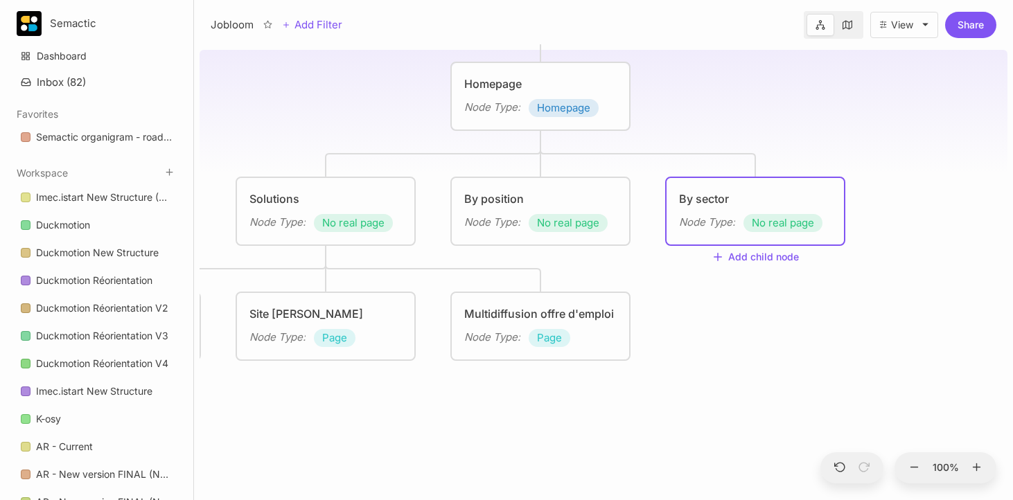
drag, startPoint x: 732, startPoint y: 321, endPoint x: 702, endPoint y: 250, distance: 77.6
click at [725, 258] on div "Jobloom Homepage Node Type : Homepage Solutions Node Type : No real page By pos…" at bounding box center [604, 272] width 808 height 456
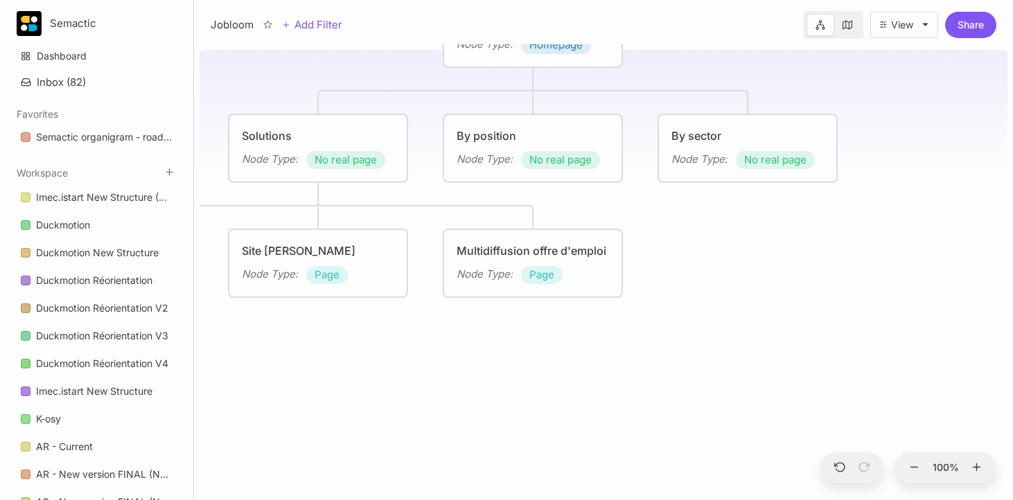
drag, startPoint x: 538, startPoint y: 186, endPoint x: 539, endPoint y: 170, distance: 15.3
click at [538, 185] on div "Jobloom Homepage Node Type : Homepage Solutions Node Type : No real page By pos…" at bounding box center [604, 272] width 808 height 456
click at [540, 170] on div "By position Node Type : No real page" at bounding box center [533, 147] width 177 height 67
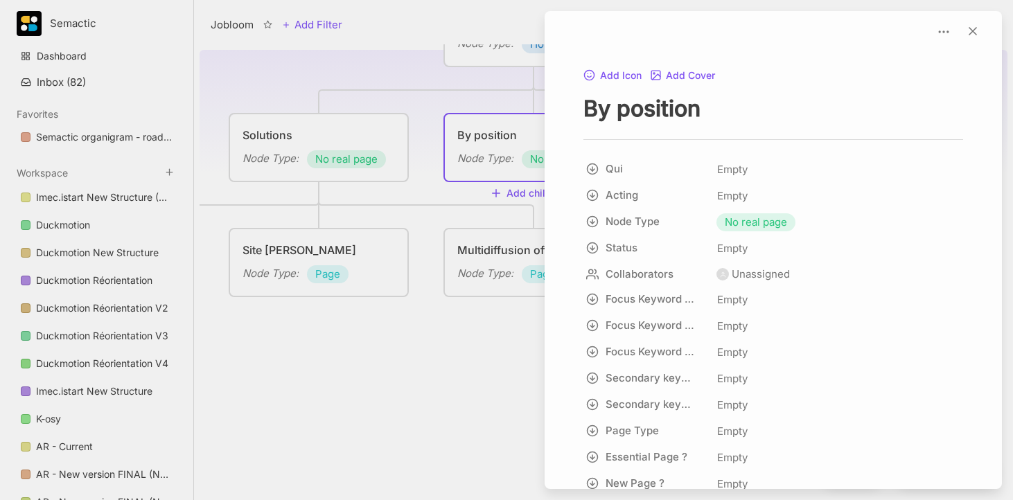
click at [513, 198] on div at bounding box center [506, 250] width 1013 height 500
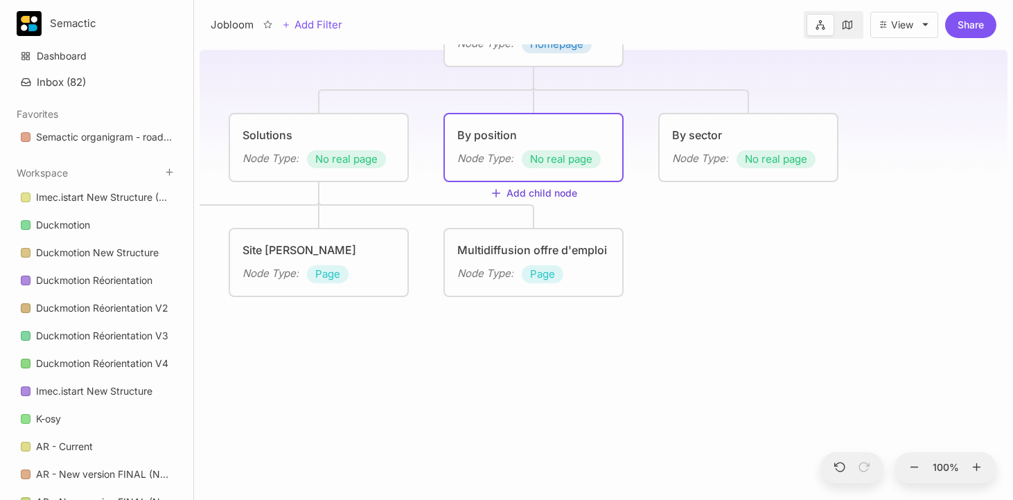
click at [516, 192] on button "Add child node" at bounding box center [533, 194] width 87 height 12
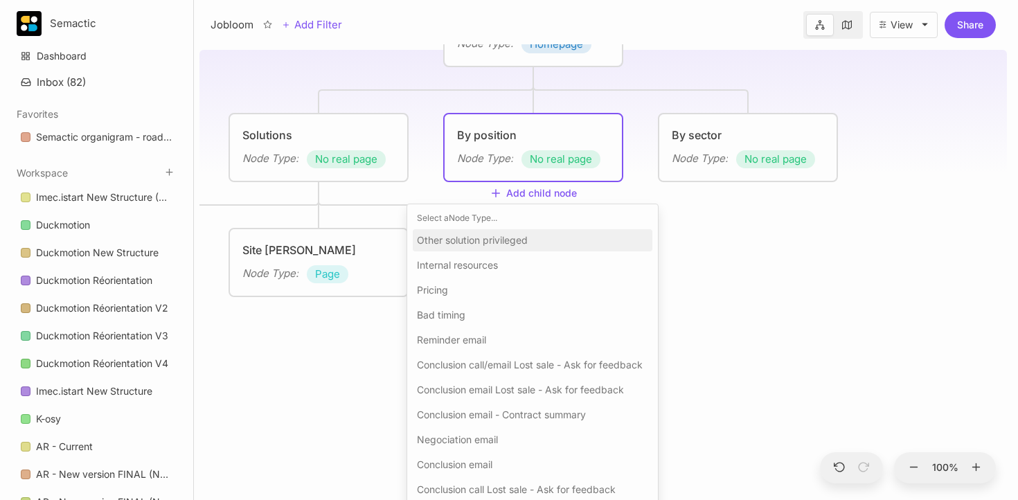
click at [538, 246] on div "Other solution privileged" at bounding box center [533, 240] width 240 height 22
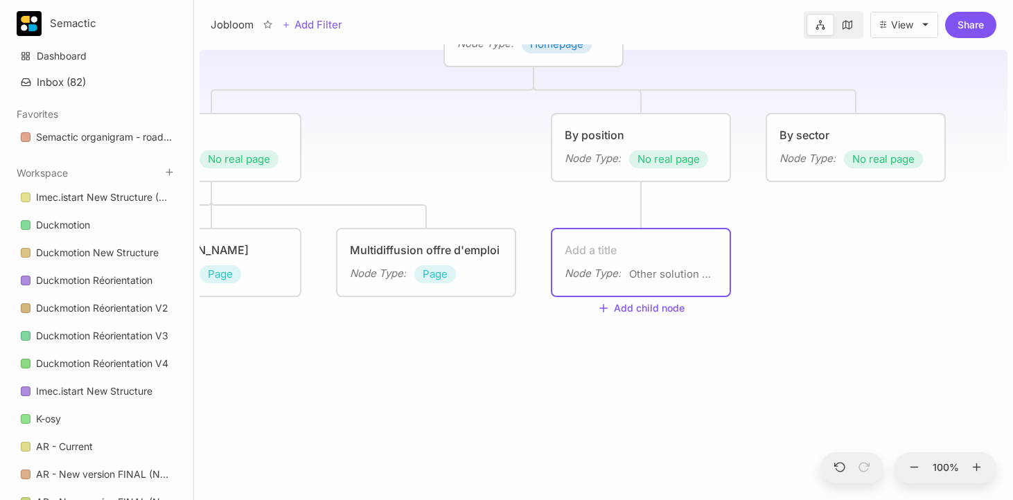
click at [599, 247] on textarea at bounding box center [641, 250] width 152 height 17
type textarea "P"
type textarea "PME"
click at [836, 246] on div "Jobloom Homepage Node Type : Homepage Solutions Node Type : No real page By pos…" at bounding box center [604, 272] width 808 height 456
click at [663, 238] on div "PME Node Type : Other solution privileged" at bounding box center [640, 262] width 177 height 67
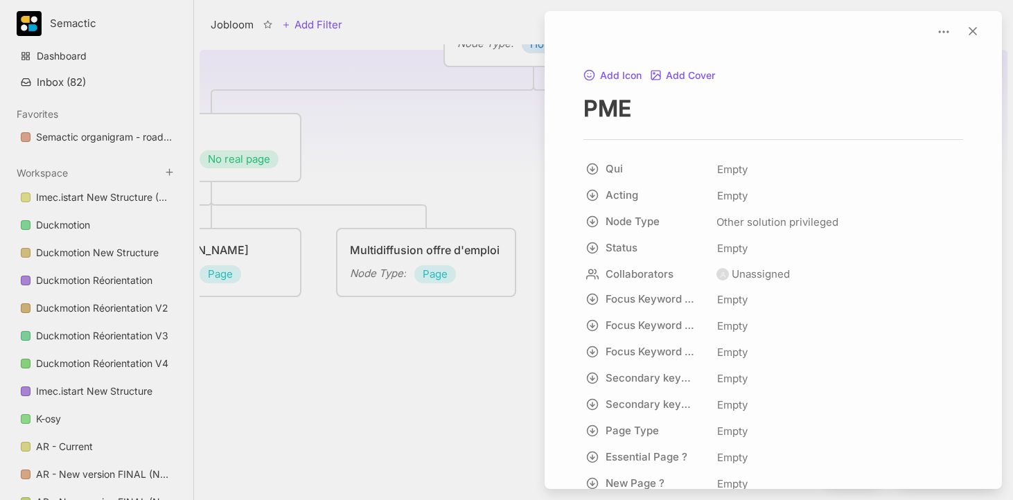
click at [660, 100] on textarea "PME" at bounding box center [773, 108] width 380 height 28
type textarea "PME CEO"
click at [750, 209] on div "Empty" at bounding box center [837, 196] width 251 height 26
click at [772, 220] on span "Other solution privileged" at bounding box center [777, 222] width 122 height 17
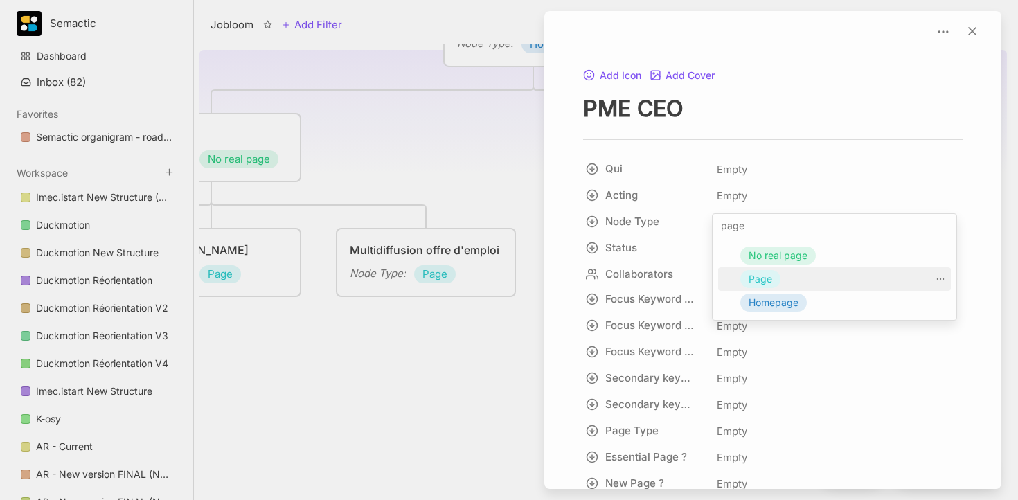
type input "page"
click at [777, 284] on div "Page" at bounding box center [761, 279] width 40 height 18
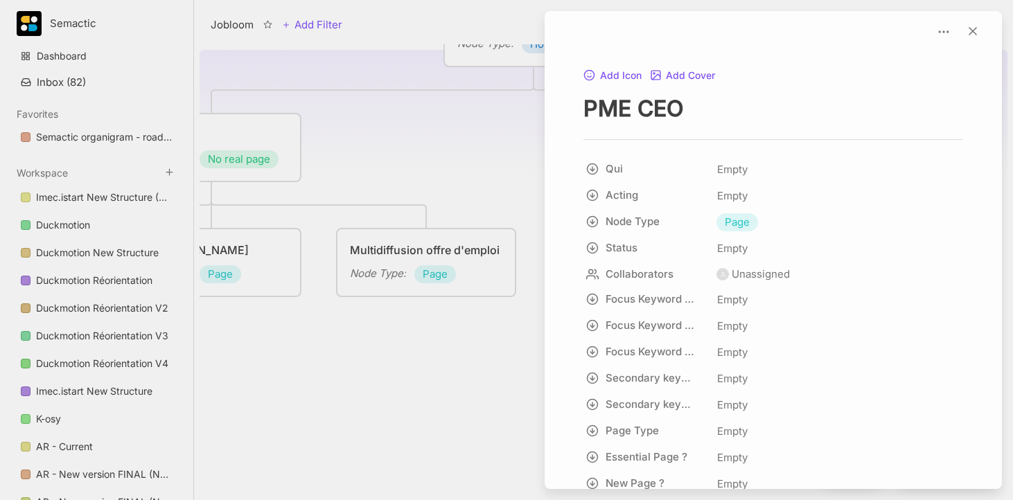
click at [480, 139] on div at bounding box center [506, 250] width 1013 height 500
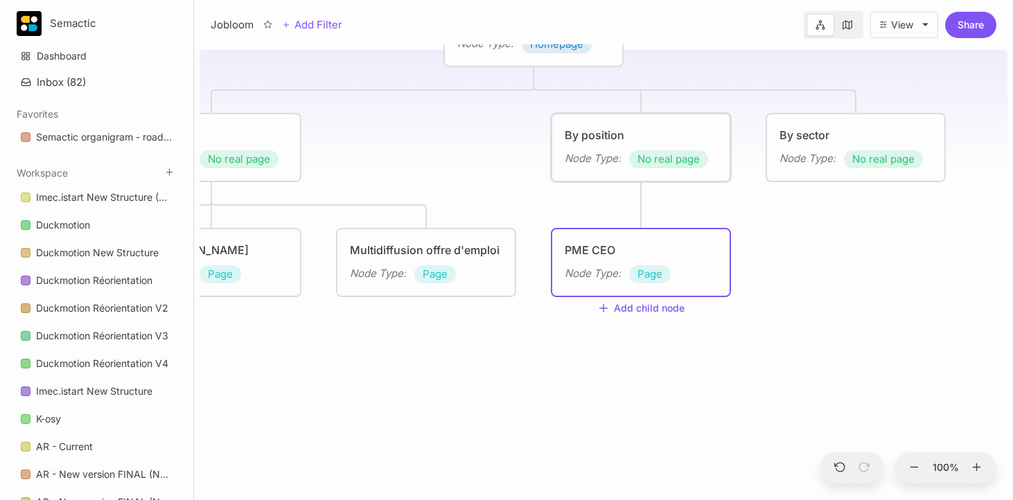
click at [606, 164] on div "Node Type :" at bounding box center [593, 158] width 56 height 17
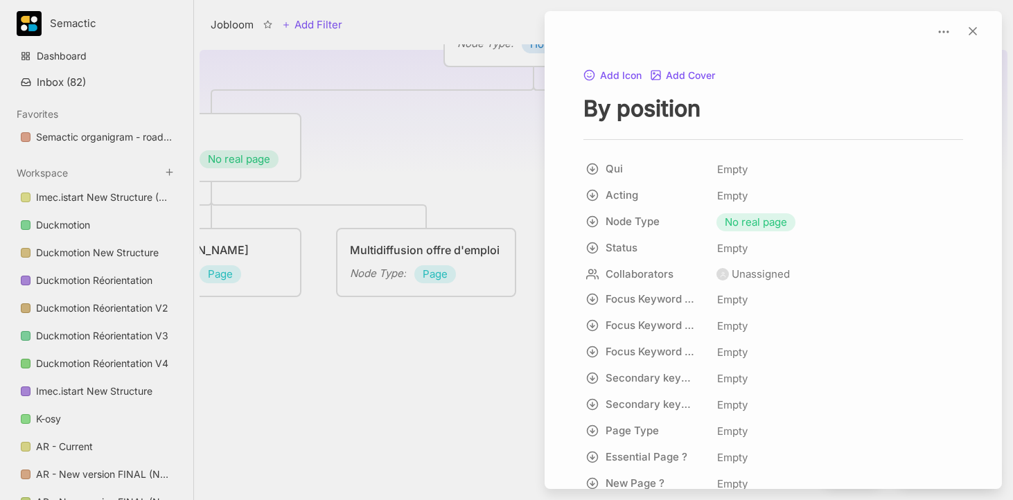
drag, startPoint x: 479, startPoint y: 177, endPoint x: 595, endPoint y: 178, distance: 115.7
click at [480, 177] on div at bounding box center [506, 250] width 1013 height 500
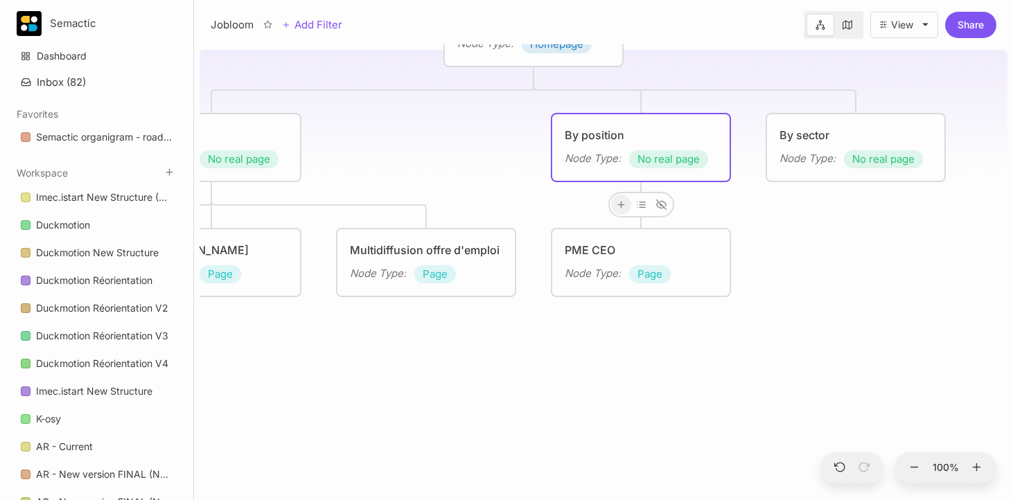
click at [628, 202] on div at bounding box center [621, 205] width 20 height 20
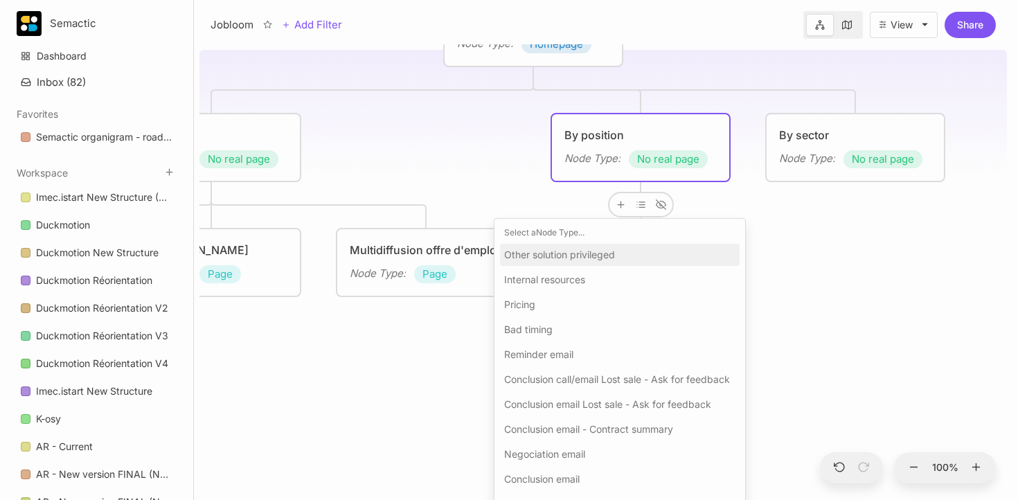
click at [587, 244] on div "Other solution privileged" at bounding box center [620, 255] width 240 height 22
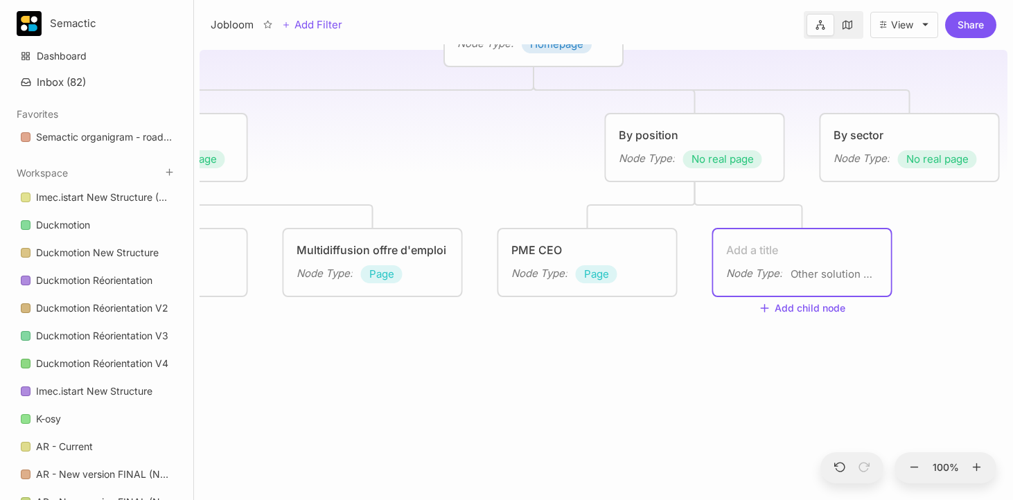
click at [766, 250] on textarea at bounding box center [802, 250] width 152 height 17
type textarea "DRH/HR"
click at [770, 371] on div "Jobloom Homepage Node Type : Homepage Solutions Node Type : No real page By pos…" at bounding box center [604, 272] width 808 height 456
click at [777, 280] on div "Node Type :" at bounding box center [754, 273] width 56 height 17
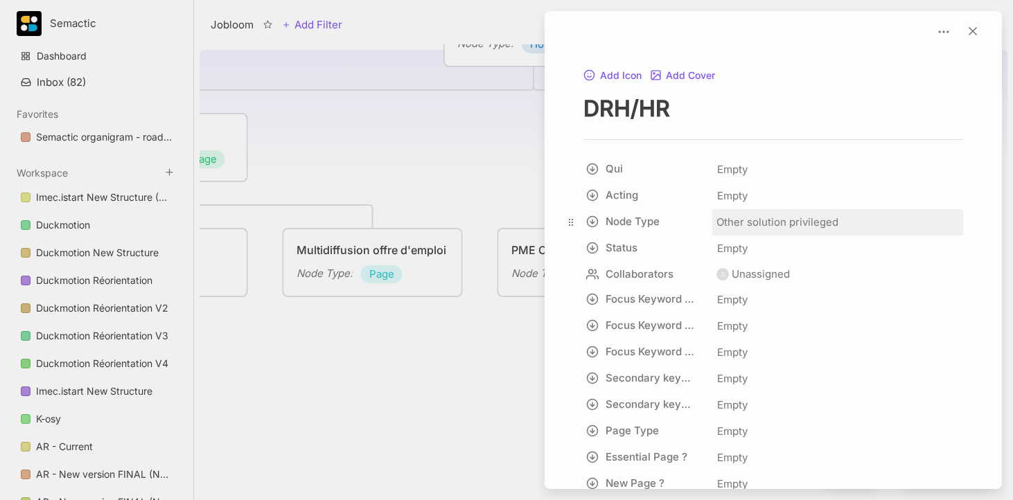
click at [788, 218] on span "Other solution privileged" at bounding box center [777, 222] width 122 height 17
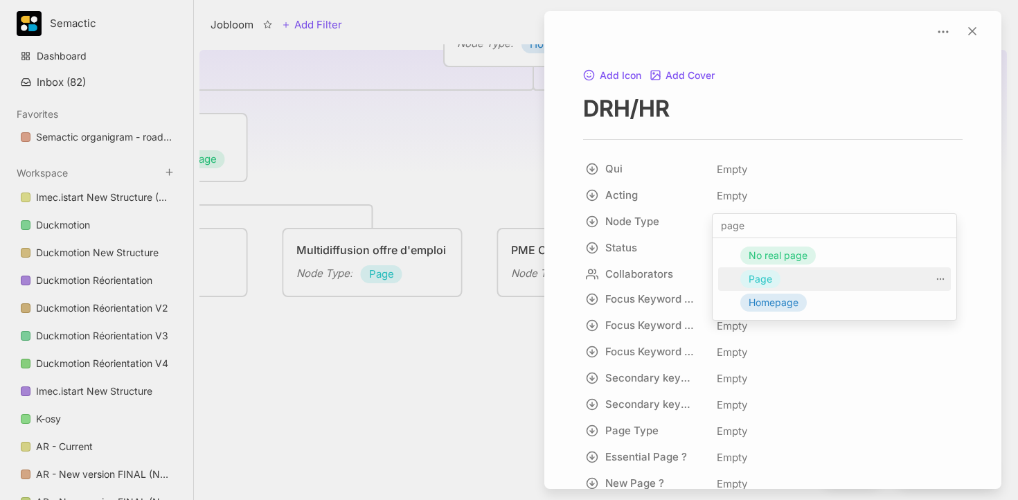
type input "page"
click at [772, 275] on div "Page" at bounding box center [761, 279] width 40 height 18
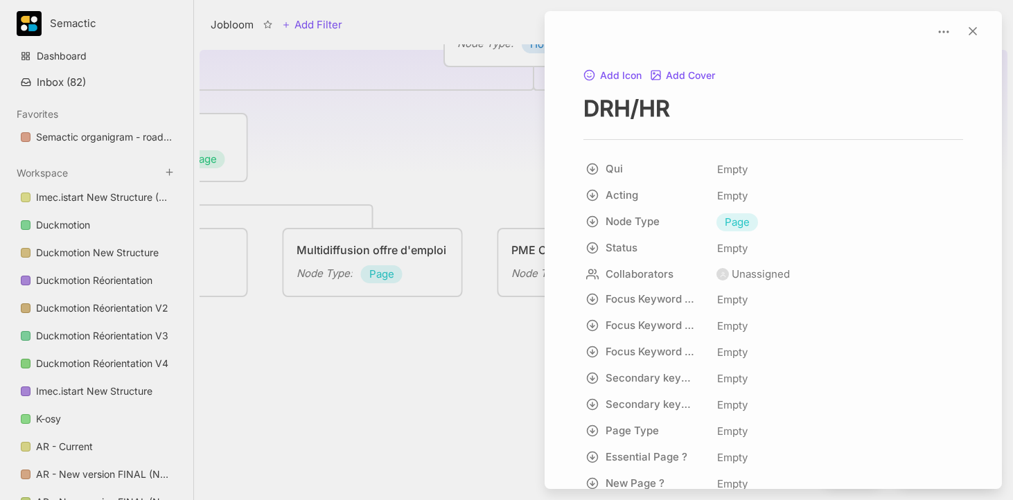
click at [452, 154] on div at bounding box center [506, 250] width 1013 height 500
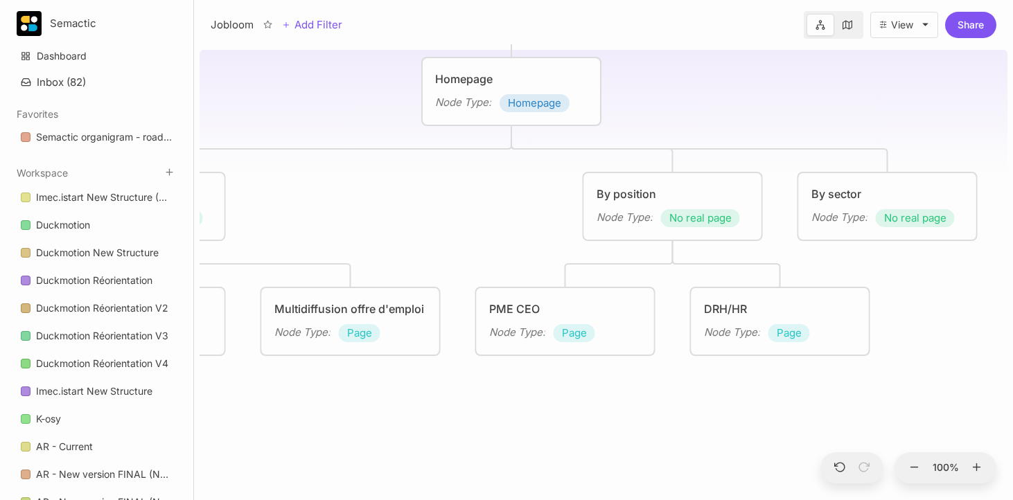
drag, startPoint x: 590, startPoint y: 205, endPoint x: 418, endPoint y: 204, distance: 171.8
click at [417, 204] on div "Jobloom Homepage Node Type : Homepage Solutions Node Type : No real page By pos…" at bounding box center [604, 272] width 808 height 456
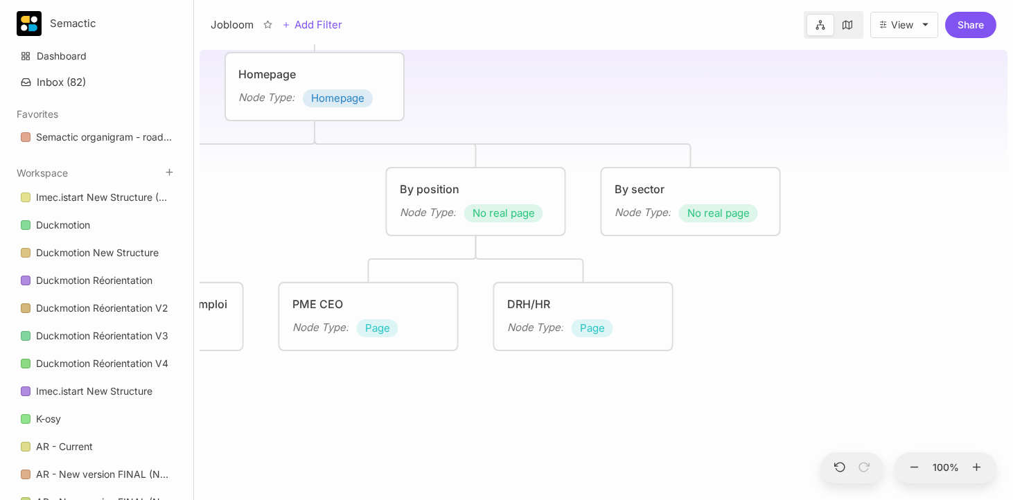
drag, startPoint x: 746, startPoint y: 148, endPoint x: 618, endPoint y: 146, distance: 128.2
click at [618, 146] on div "Jobloom Homepage Node Type : Homepage Solutions Node Type : No real page By pos…" at bounding box center [604, 272] width 808 height 456
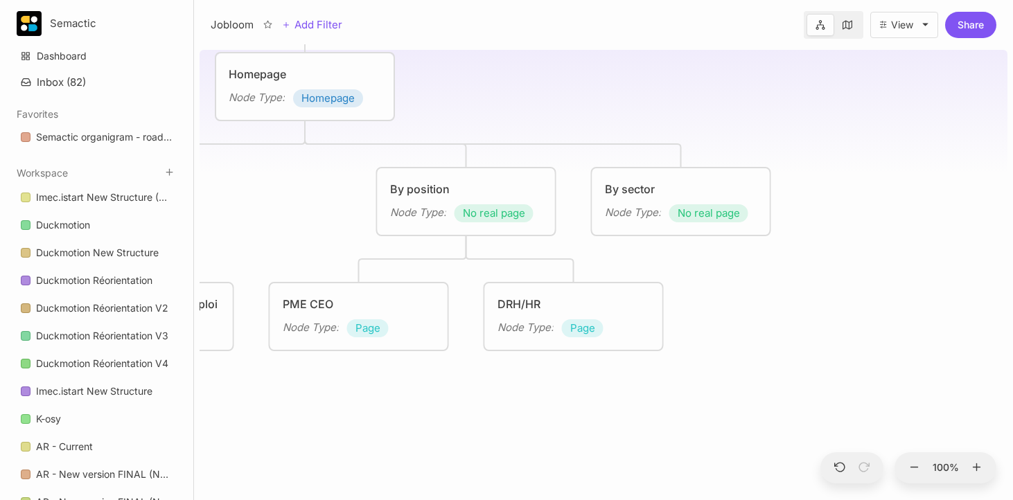
click at [651, 204] on div "Node Type :" at bounding box center [633, 212] width 56 height 17
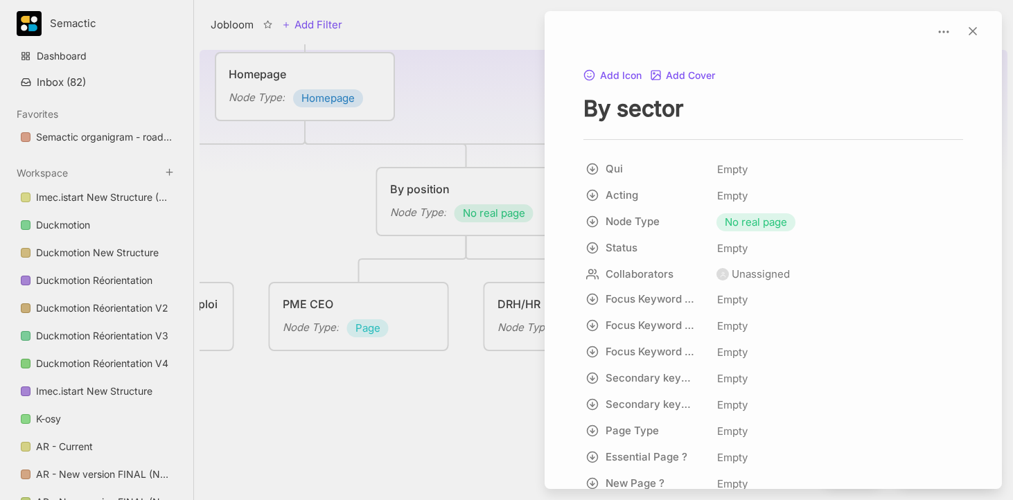
click at [511, 152] on div at bounding box center [506, 250] width 1013 height 500
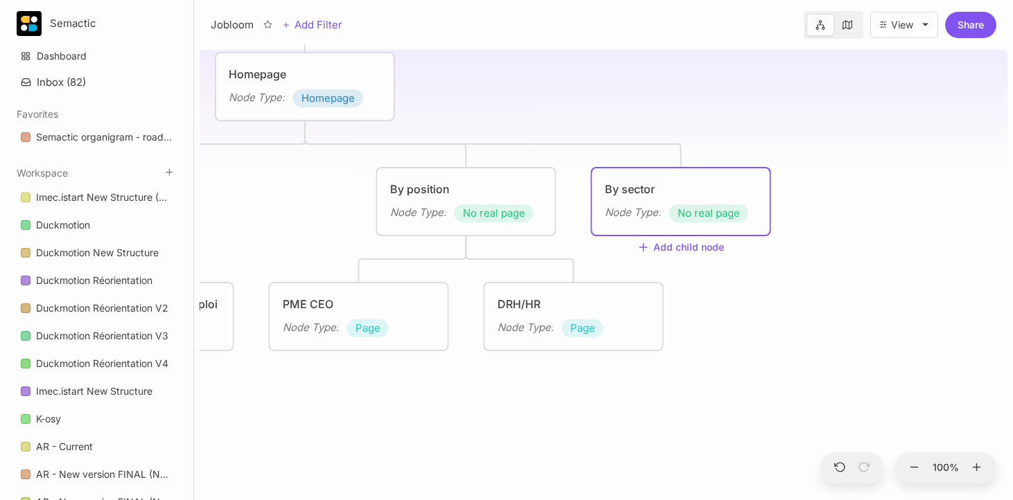
click at [666, 254] on div "Jobloom Homepage Node Type : Homepage Solutions Node Type : No real page By pos…" at bounding box center [604, 272] width 808 height 456
click at [668, 245] on button "Add child node" at bounding box center [680, 248] width 87 height 12
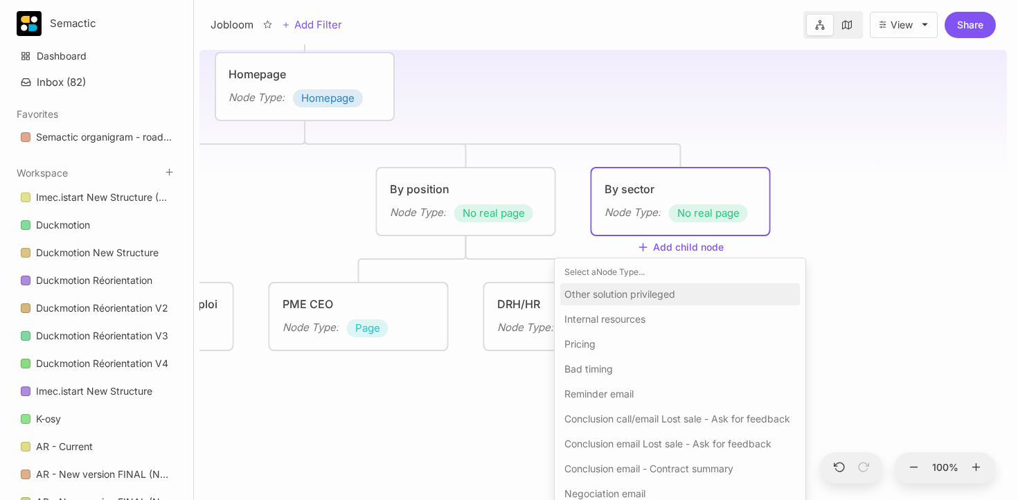
click at [609, 297] on span "Other solution privileged" at bounding box center [620, 294] width 111 height 17
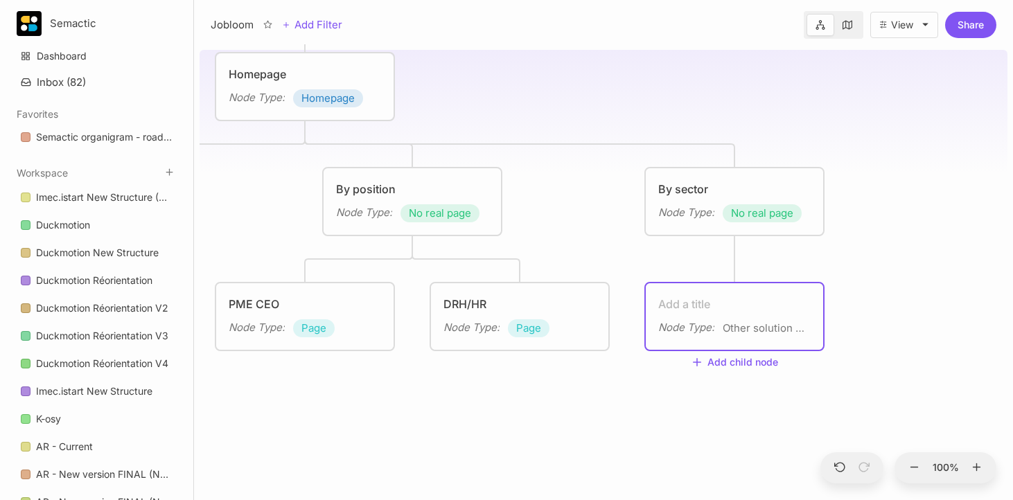
click at [727, 302] on textarea at bounding box center [734, 304] width 152 height 17
type textarea "Horeca"
click at [955, 294] on div "Jobloom Homepage Node Type : Homepage Solutions Node Type : No real page By pos…" at bounding box center [604, 272] width 808 height 456
click at [761, 326] on span "Other solution privileged" at bounding box center [765, 328] width 85 height 17
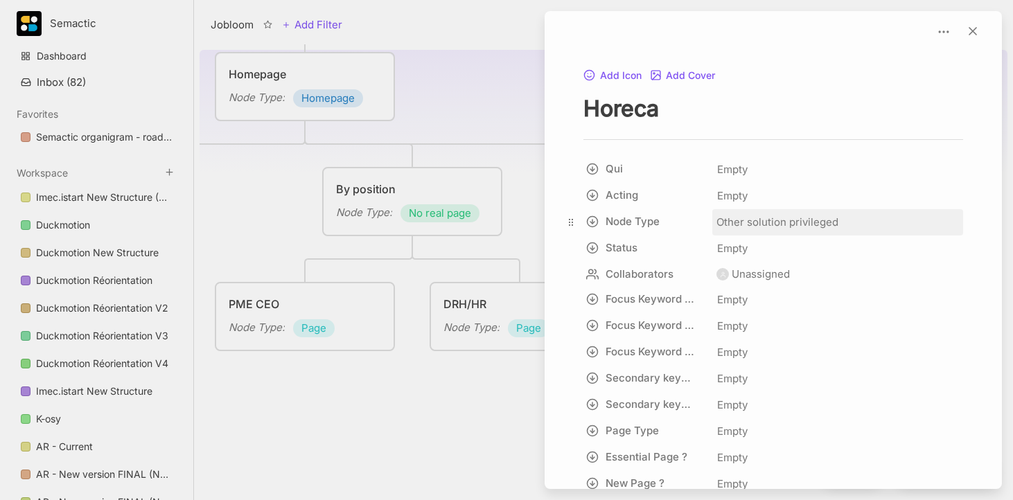
click at [773, 224] on span "Other solution privileged" at bounding box center [777, 222] width 122 height 17
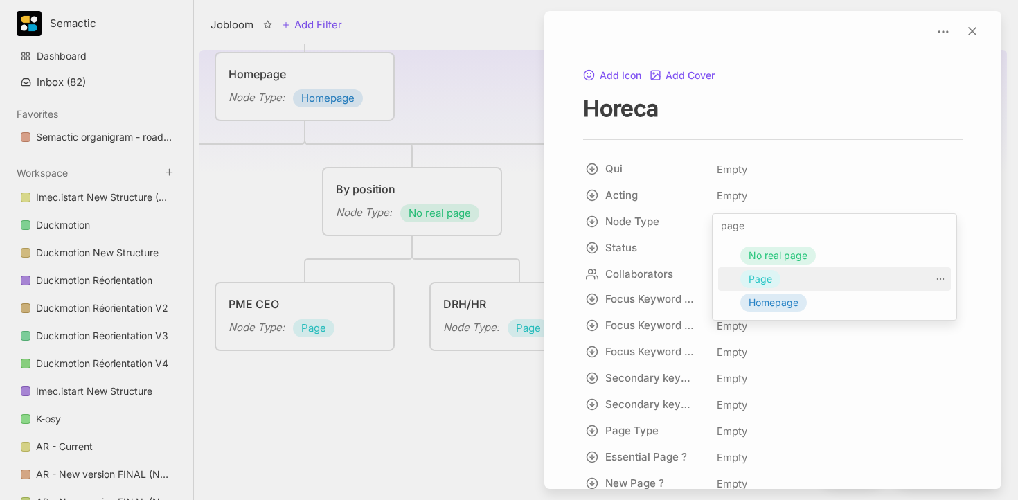
type input "page"
click at [779, 278] on div "Page" at bounding box center [761, 279] width 40 height 18
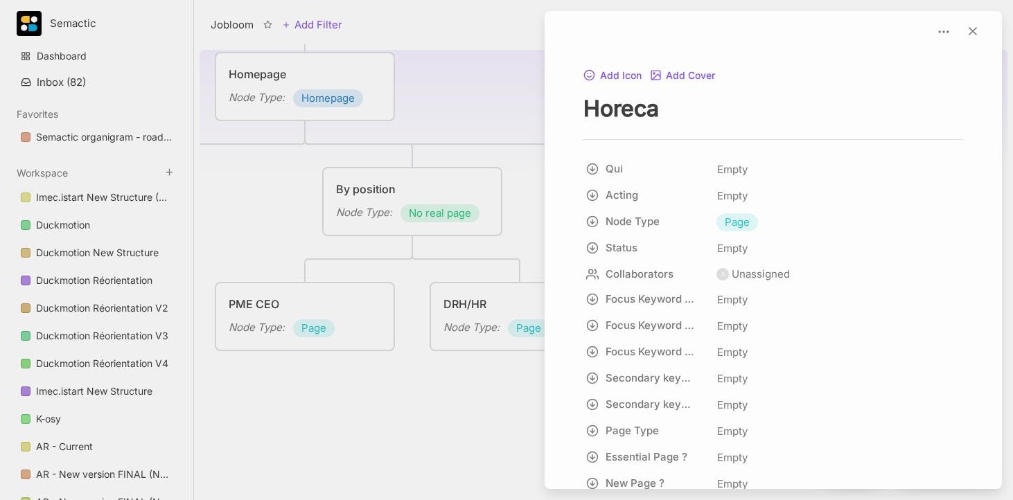
click at [514, 150] on div at bounding box center [506, 250] width 1013 height 500
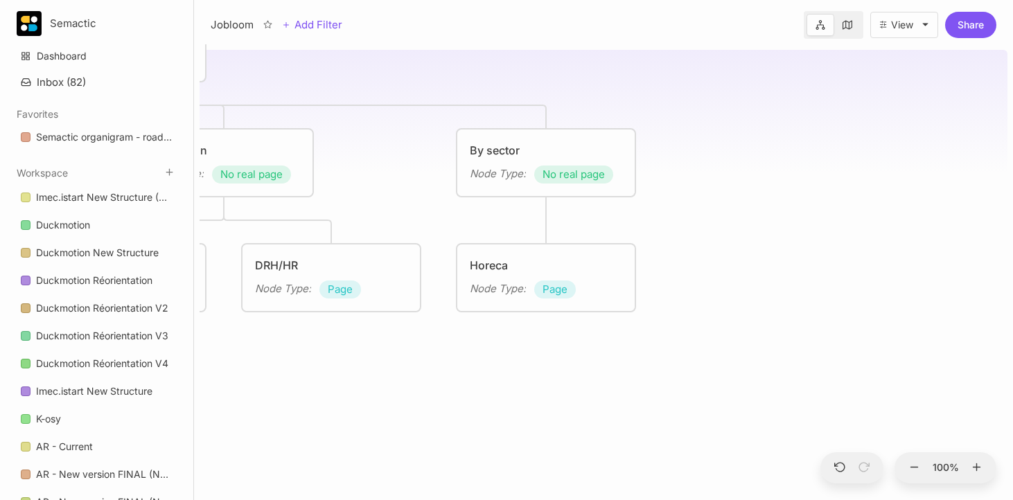
drag, startPoint x: 887, startPoint y: 168, endPoint x: 668, endPoint y: 123, distance: 223.6
click at [668, 122] on div "Jobloom Homepage Node Type : Homepage Solutions Node Type : No real page By pos…" at bounding box center [604, 272] width 808 height 456
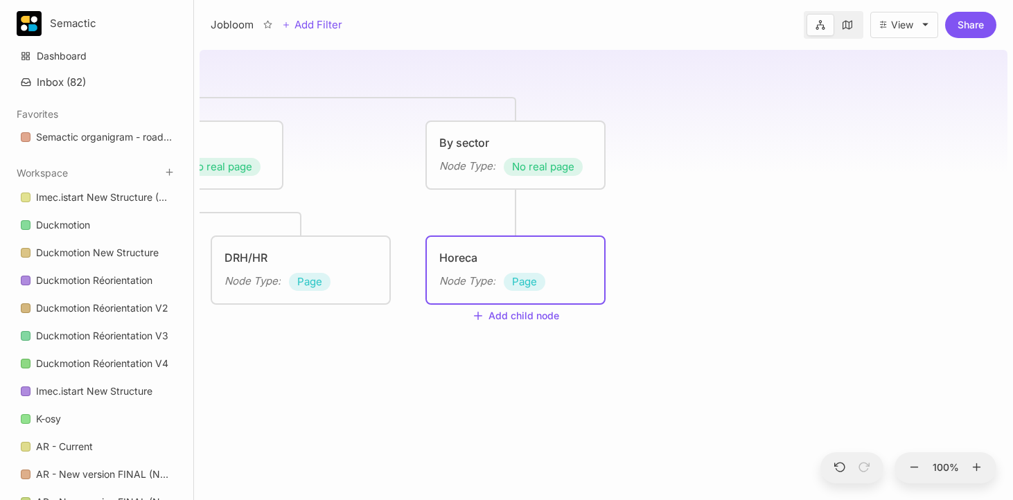
click at [502, 179] on div "By sector Node Type : No real page" at bounding box center [515, 155] width 177 height 67
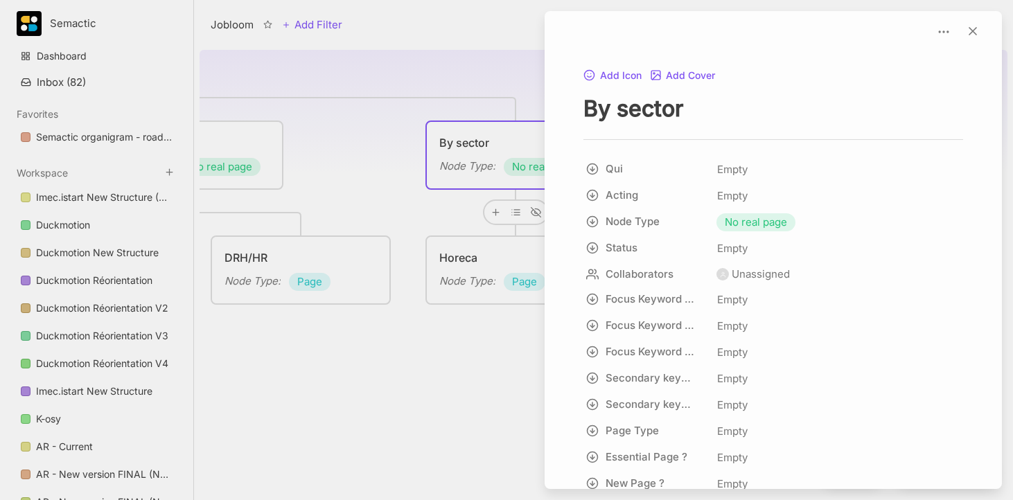
click at [495, 208] on div at bounding box center [506, 250] width 1013 height 500
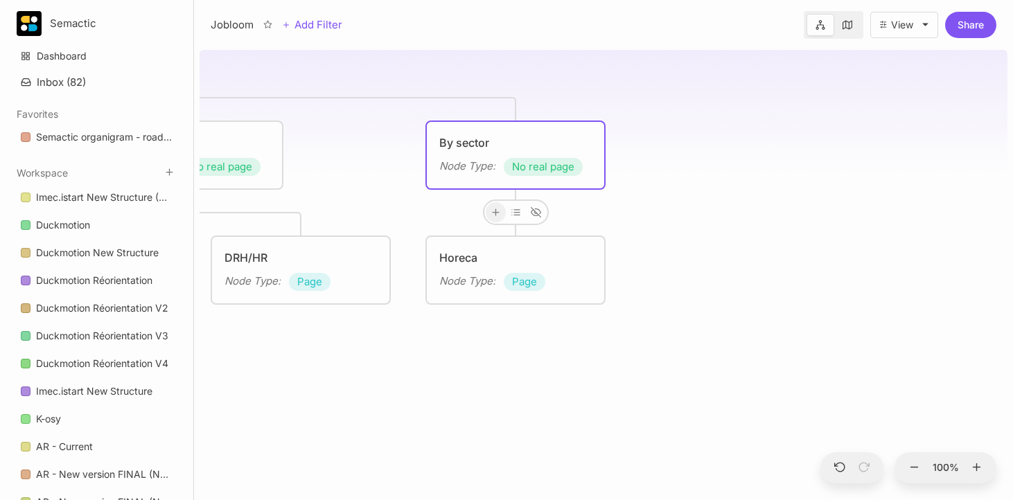
click at [496, 213] on icon at bounding box center [495, 212] width 10 height 10
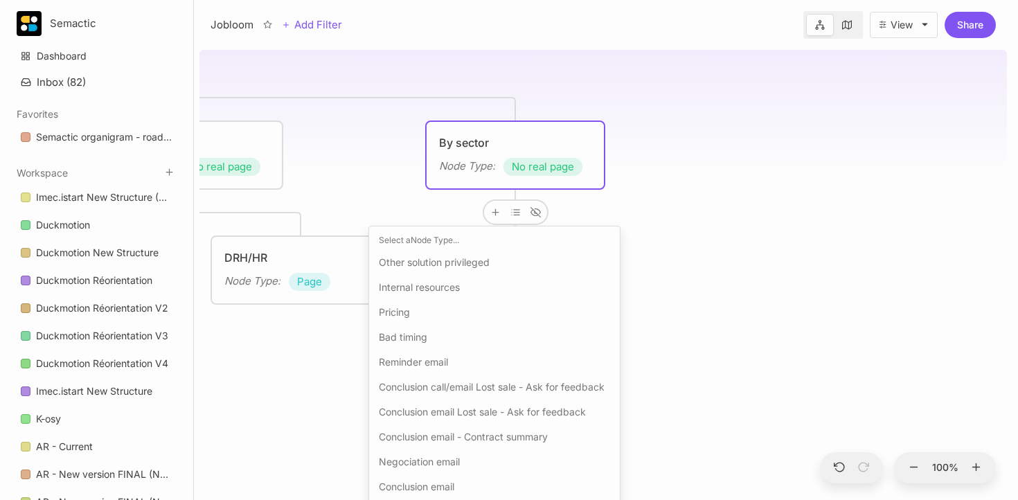
click at [469, 251] on div "Other solution privileged" at bounding box center [495, 262] width 240 height 22
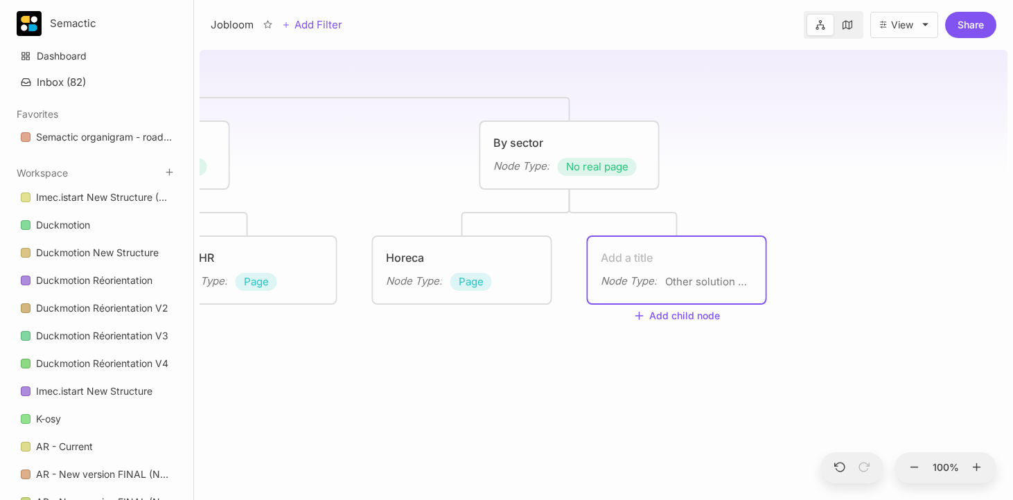
click at [640, 257] on textarea at bounding box center [677, 257] width 152 height 17
type textarea "Ingeneering"
click at [737, 209] on div "Jobloom Homepage Node Type : Homepage Solutions Node Type : No real page By pos…" at bounding box center [604, 272] width 808 height 456
click at [624, 256] on div "Ingeneering" at bounding box center [677, 257] width 152 height 17
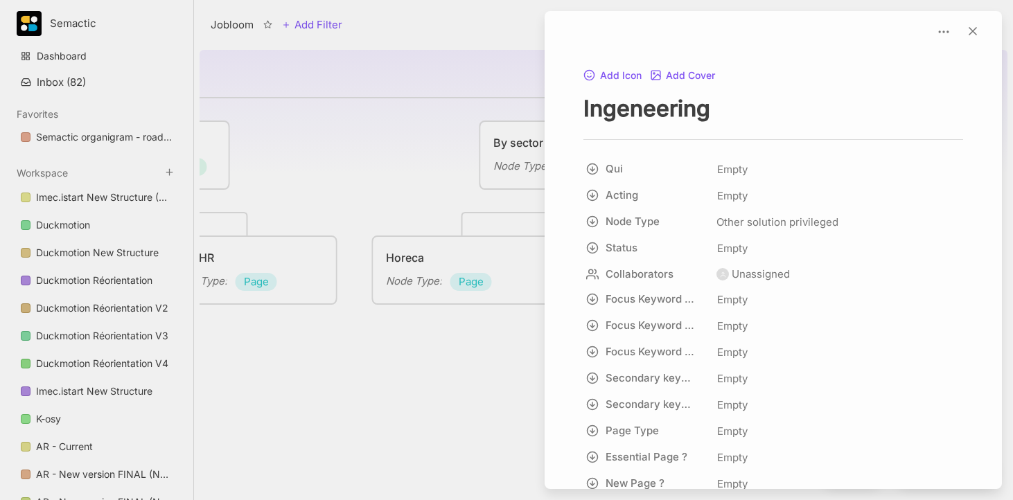
drag, startPoint x: 628, startPoint y: 109, endPoint x: 551, endPoint y: 108, distance: 76.9
type textarea "Engineering"
click at [730, 224] on span "Other solution privileged" at bounding box center [777, 222] width 122 height 17
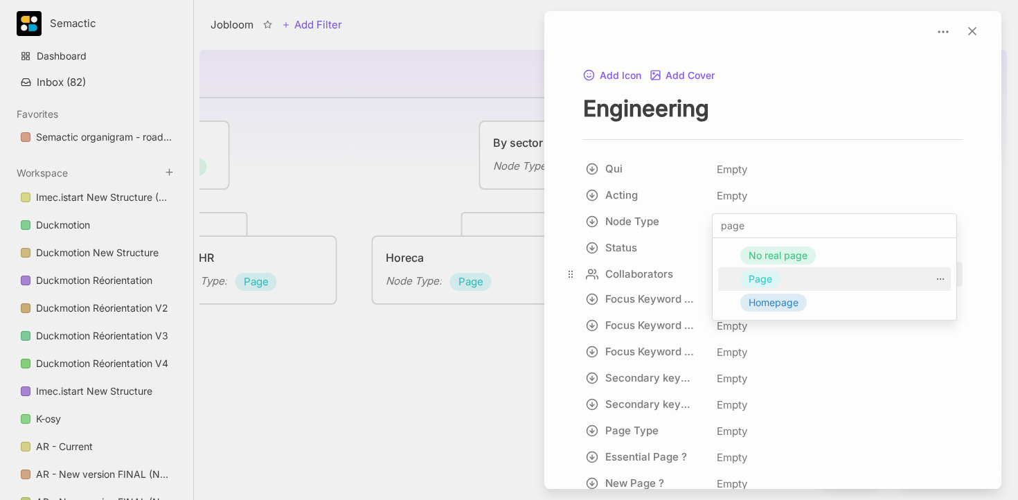
type input "page"
click at [750, 285] on span "Page" at bounding box center [761, 279] width 24 height 17
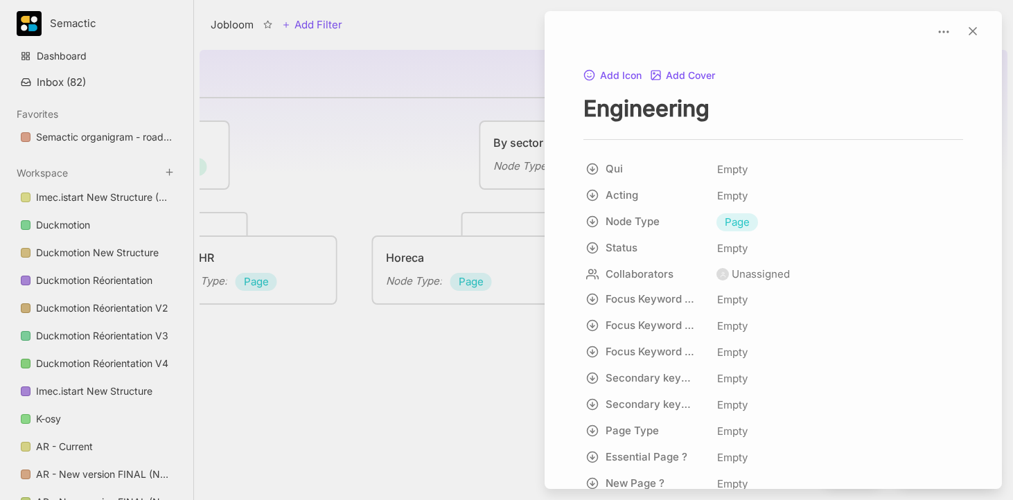
click at [369, 166] on div at bounding box center [506, 250] width 1013 height 500
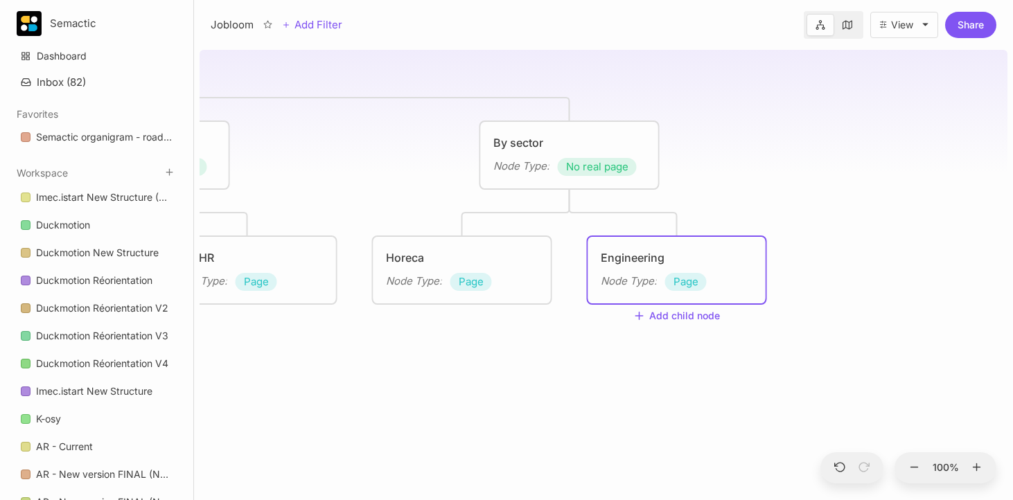
click at [772, 222] on div "Jobloom Homepage Node Type : Homepage Solutions Node Type : No real page By pos…" at bounding box center [604, 272] width 808 height 456
click at [550, 184] on div "By sector Node Type : No real page" at bounding box center [569, 155] width 177 height 67
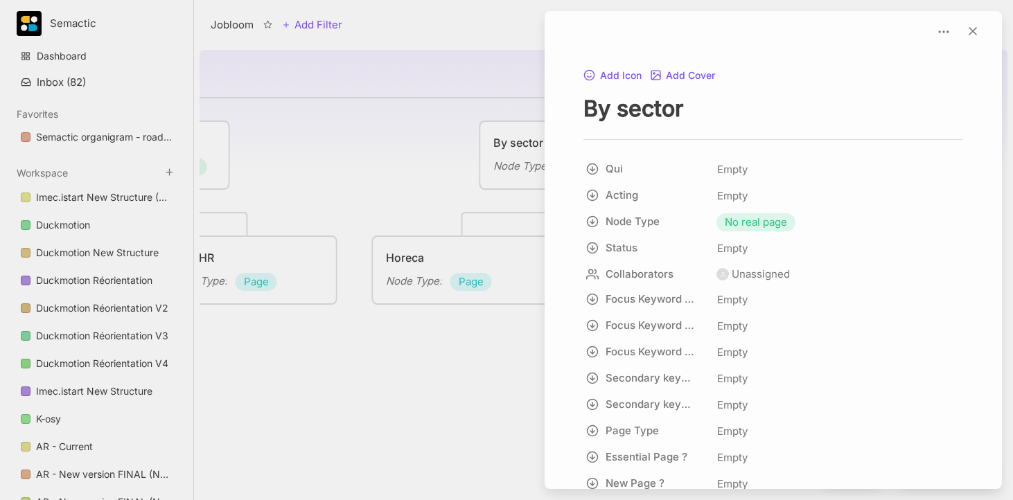
click at [452, 202] on div at bounding box center [506, 250] width 1013 height 500
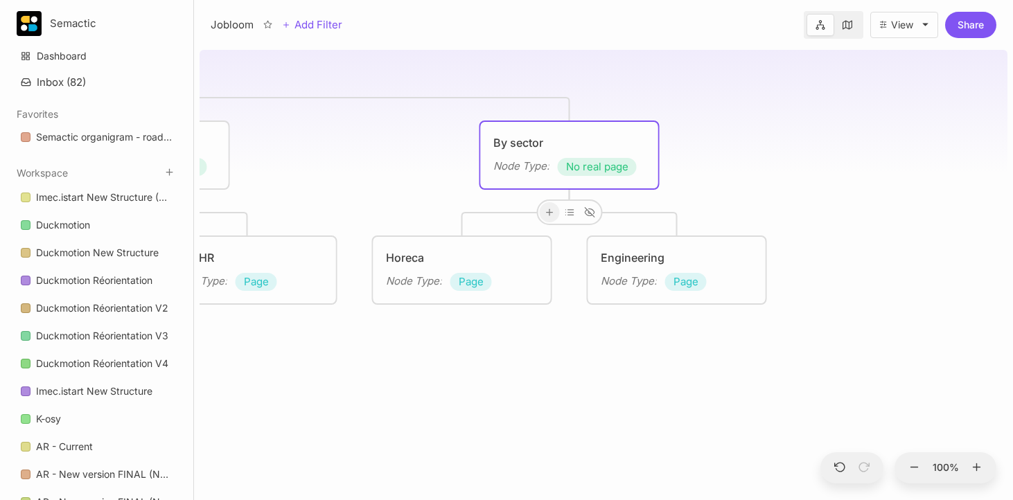
click at [549, 204] on div at bounding box center [549, 212] width 20 height 20
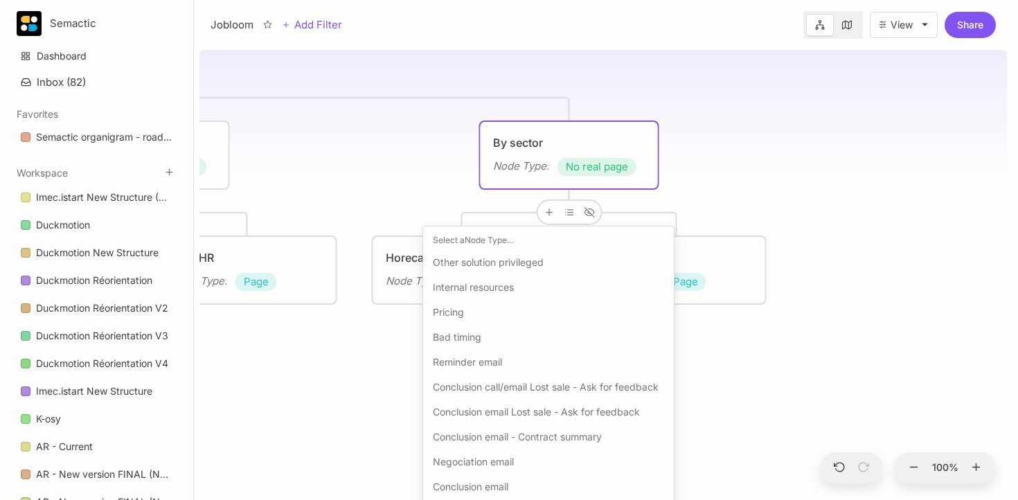
click at [523, 264] on span "Other solution privileged" at bounding box center [488, 262] width 111 height 17
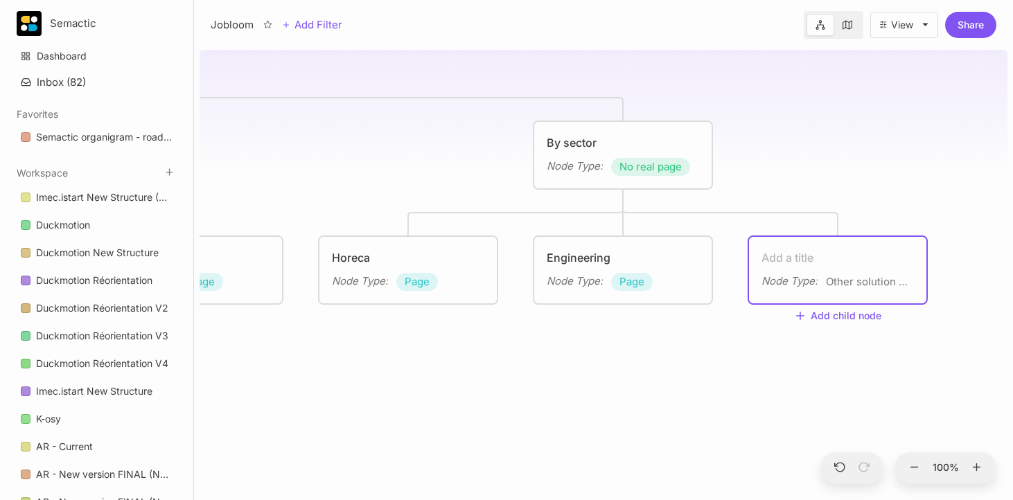
click at [800, 263] on textarea at bounding box center [837, 257] width 152 height 17
type textarea "Pharma"
click at [835, 178] on div "Jobloom Homepage Node Type : Homepage Solutions Node Type : No real page By pos…" at bounding box center [604, 272] width 808 height 456
click at [846, 267] on div "Pharma Node Type : Other solution privileged" at bounding box center [837, 270] width 152 height 42
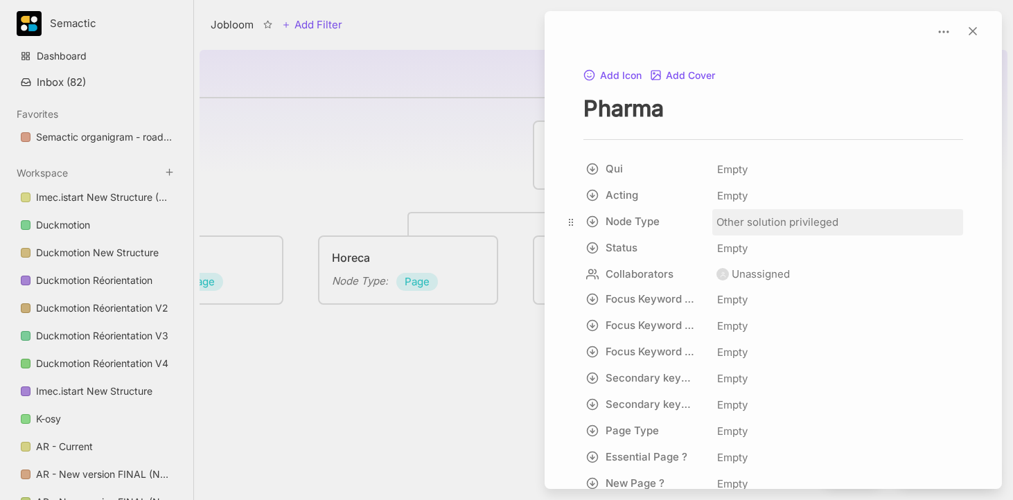
click at [772, 220] on span "Other solution privileged" at bounding box center [777, 222] width 122 height 17
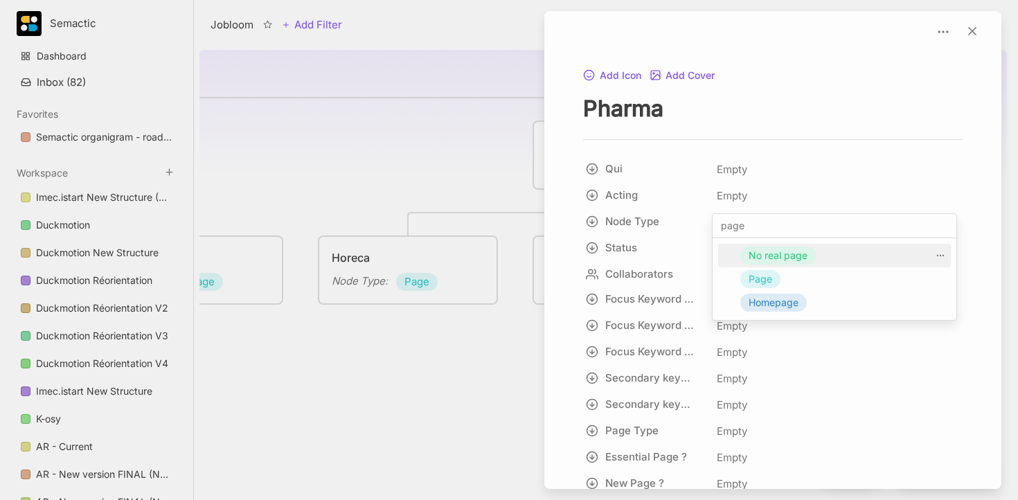
type input "page"
click at [775, 269] on div "Page" at bounding box center [834, 279] width 233 height 24
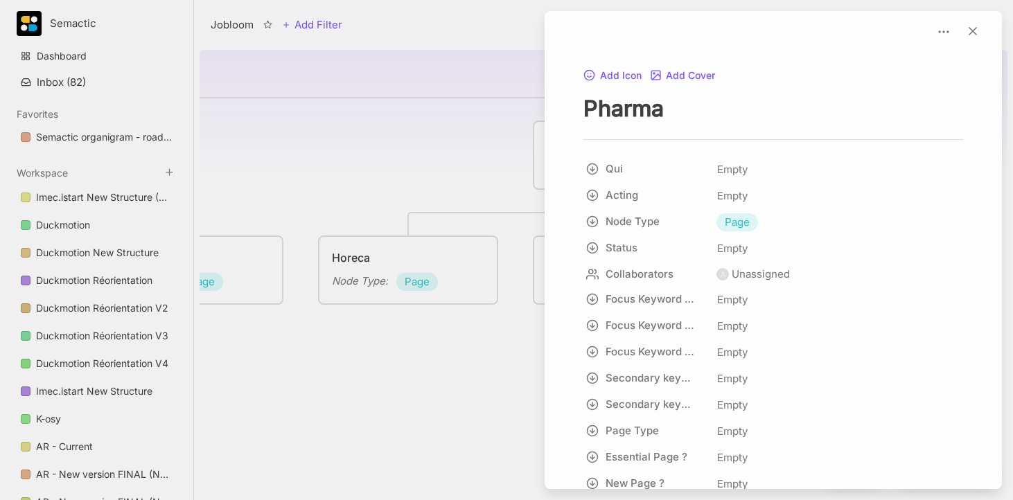
click at [360, 161] on div at bounding box center [506, 250] width 1013 height 500
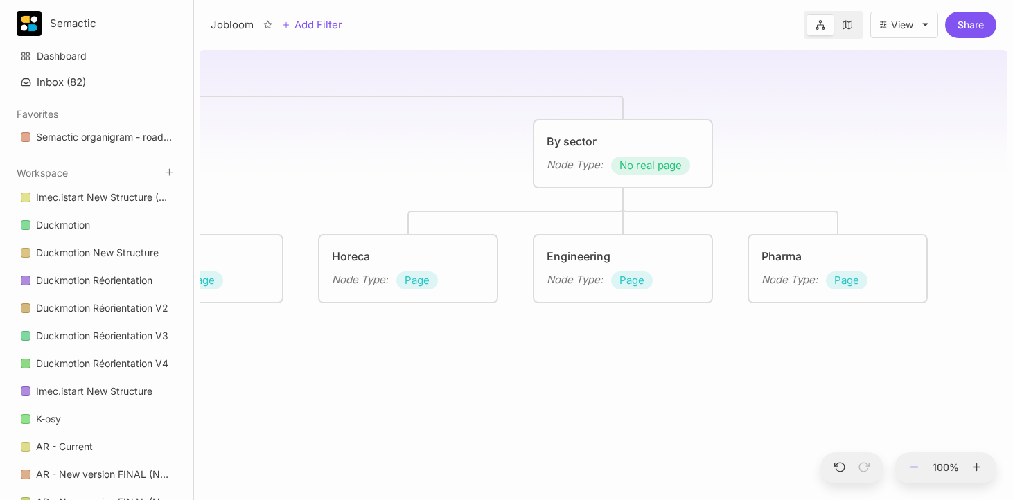
click at [913, 467] on line at bounding box center [914, 467] width 7 height 0
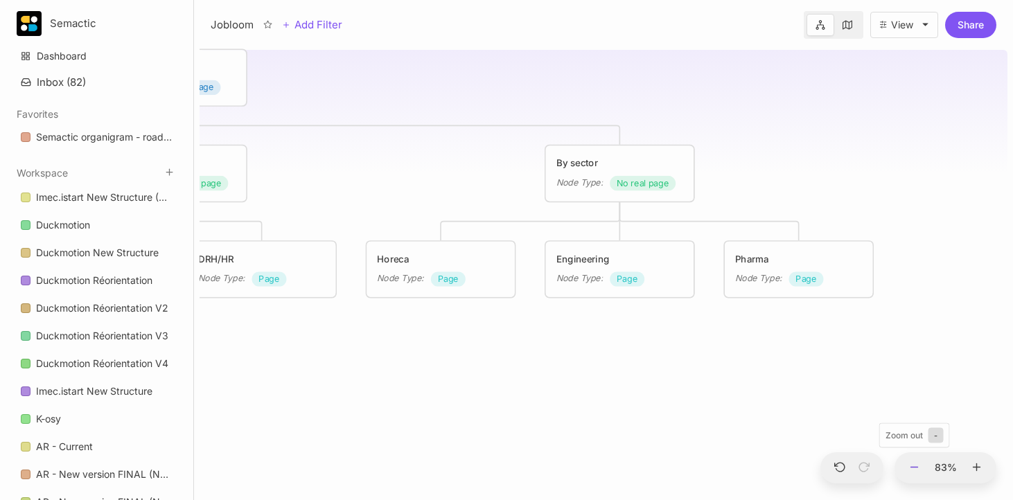
click at [913, 467] on line at bounding box center [914, 467] width 7 height 0
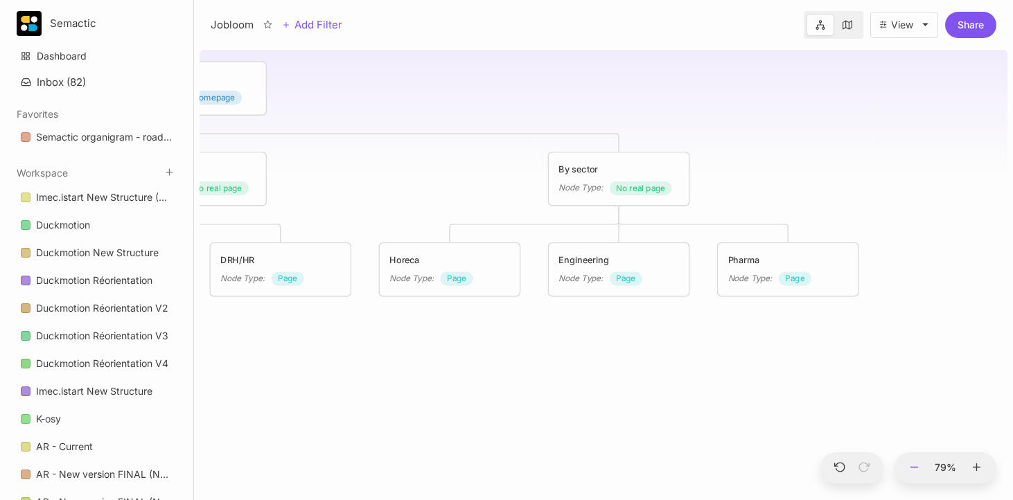
click at [913, 467] on line at bounding box center [914, 467] width 7 height 0
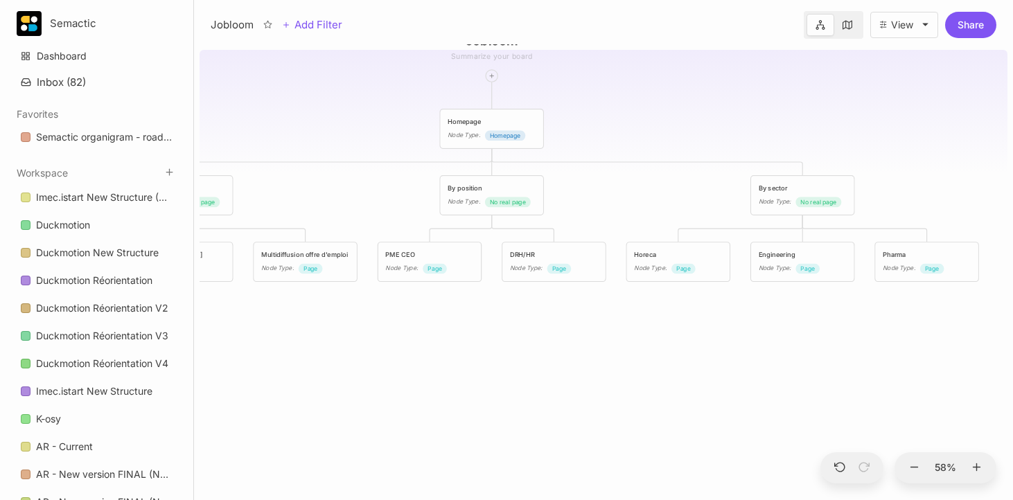
drag, startPoint x: 641, startPoint y: 406, endPoint x: 842, endPoint y: 398, distance: 201.0
click at [842, 398] on div "Jobloom Homepage Node Type : Homepage Solutions Node Type : No real page By pos…" at bounding box center [604, 272] width 808 height 456
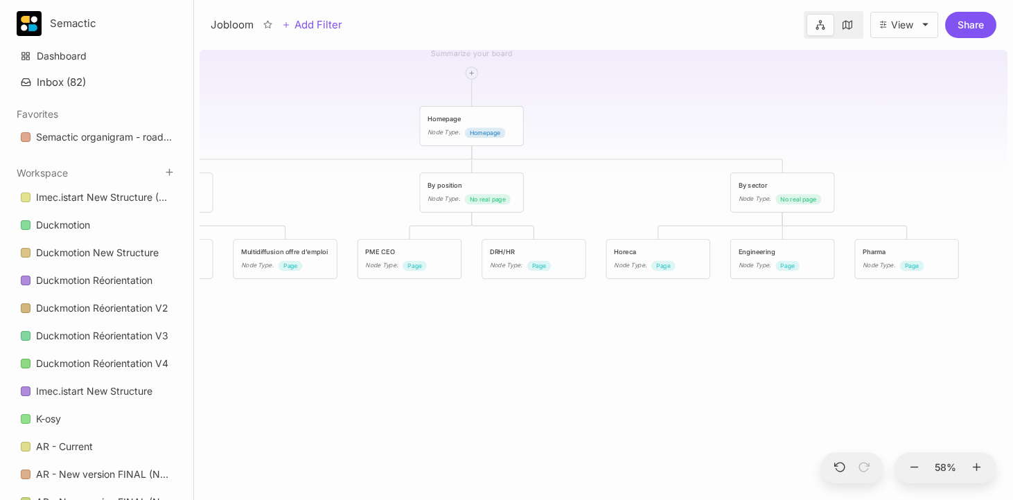
drag, startPoint x: 636, startPoint y: 382, endPoint x: 592, endPoint y: 379, distance: 43.7
click at [588, 378] on div "Jobloom Homepage Node Type : Homepage Solutions Node Type : No real page By pos…" at bounding box center [604, 272] width 808 height 456
